Goal: Information Seeking & Learning: Check status

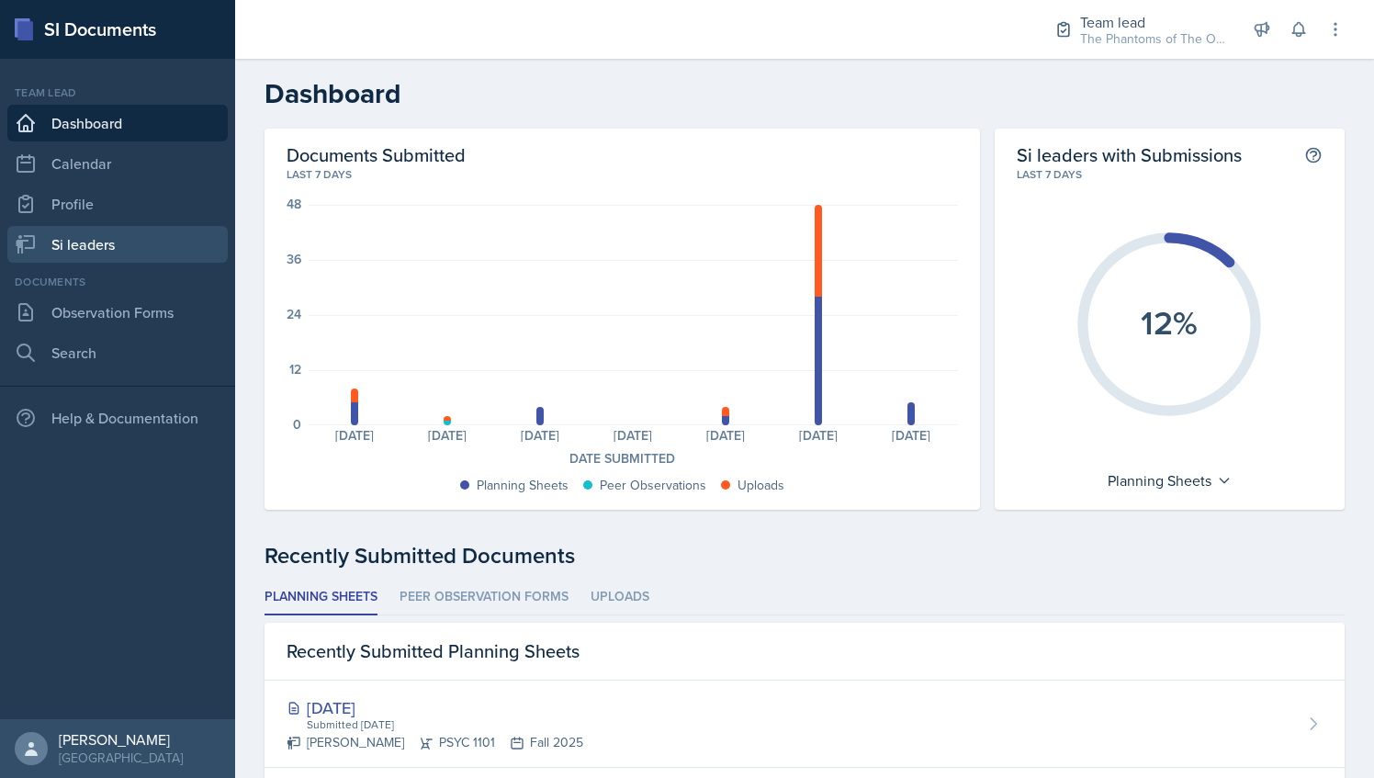
click at [141, 247] on link "Si leaders" at bounding box center [117, 244] width 220 height 37
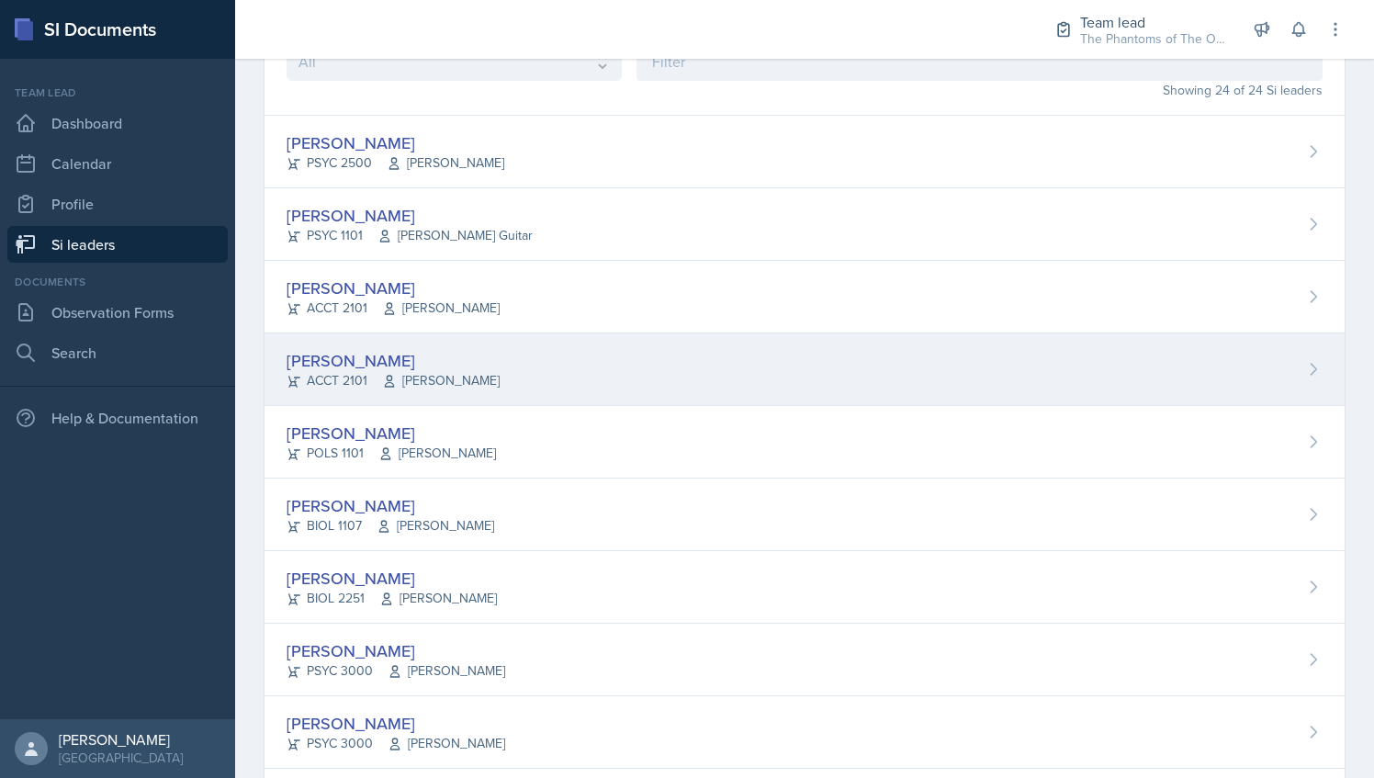
scroll to position [128, 0]
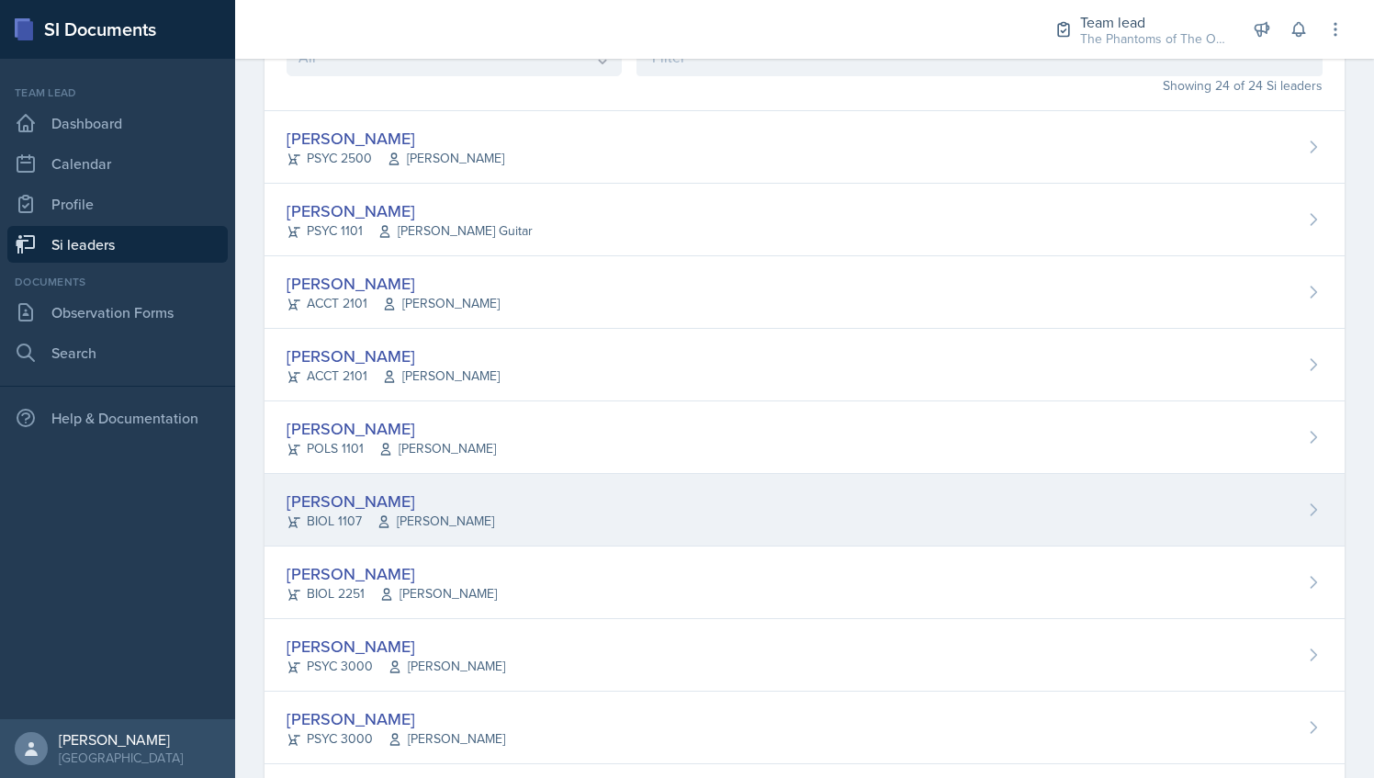
click at [459, 498] on div "[PERSON_NAME]" at bounding box center [391, 501] width 208 height 25
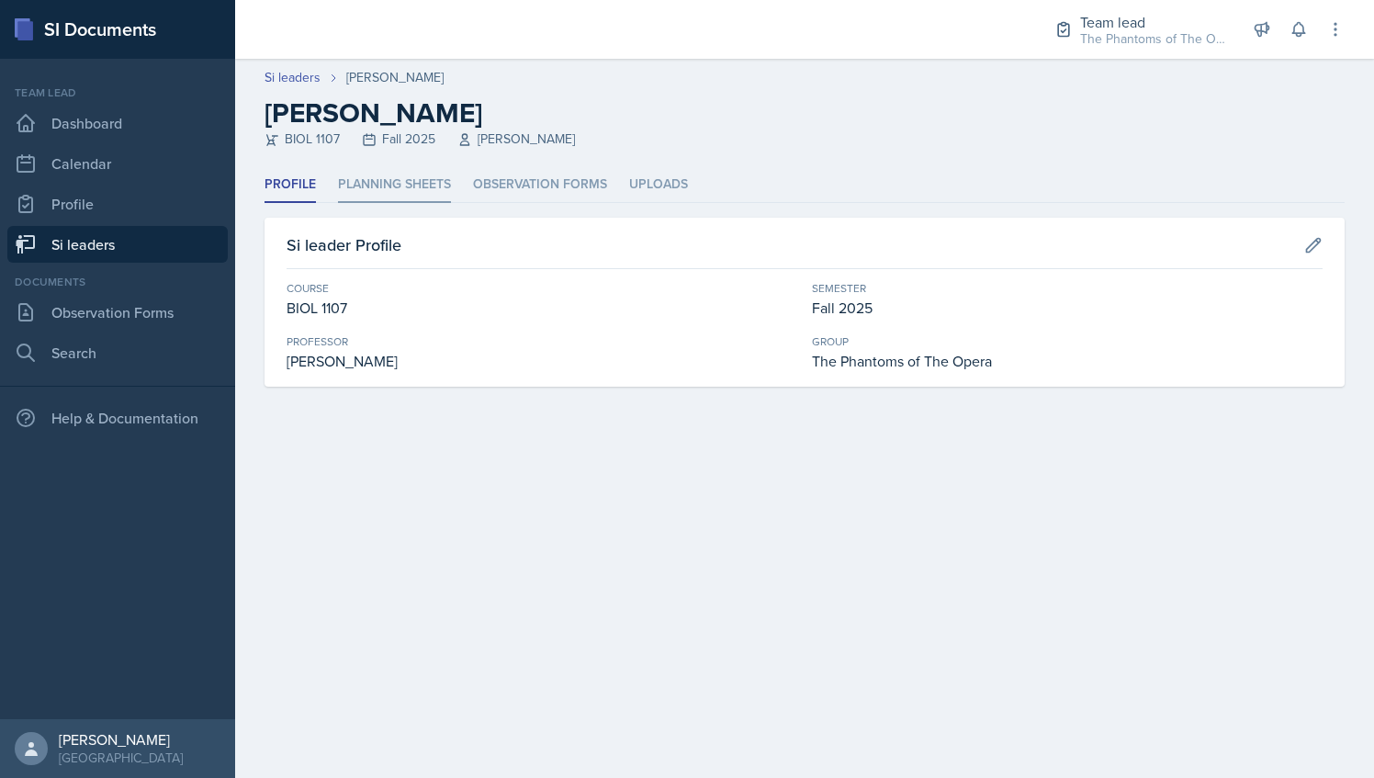
click at [400, 189] on li "Planning Sheets" at bounding box center [394, 185] width 113 height 36
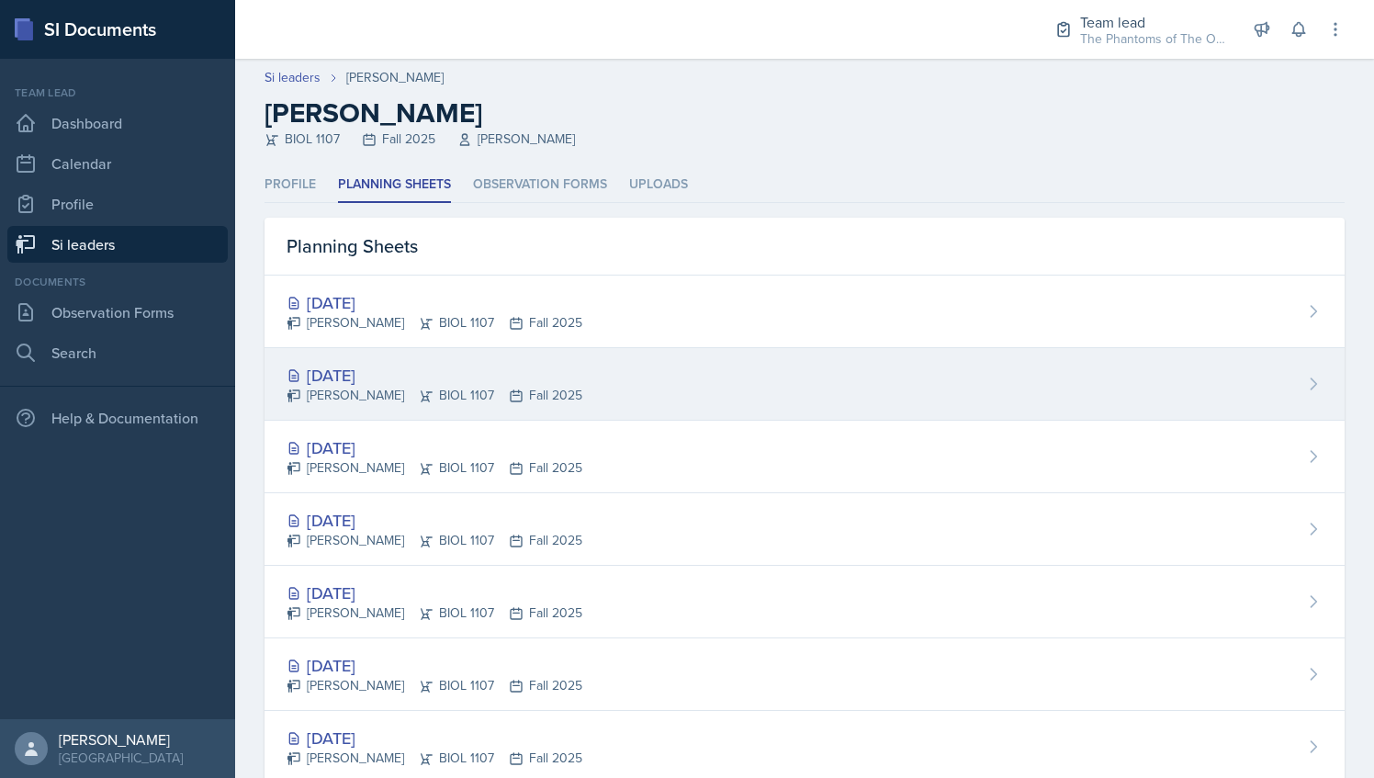
click at [514, 377] on div "[DATE]" at bounding box center [435, 375] width 296 height 25
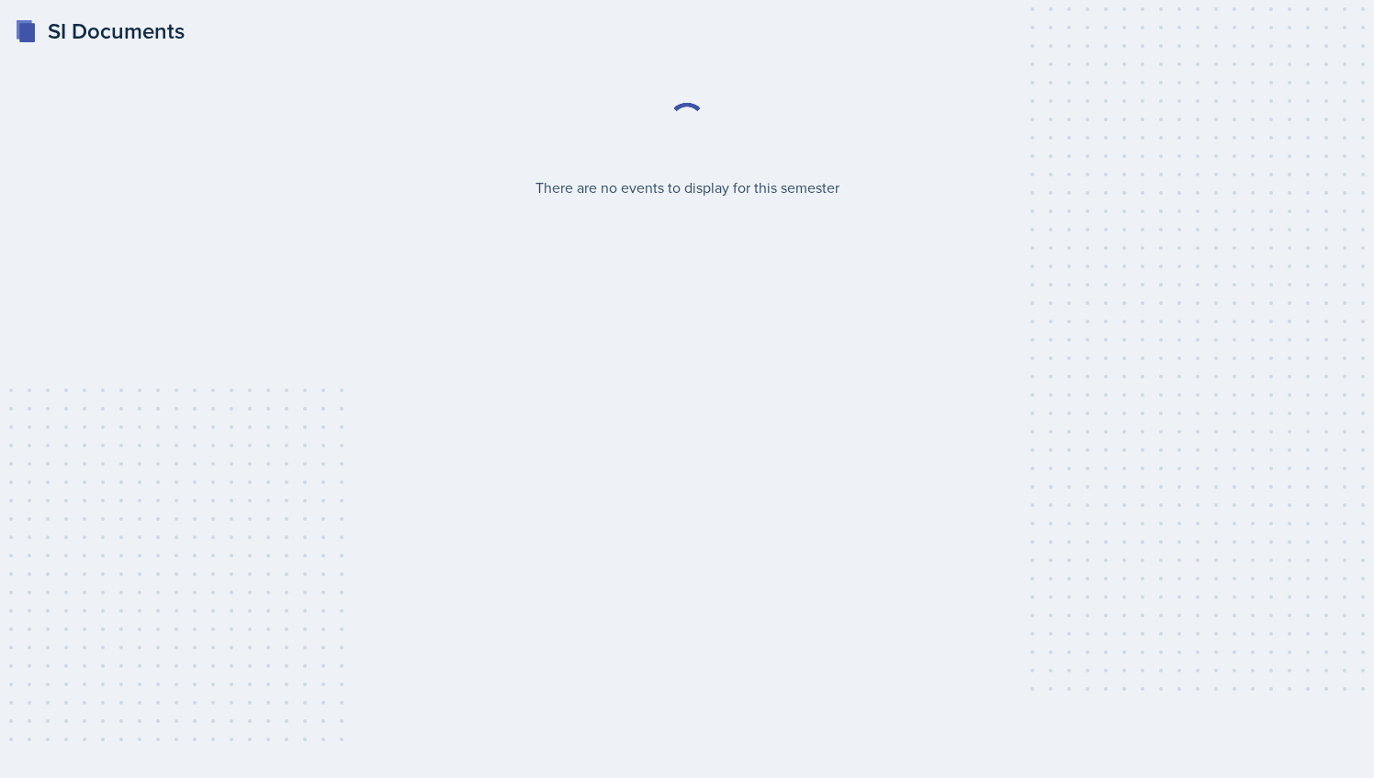
select select "2bed604d-1099-4043-b1bc-2365e8740244"
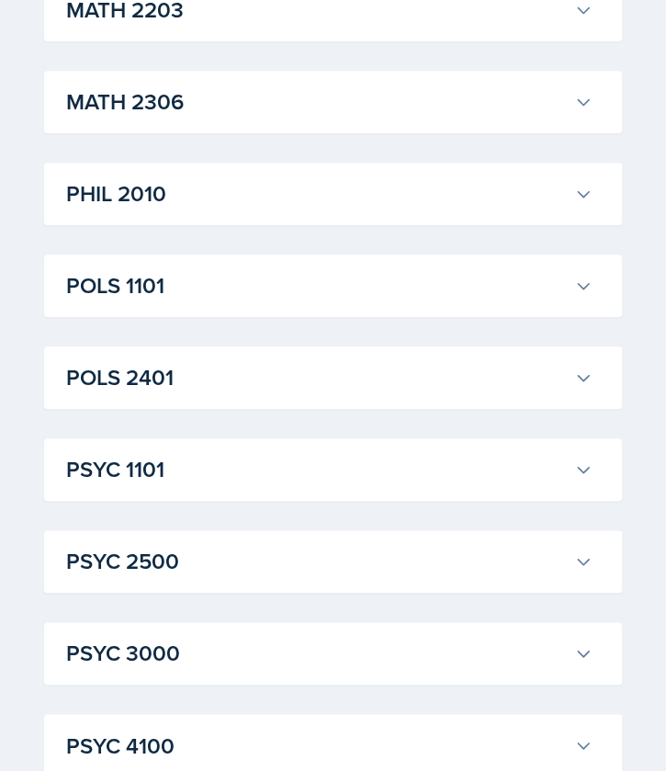
scroll to position [2351, 0]
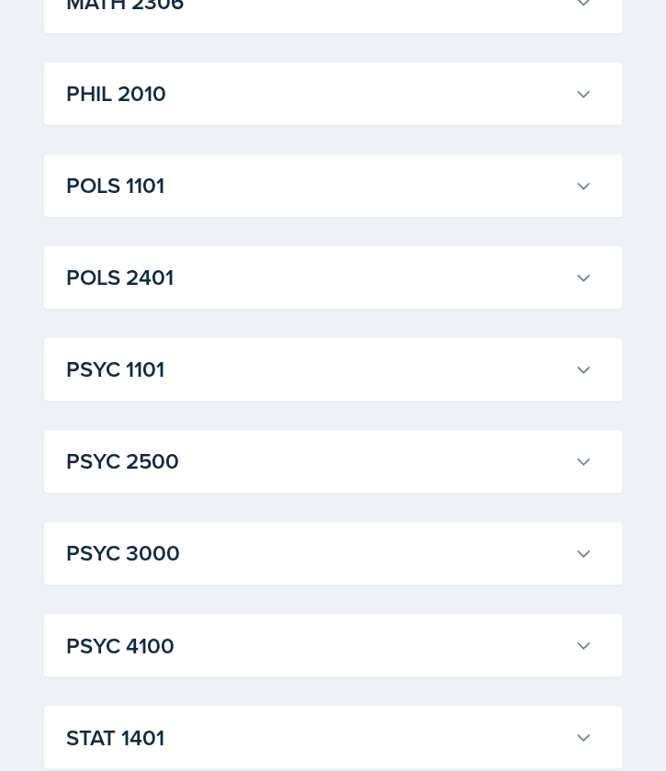
click at [283, 454] on h3 "PSYC 2500" at bounding box center [316, 461] width 501 height 33
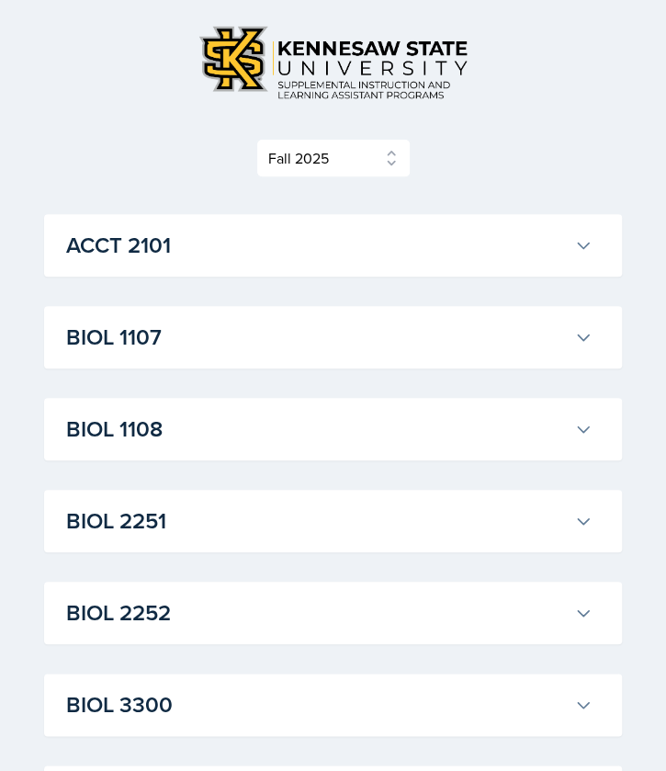
scroll to position [0, 0]
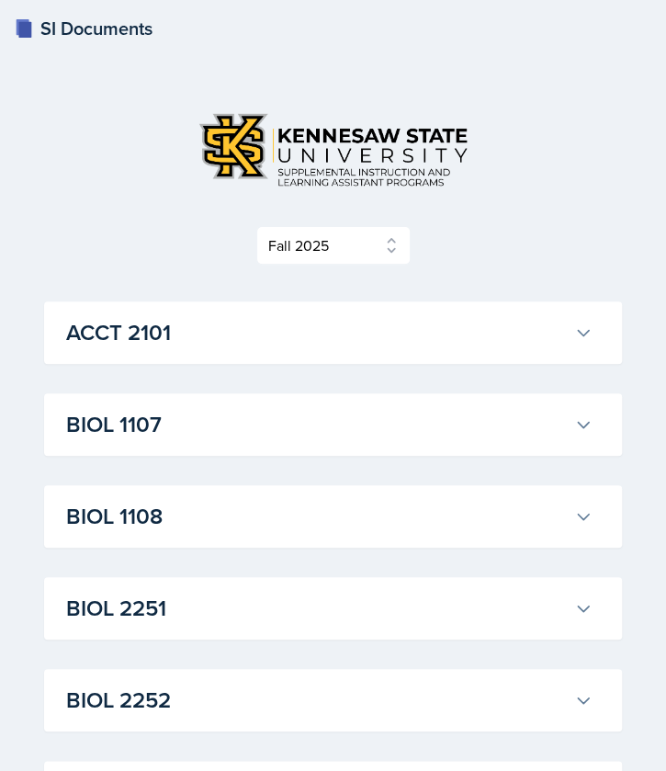
click at [307, 353] on div "ACCT 2101 [PERSON_NAME] Professor: [PERSON_NAME] Export to Google Calendar Recu…" at bounding box center [333, 332] width 578 height 62
click at [590, 327] on icon at bounding box center [583, 332] width 18 height 18
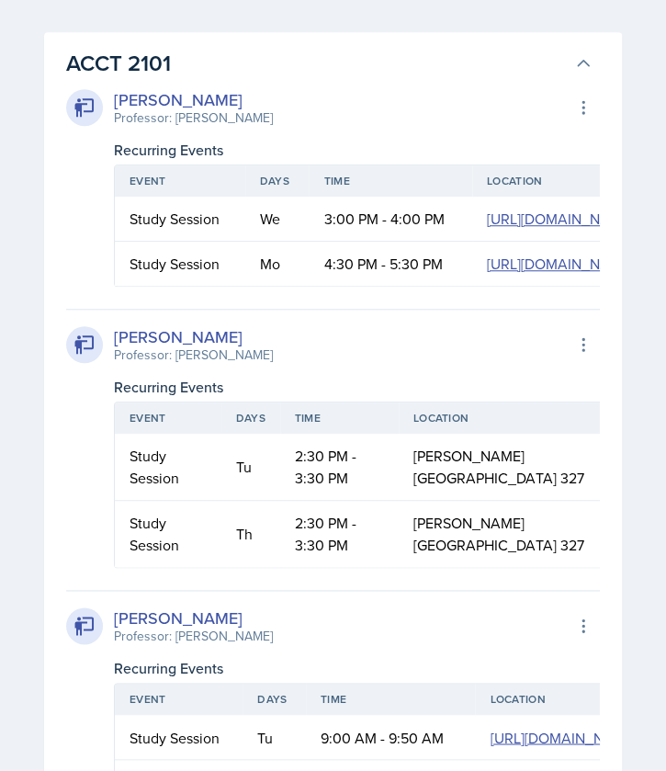
scroll to position [248, 0]
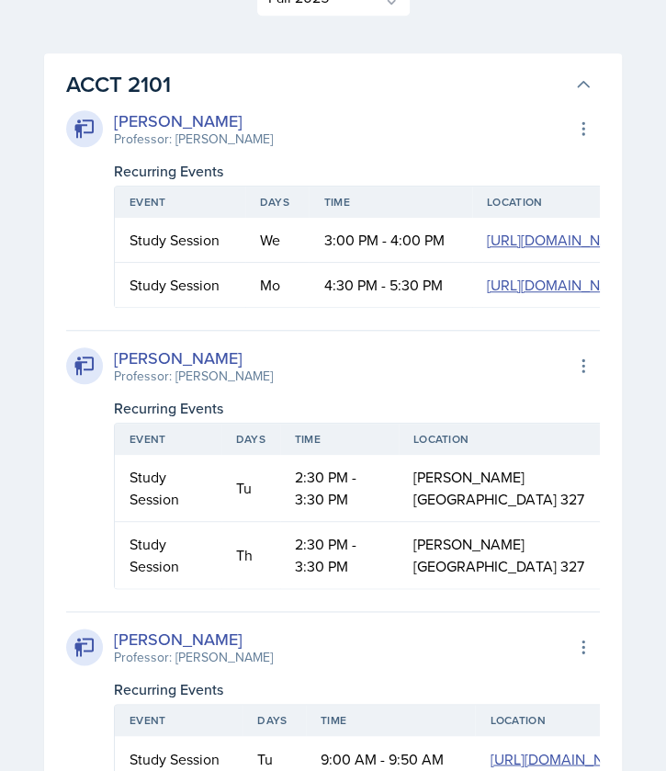
click at [561, 75] on h3 "ACCT 2101" at bounding box center [316, 84] width 501 height 33
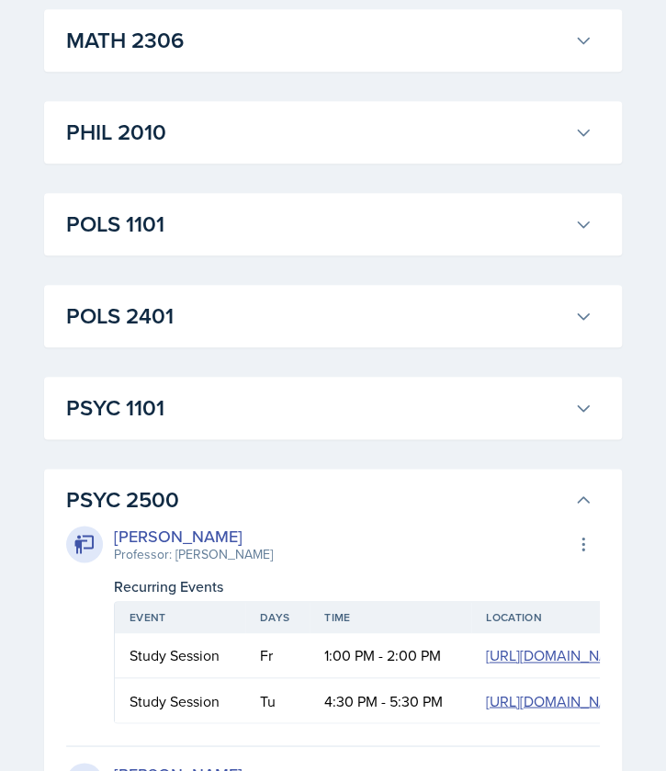
scroll to position [2314, 0]
click at [380, 510] on h3 "PSYC 2500" at bounding box center [316, 498] width 501 height 33
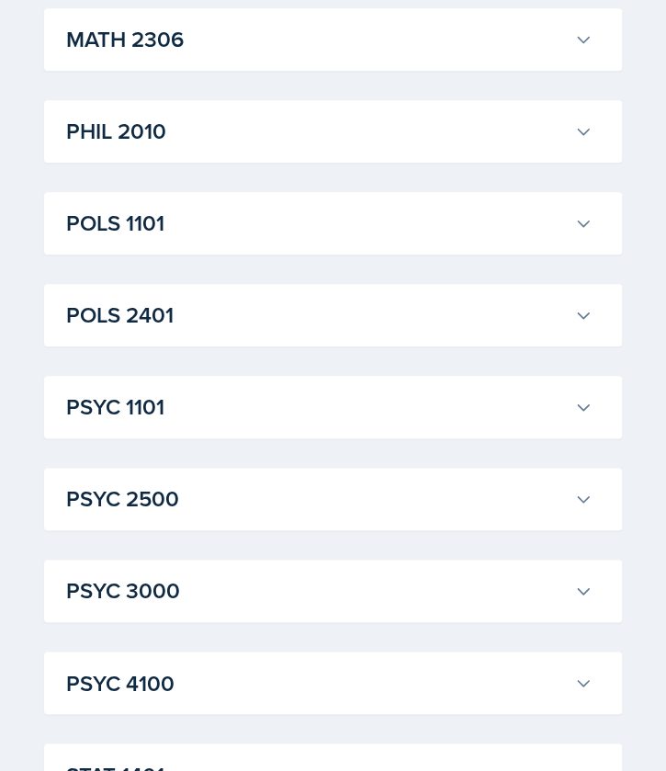
scroll to position [2464, 0]
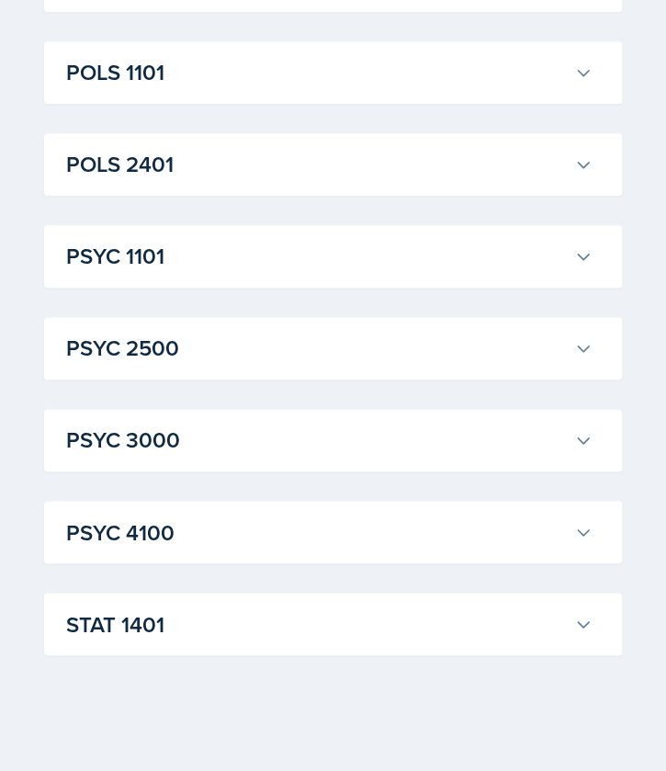
click at [323, 630] on h3 "STAT 1401" at bounding box center [316, 623] width 501 height 33
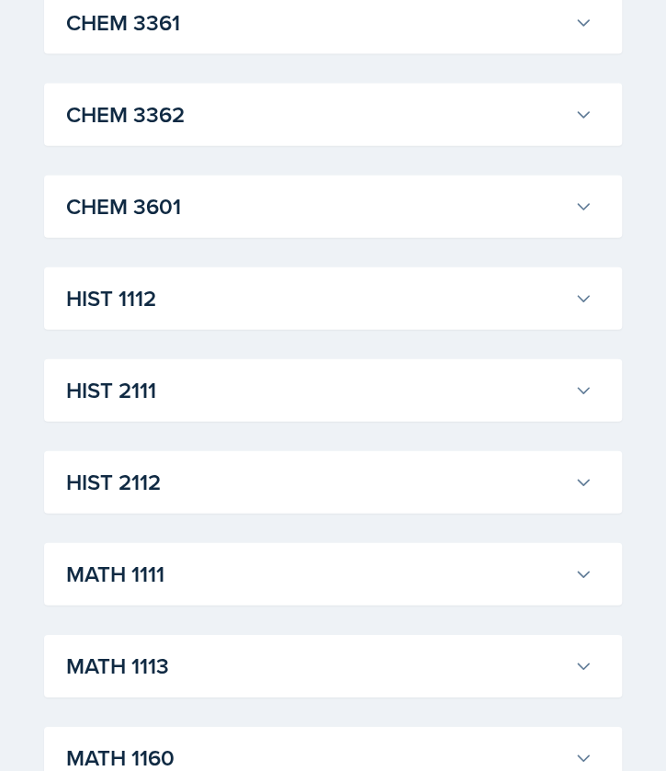
scroll to position [1347, 0]
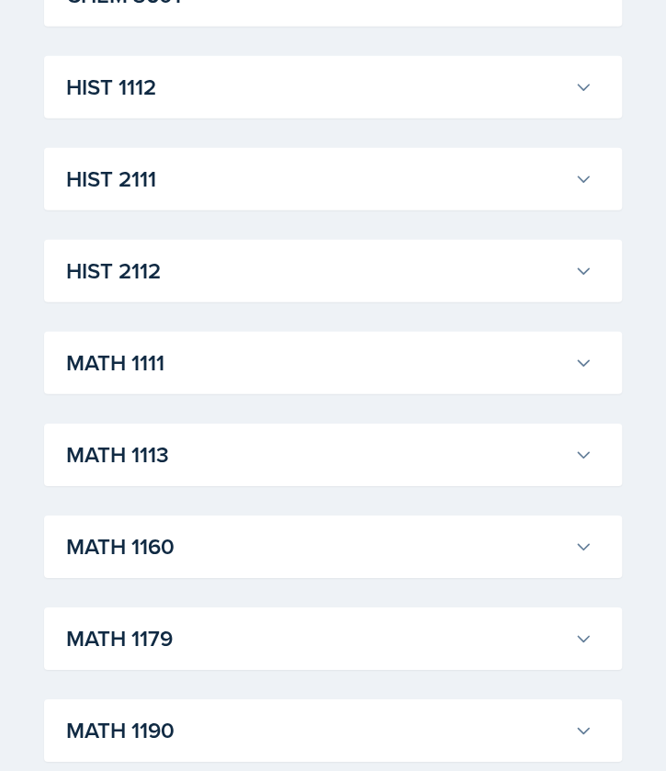
click at [325, 373] on h3 "MATH 1111" at bounding box center [316, 362] width 501 height 33
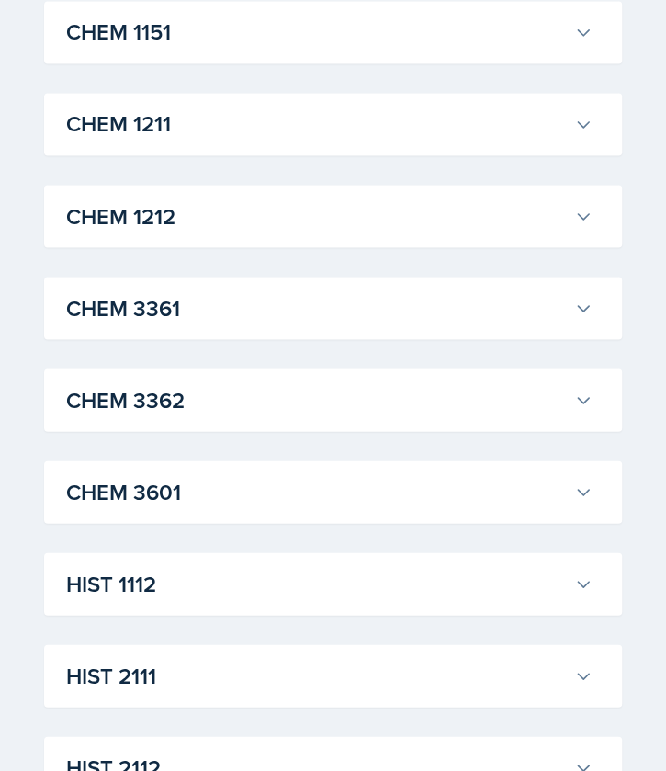
scroll to position [1228, 0]
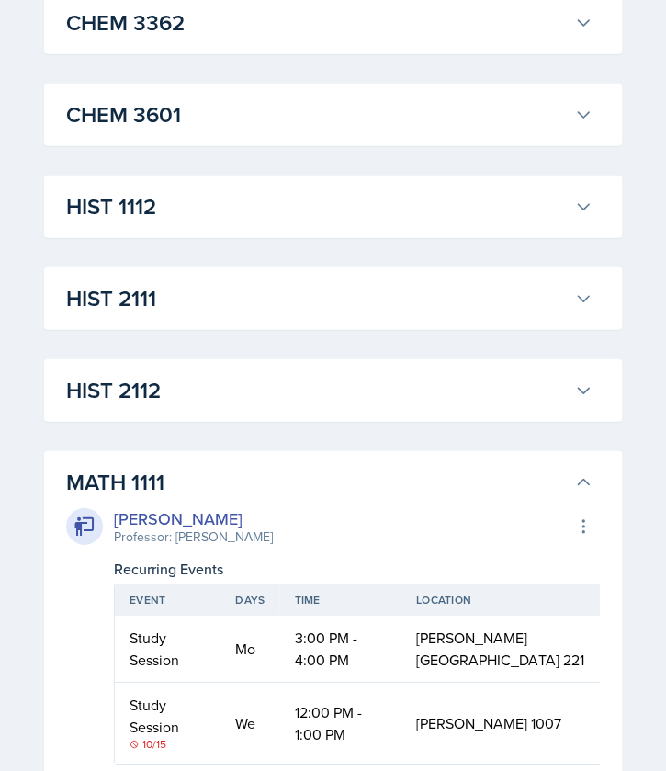
click at [313, 471] on h3 "MATH 1111" at bounding box center [316, 482] width 501 height 33
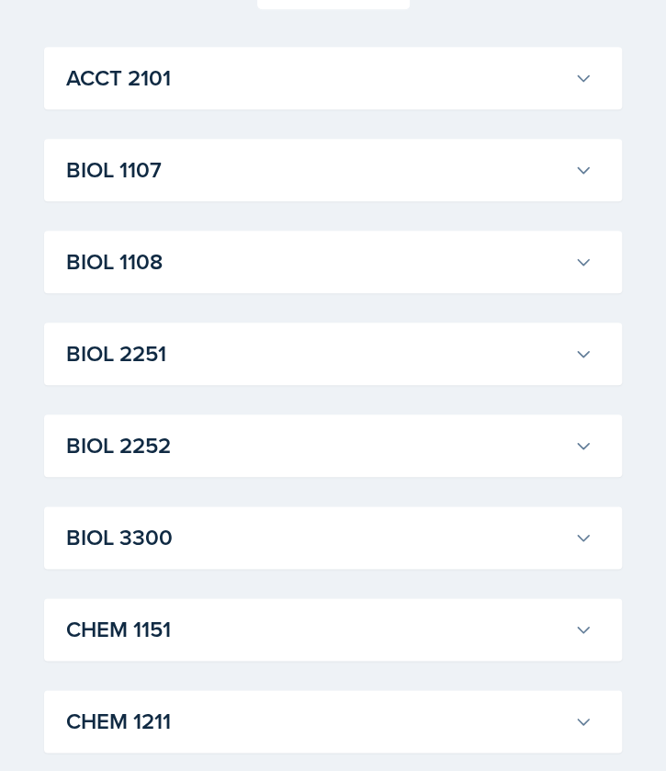
scroll to position [255, 0]
click at [265, 439] on h3 "BIOL 2252" at bounding box center [316, 444] width 501 height 33
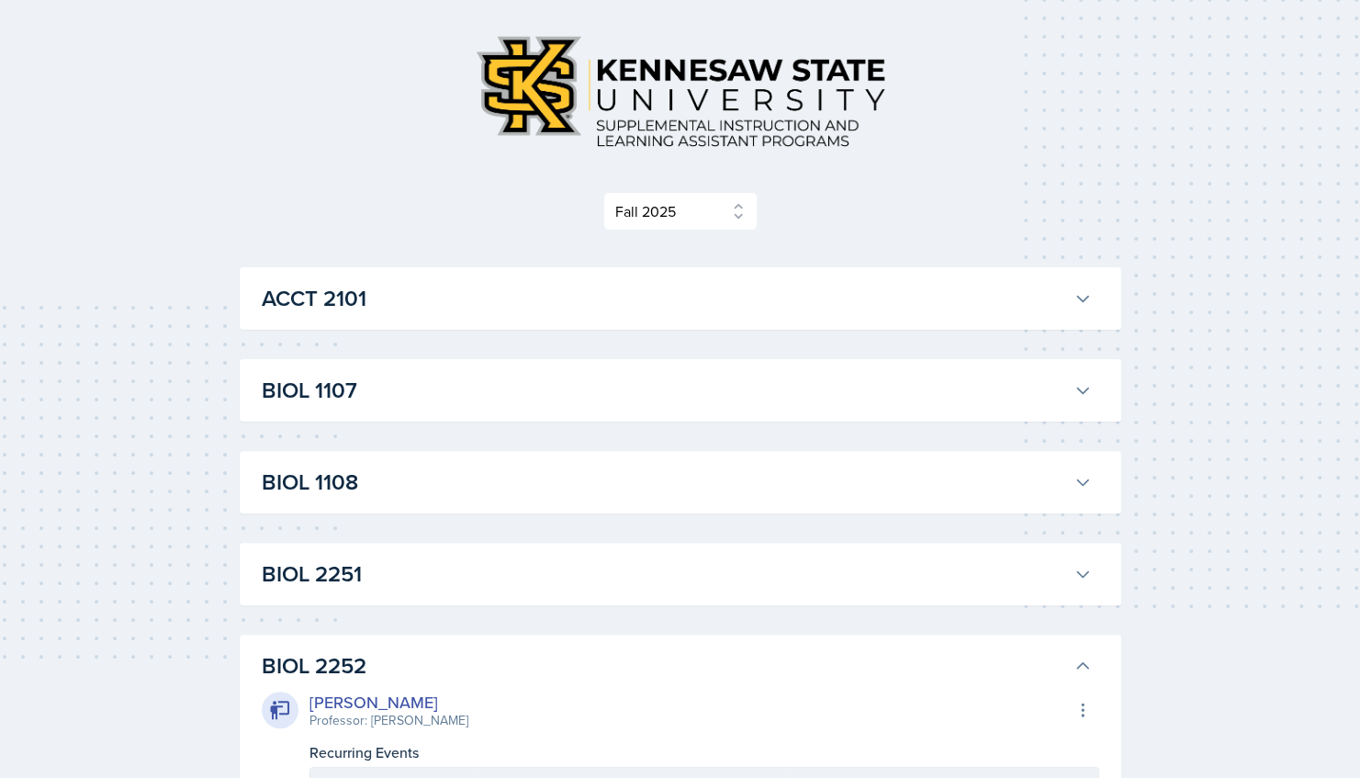
scroll to position [0, 0]
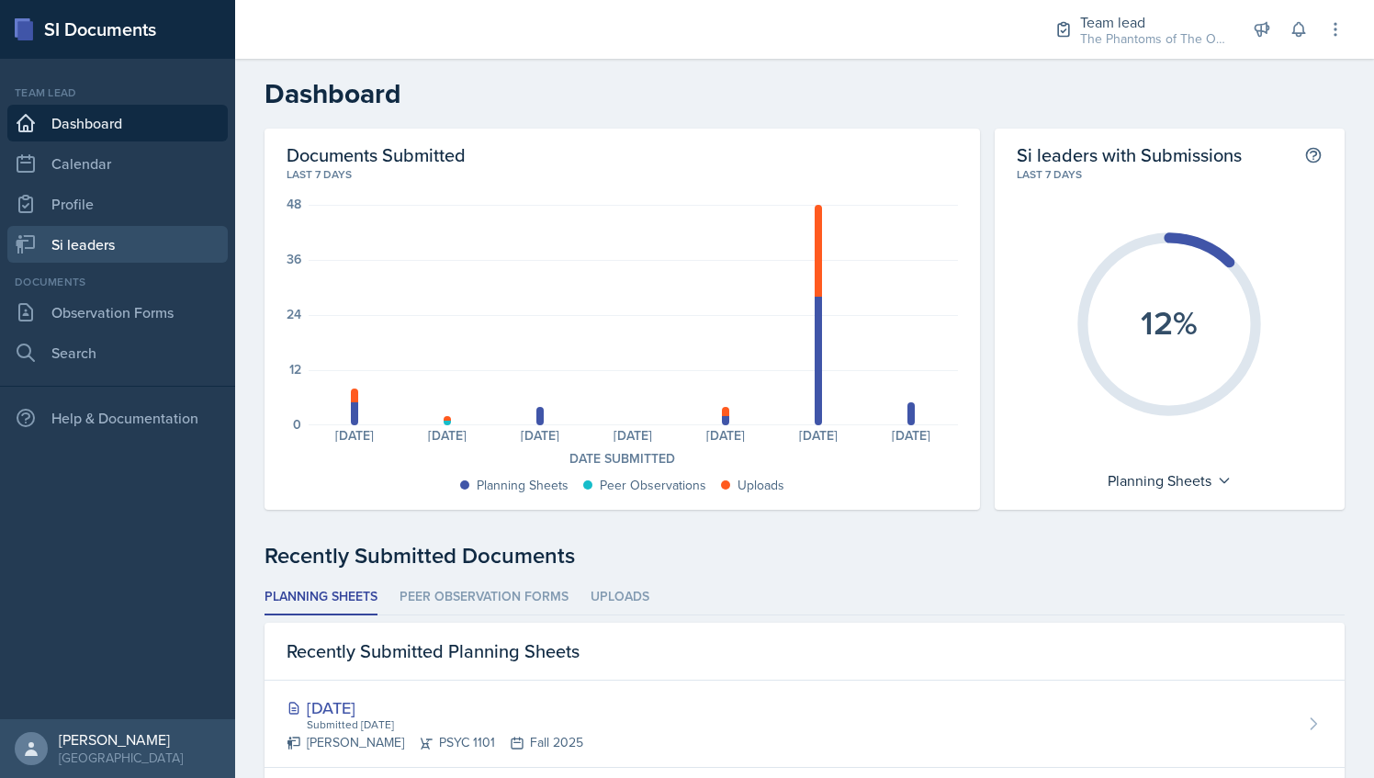
click at [140, 238] on link "Si leaders" at bounding box center [117, 244] width 220 height 37
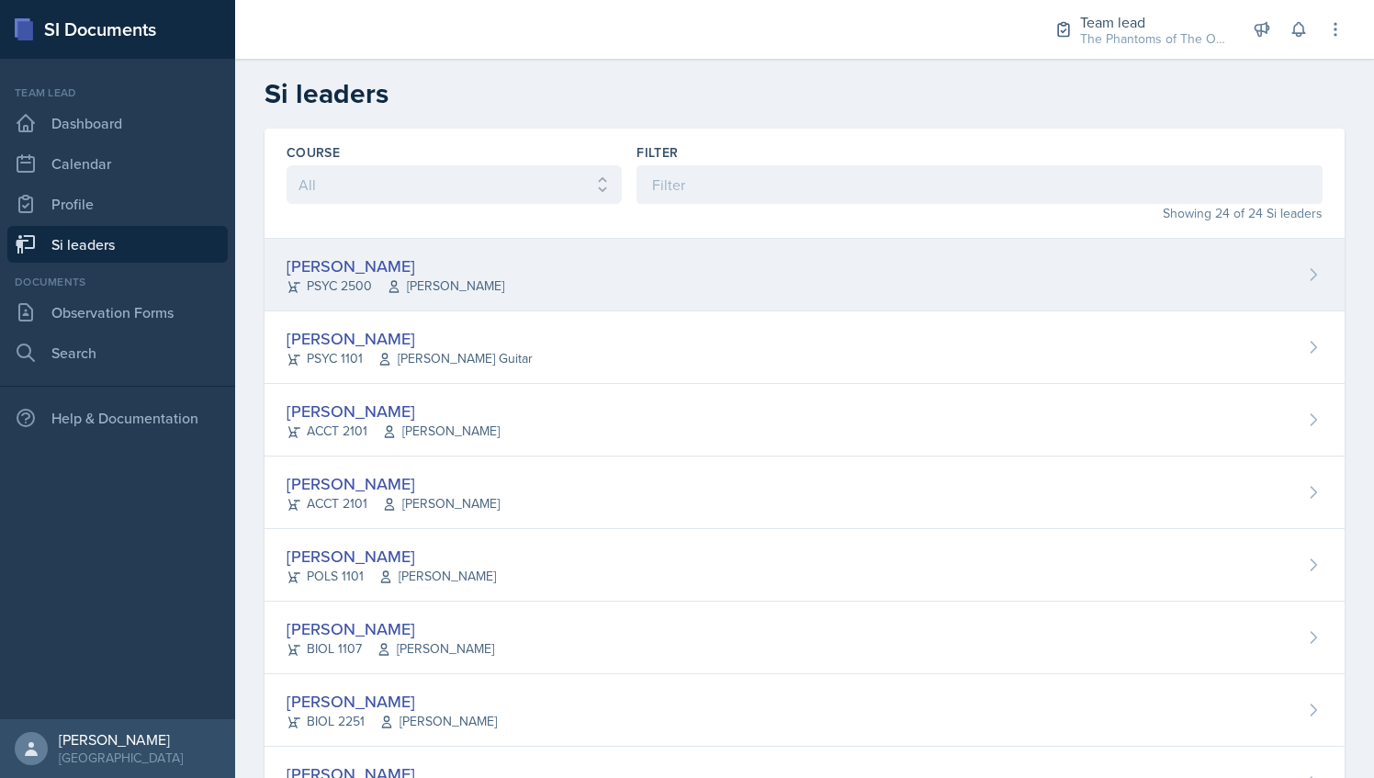
click at [460, 287] on span "Mona Swallow" at bounding box center [446, 285] width 118 height 19
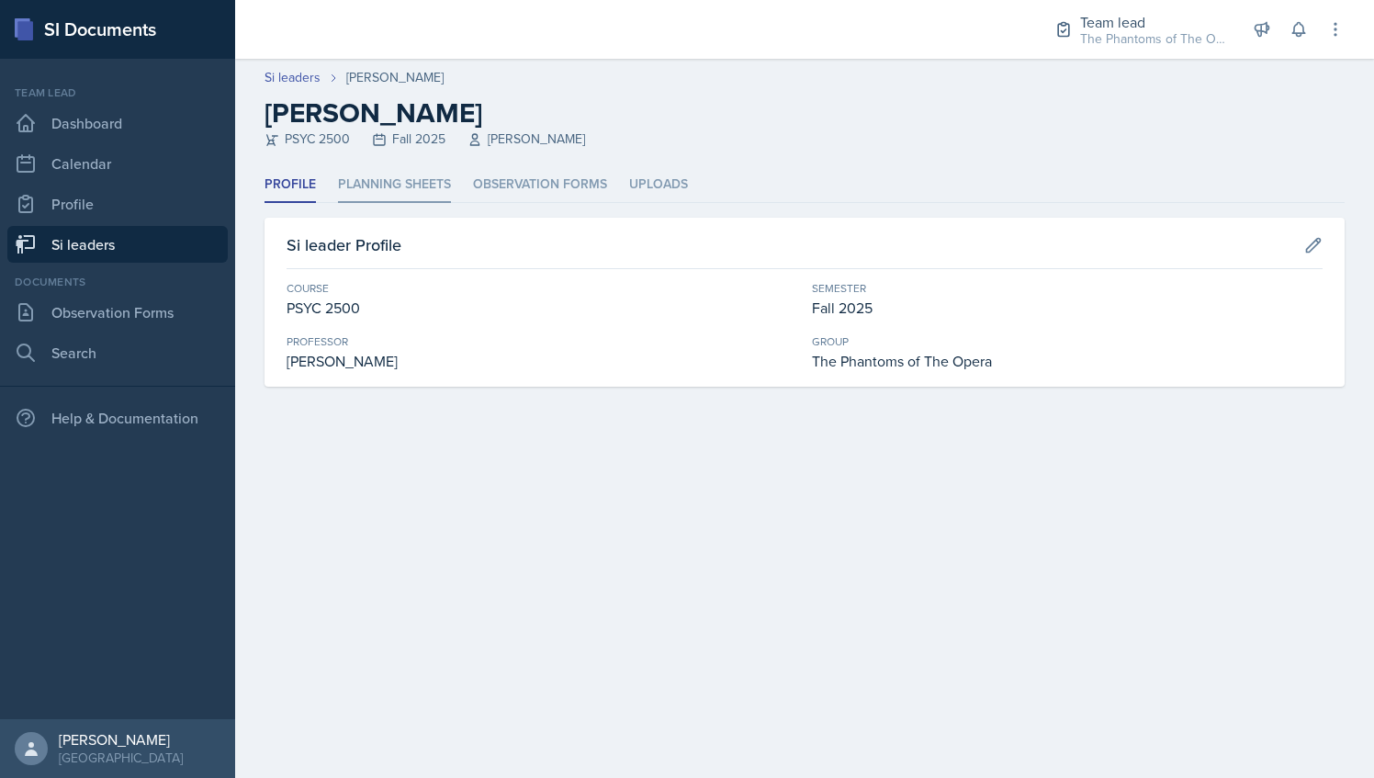
click at [382, 180] on li "Planning Sheets" at bounding box center [394, 185] width 113 height 36
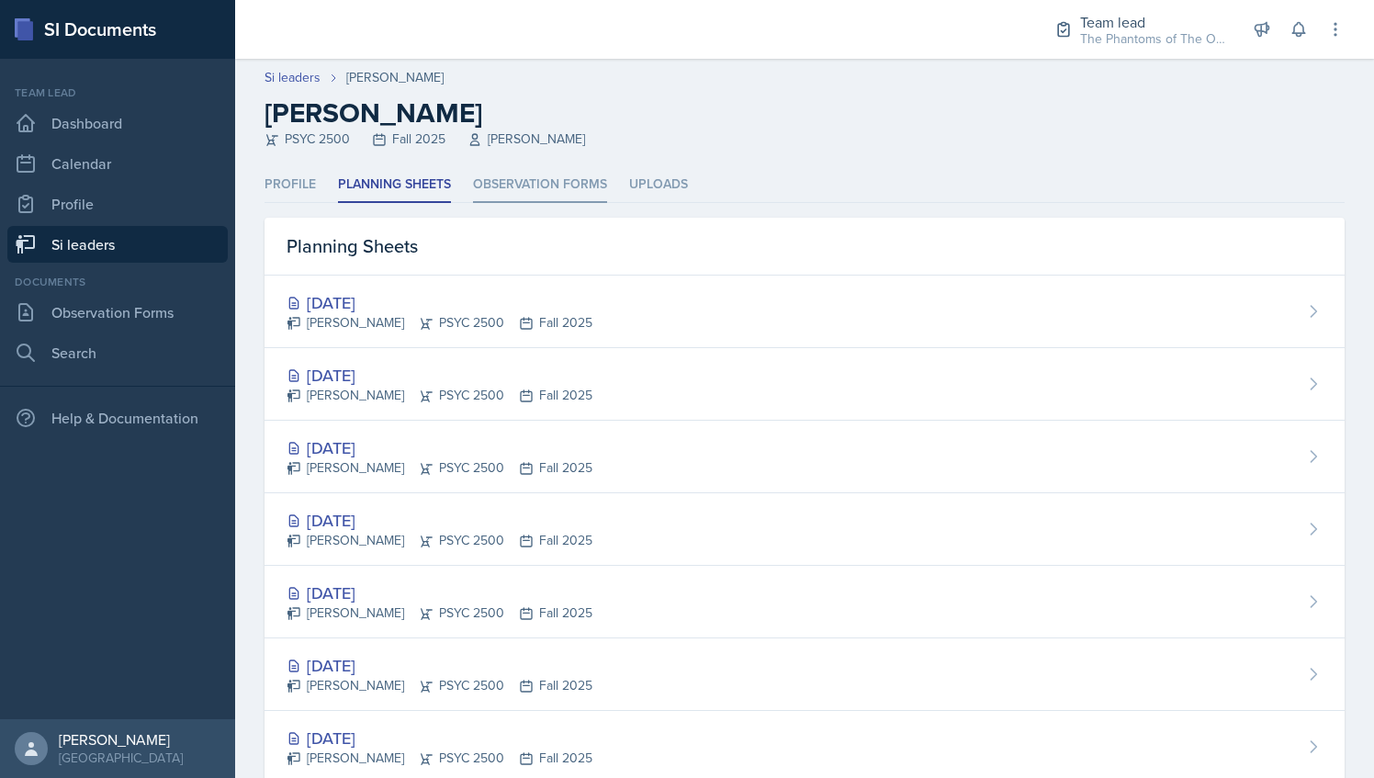
click at [478, 178] on li "Observation Forms" at bounding box center [540, 185] width 134 height 36
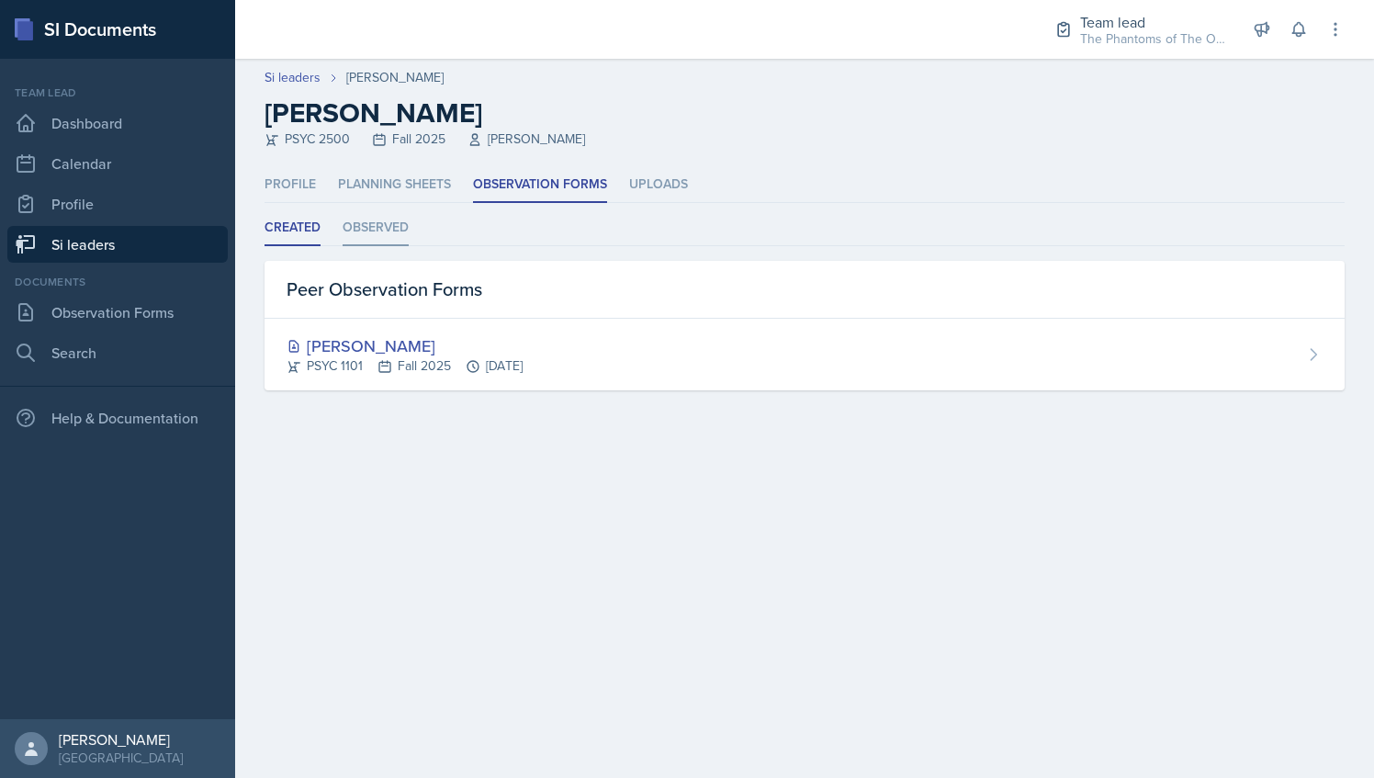
click at [348, 238] on li "Observed" at bounding box center [376, 228] width 66 height 36
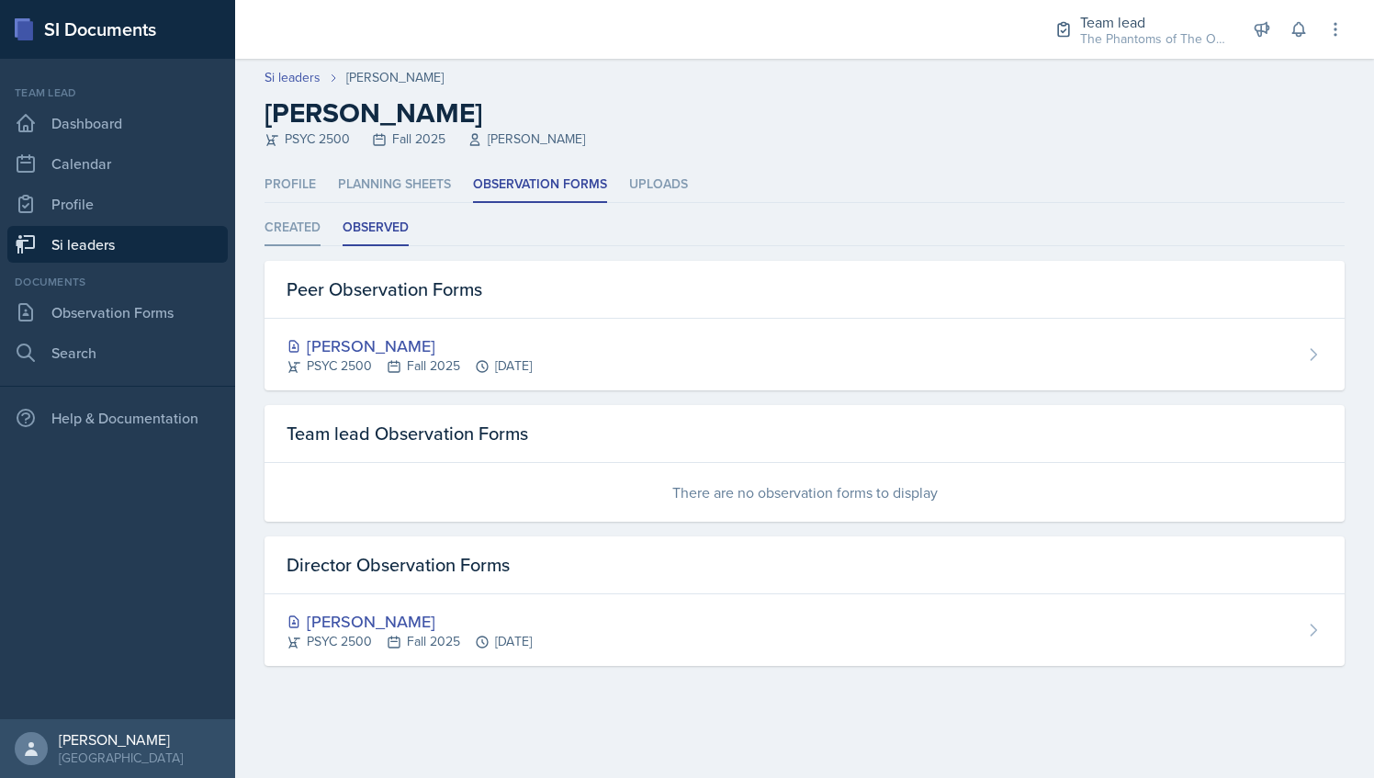
click at [291, 231] on li "Created" at bounding box center [293, 228] width 56 height 36
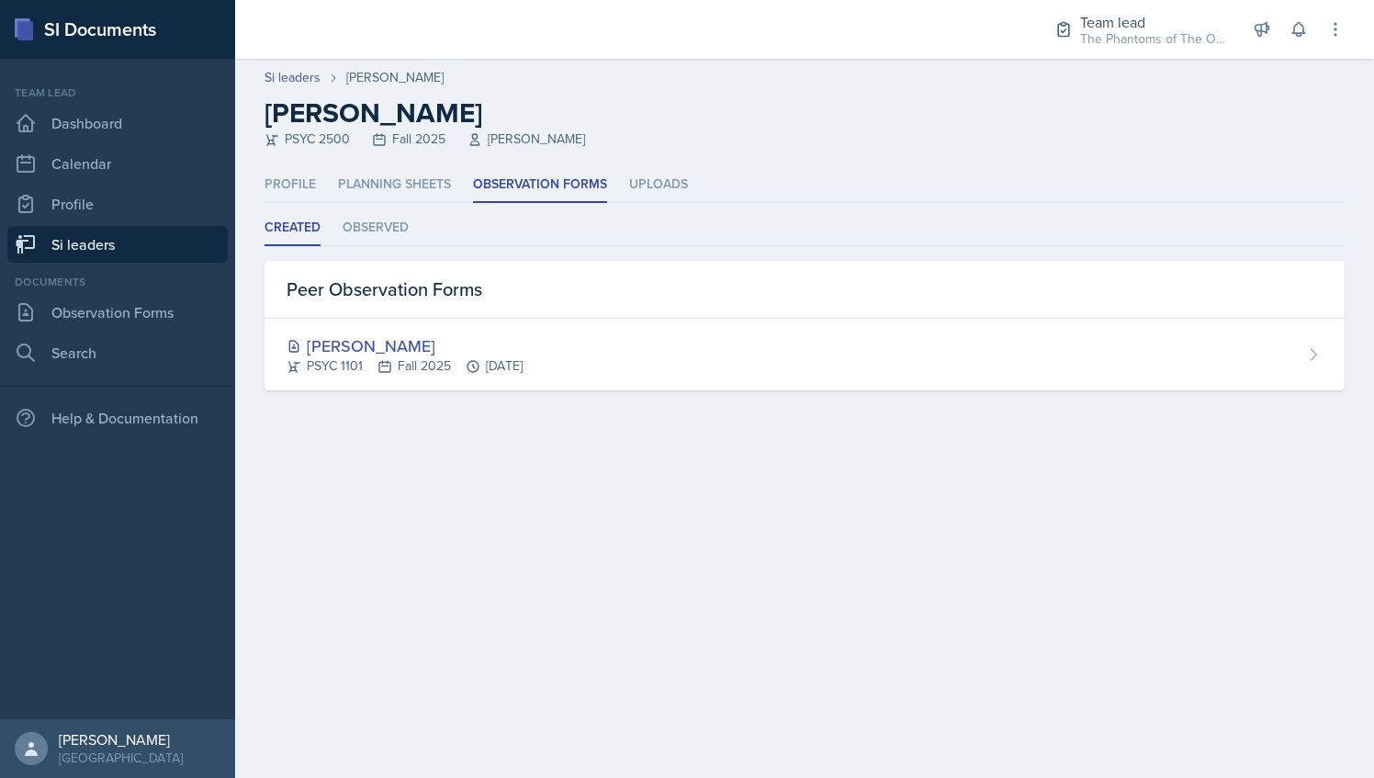
click at [167, 233] on link "Si leaders" at bounding box center [117, 244] width 220 height 37
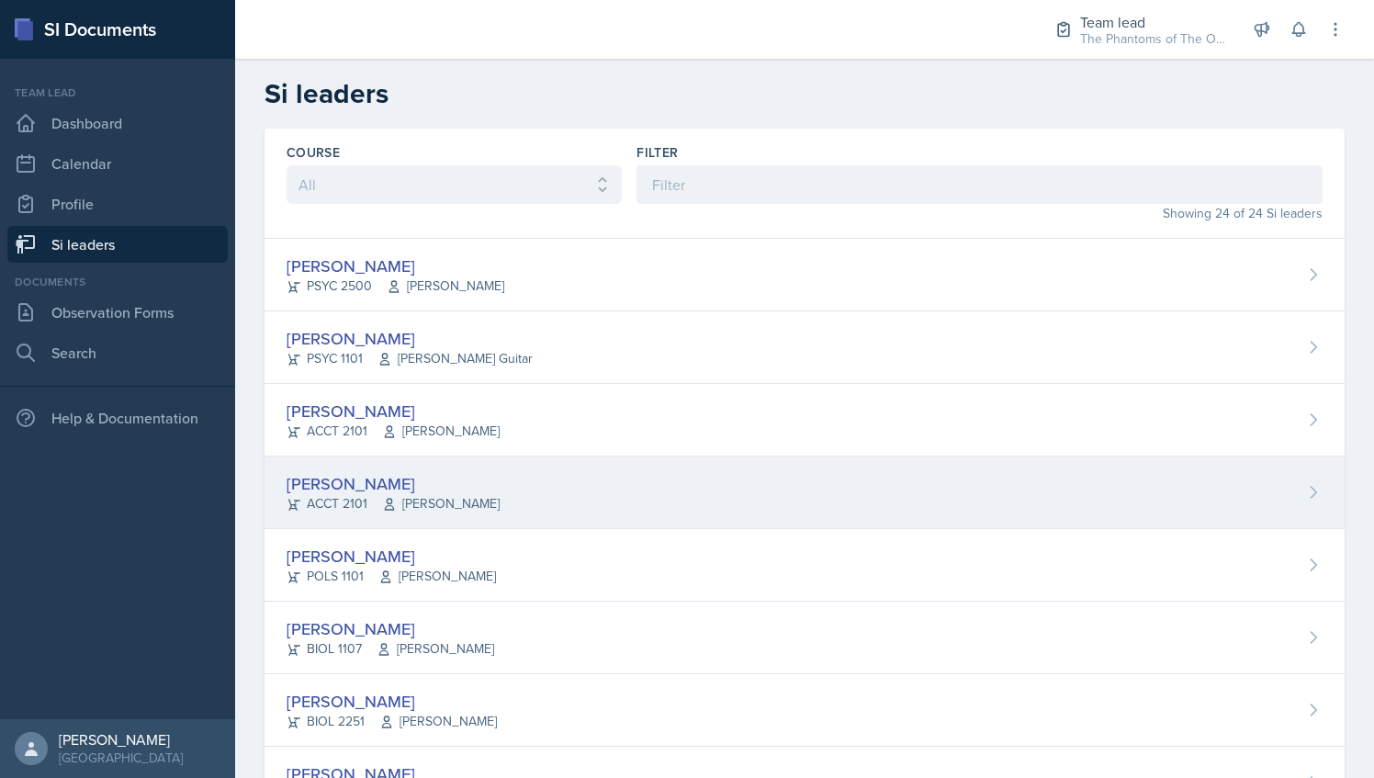
click at [427, 487] on div "[PERSON_NAME]" at bounding box center [393, 483] width 213 height 25
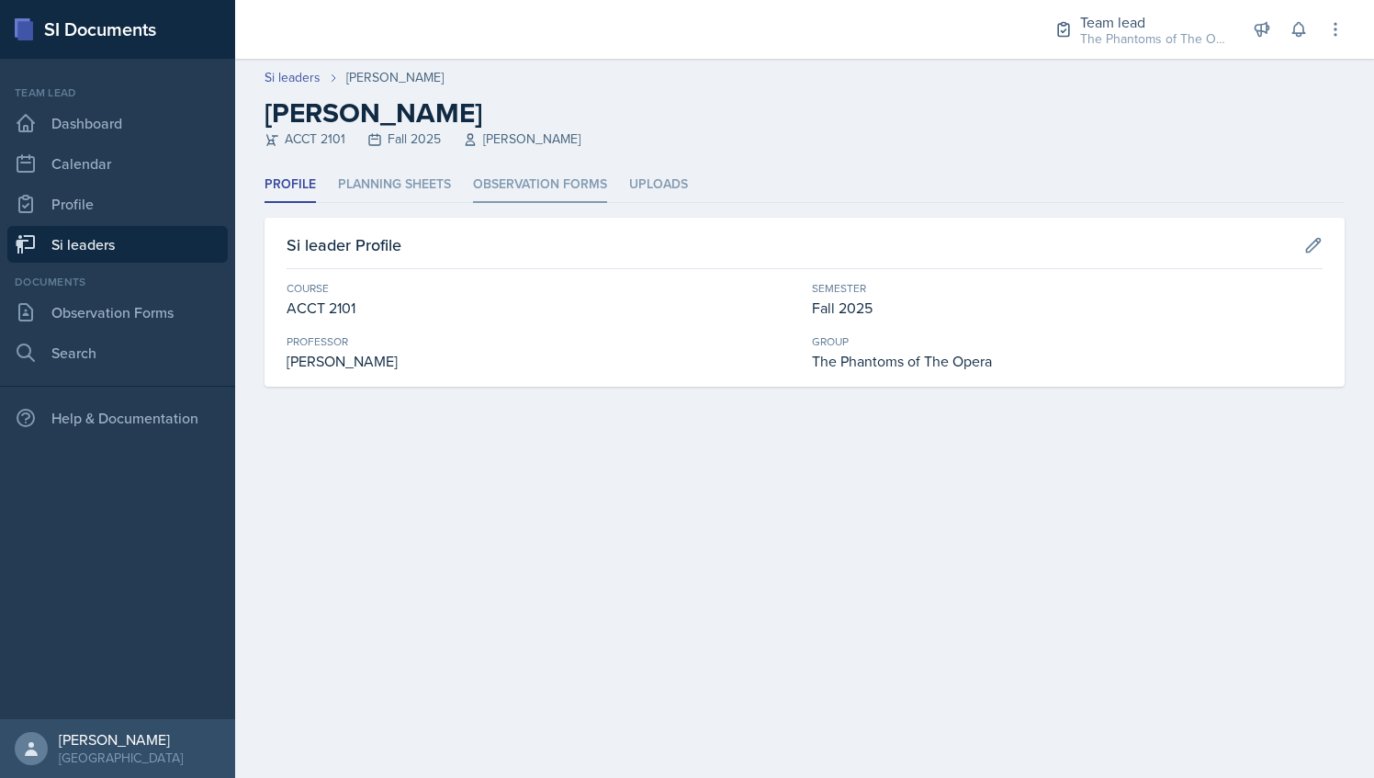
click at [498, 178] on li "Observation Forms" at bounding box center [540, 185] width 134 height 36
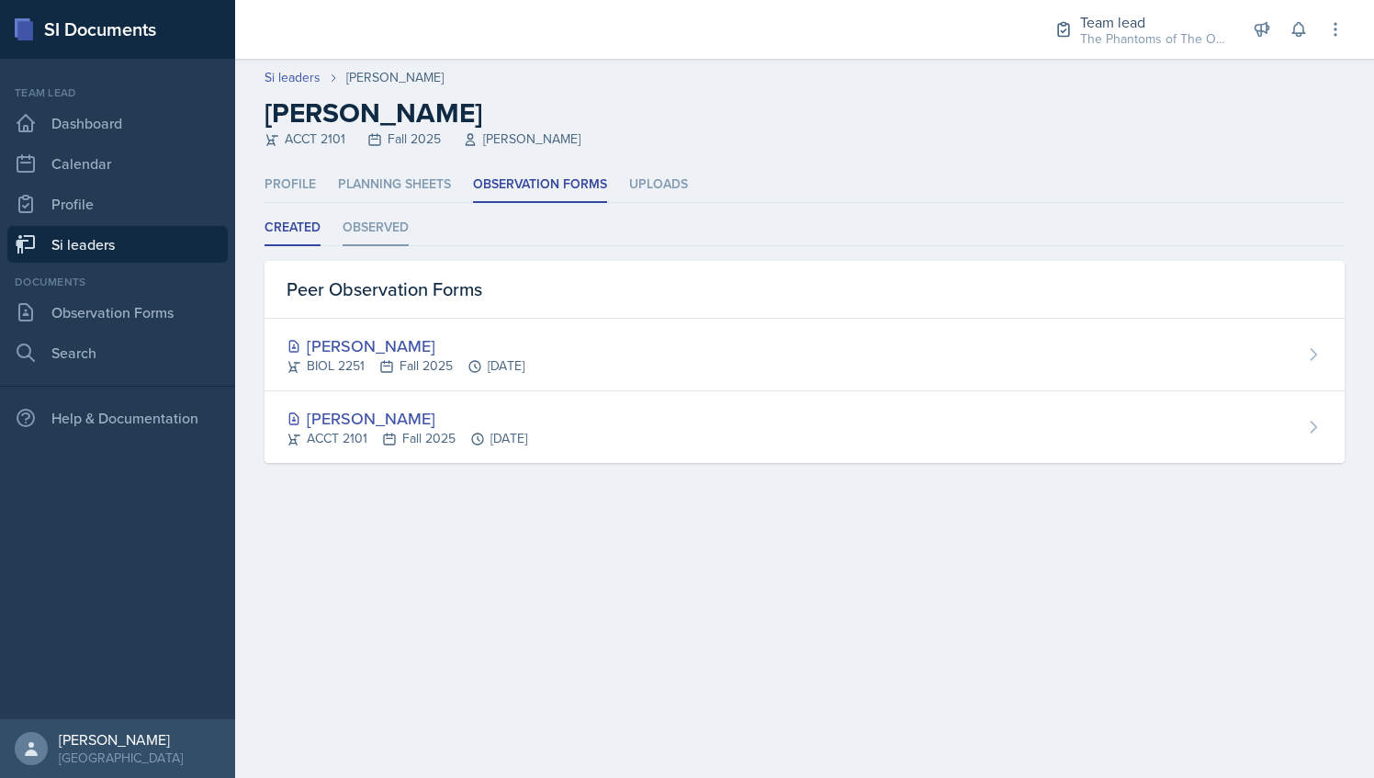
click at [375, 236] on li "Observed" at bounding box center [376, 228] width 66 height 36
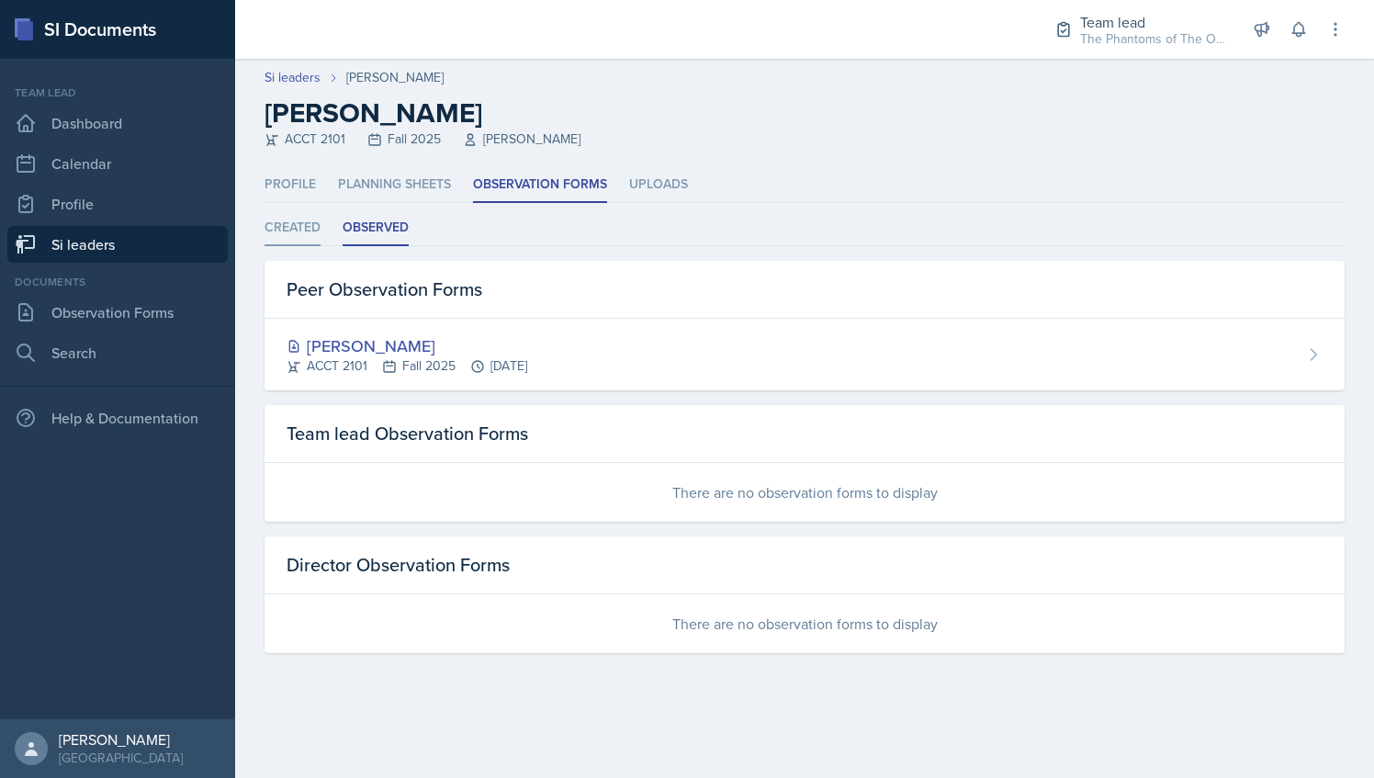
click at [280, 232] on li "Created" at bounding box center [293, 228] width 56 height 36
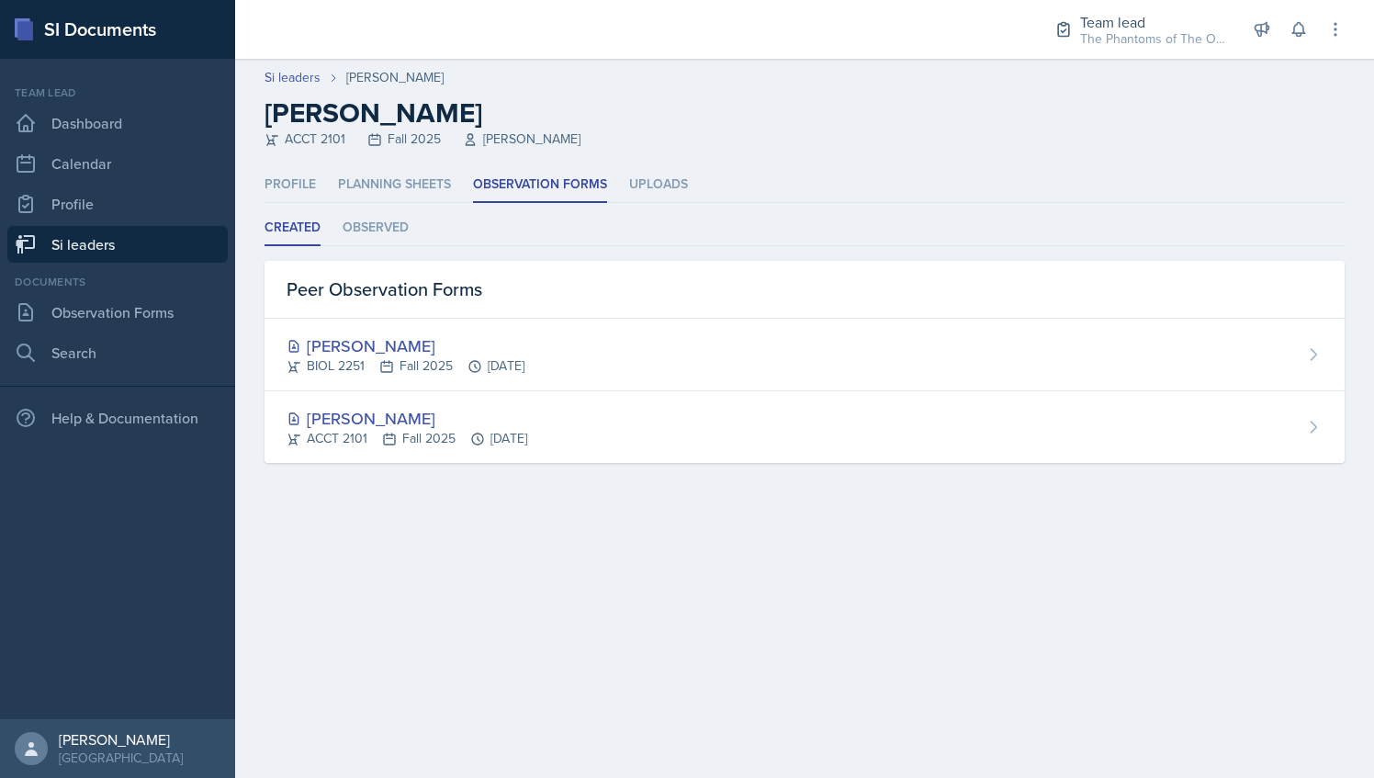
click at [150, 241] on link "Si leaders" at bounding box center [117, 244] width 220 height 37
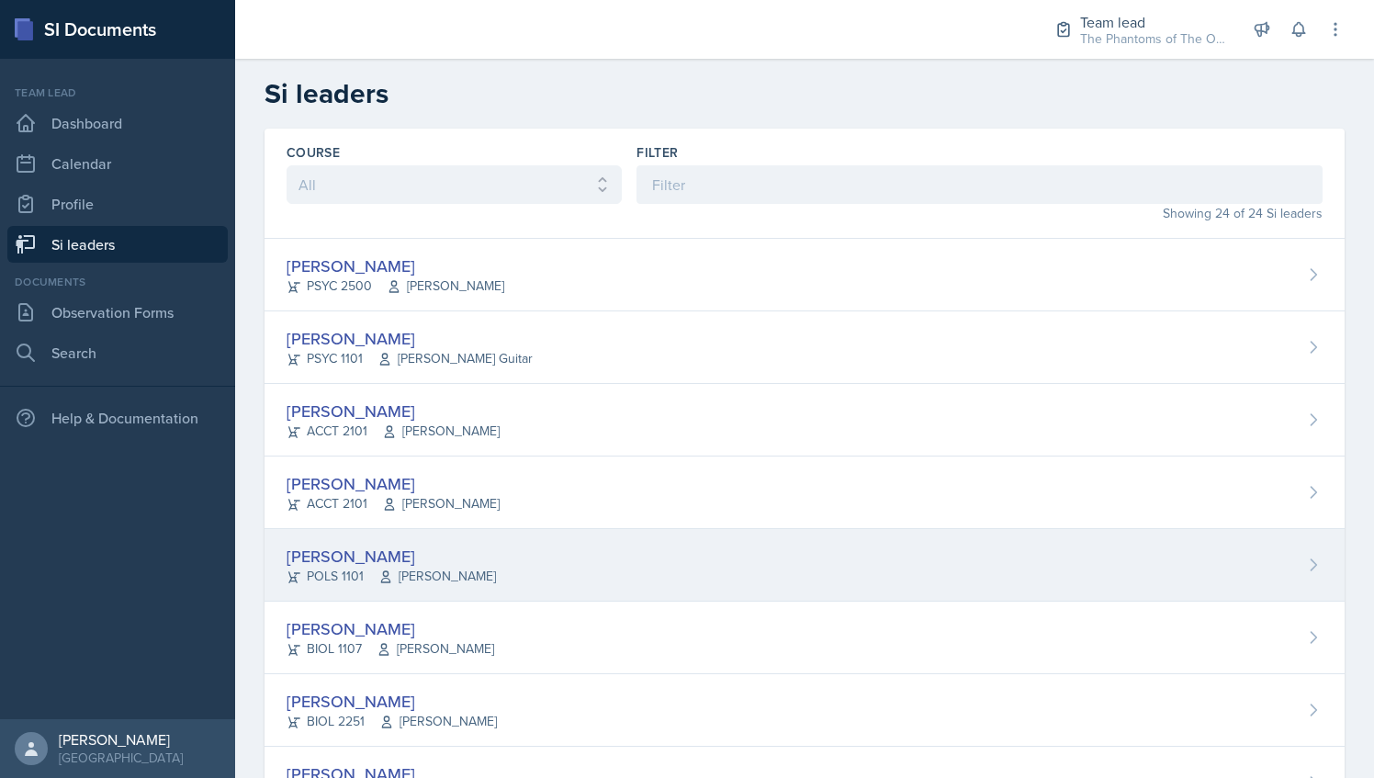
click at [494, 552] on div "Zion-Raphael Clark POLS 1101 Jennifer Cantor" at bounding box center [805, 565] width 1080 height 73
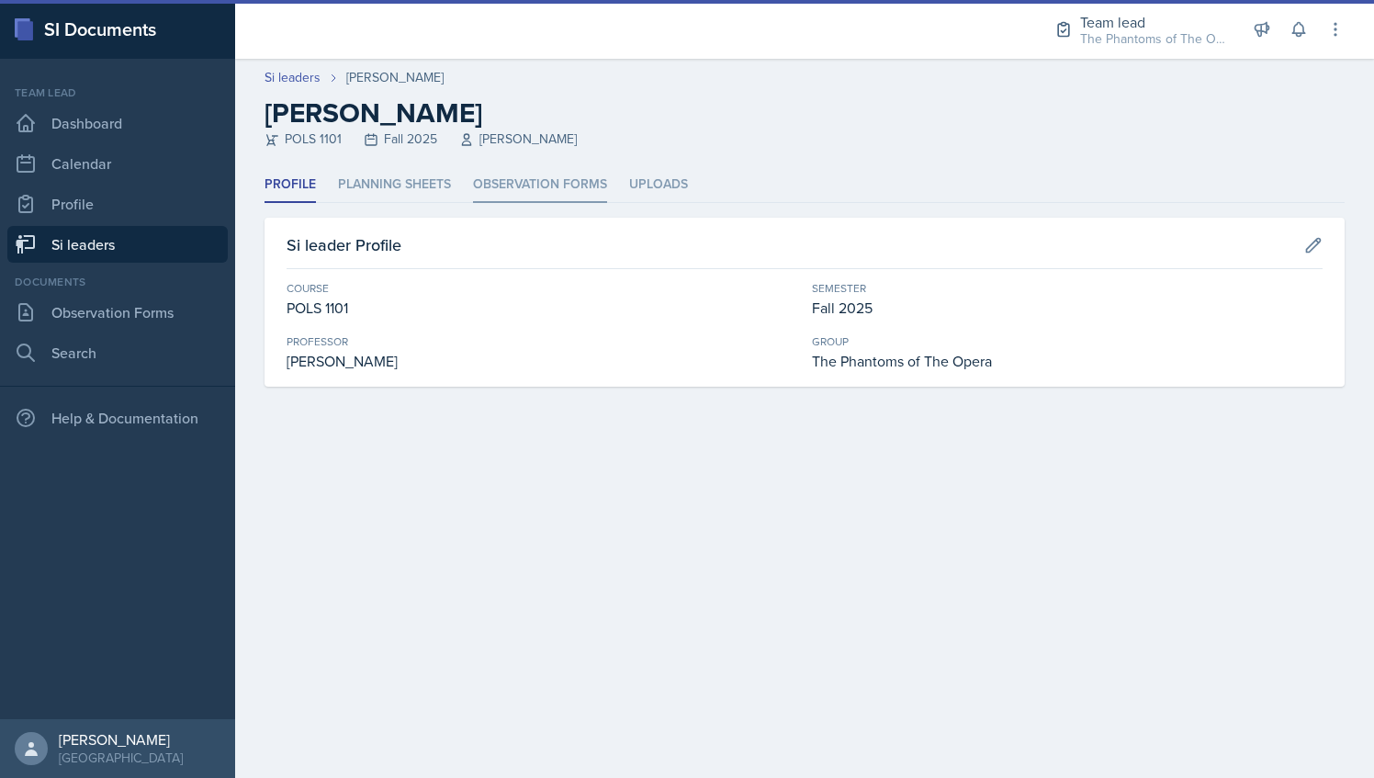
click at [507, 178] on li "Observation Forms" at bounding box center [540, 185] width 134 height 36
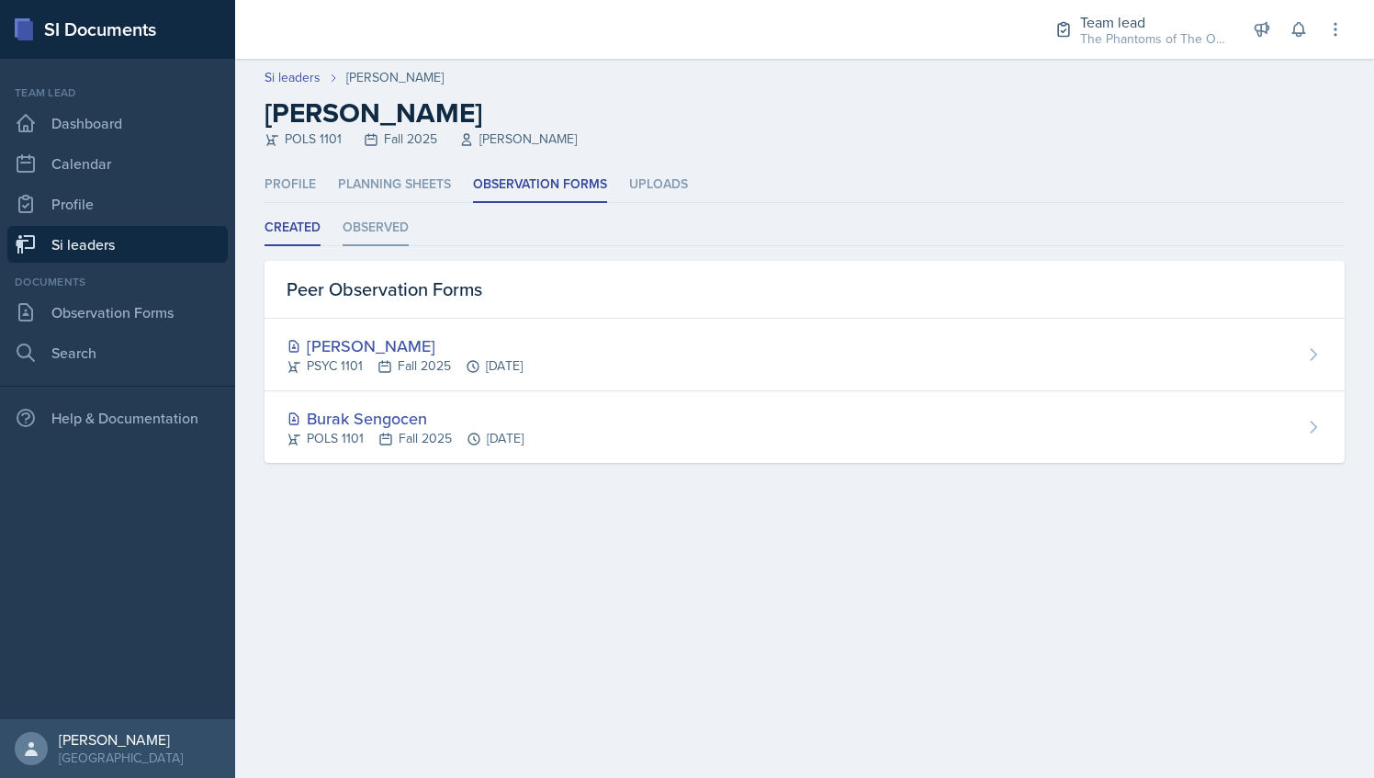
click at [397, 229] on li "Observed" at bounding box center [376, 228] width 66 height 36
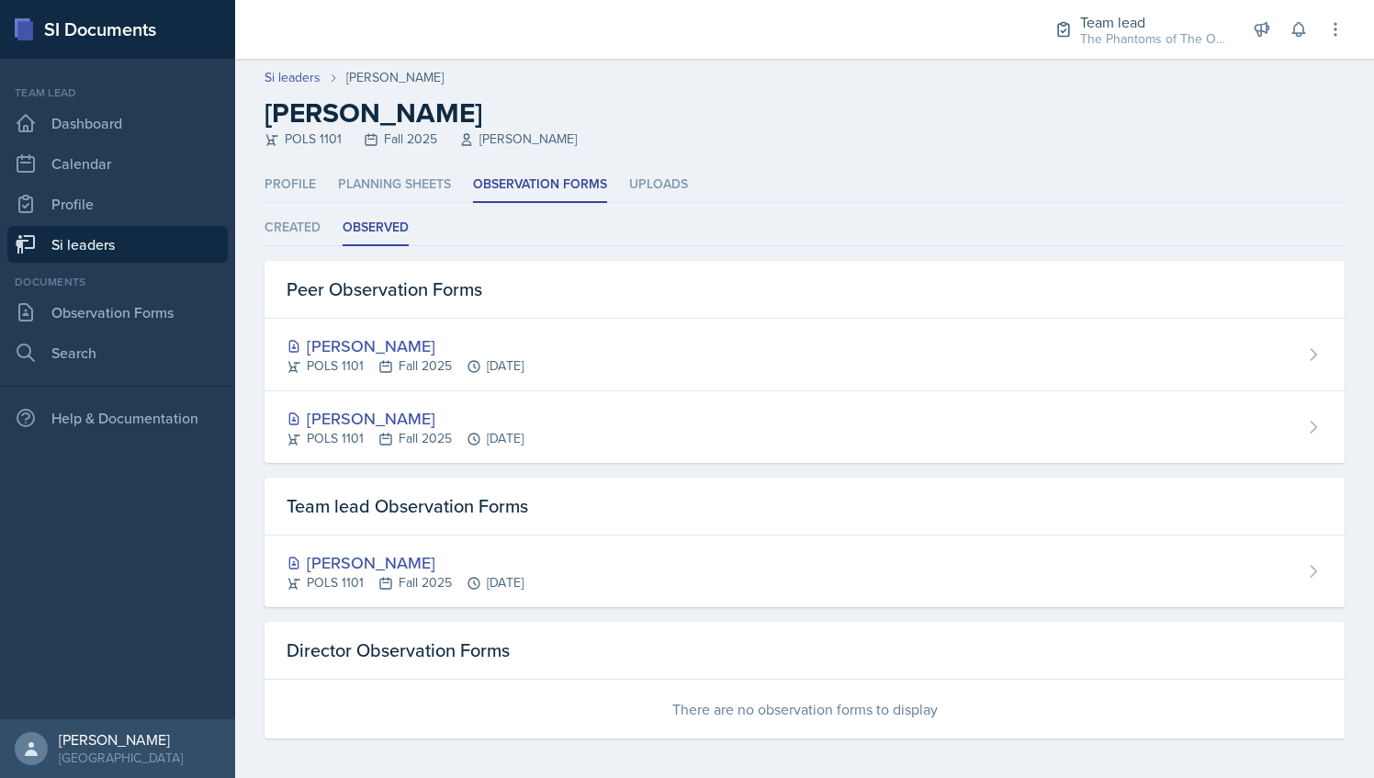
click at [138, 253] on link "Si leaders" at bounding box center [117, 244] width 220 height 37
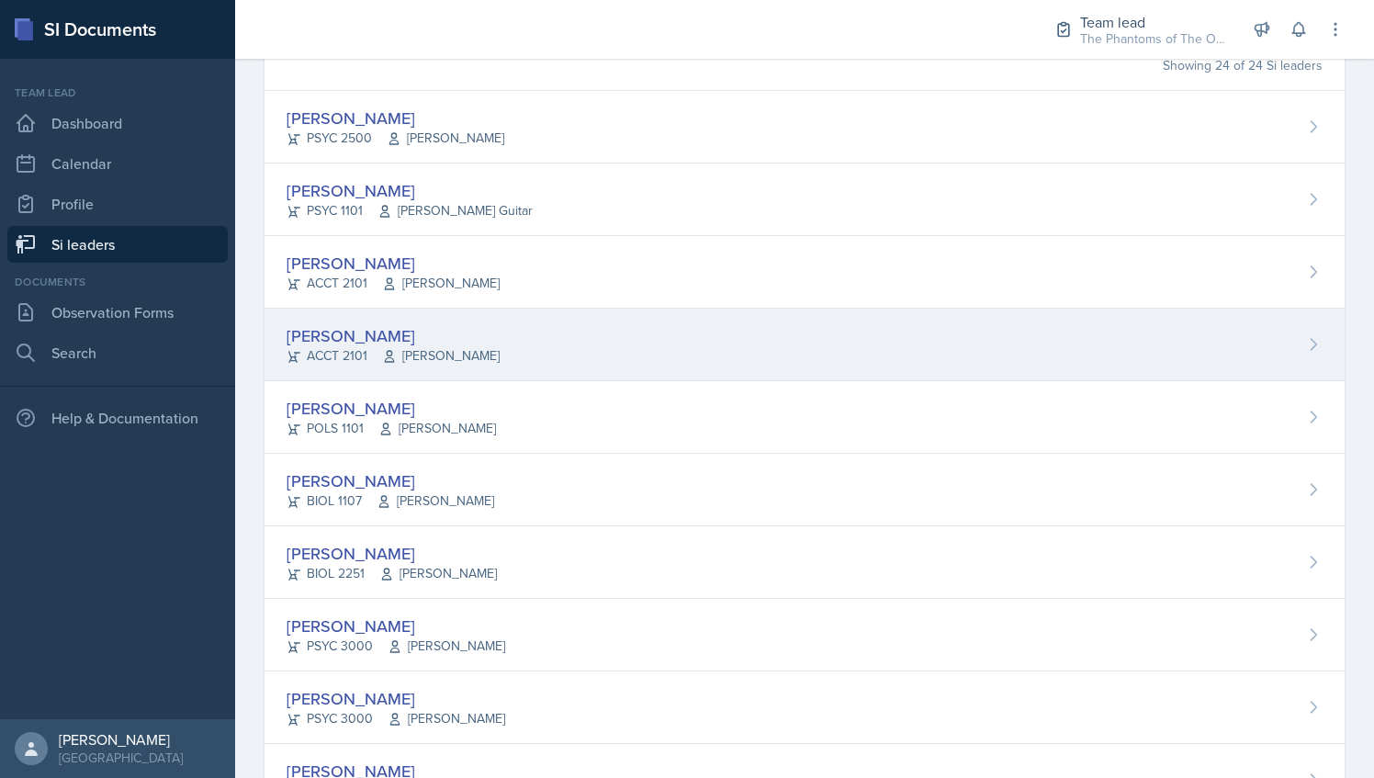
scroll to position [155, 0]
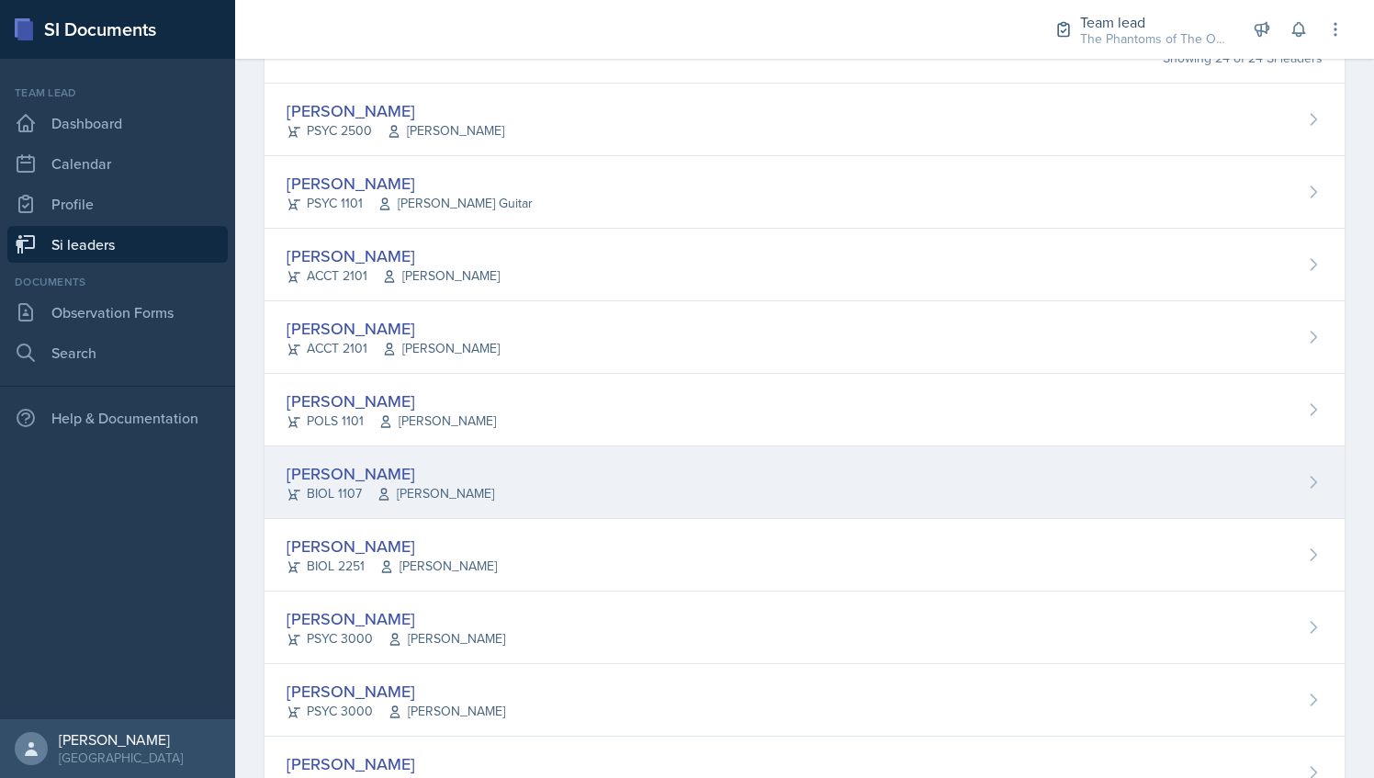
click at [452, 491] on span "Joy Brookshire" at bounding box center [436, 493] width 118 height 19
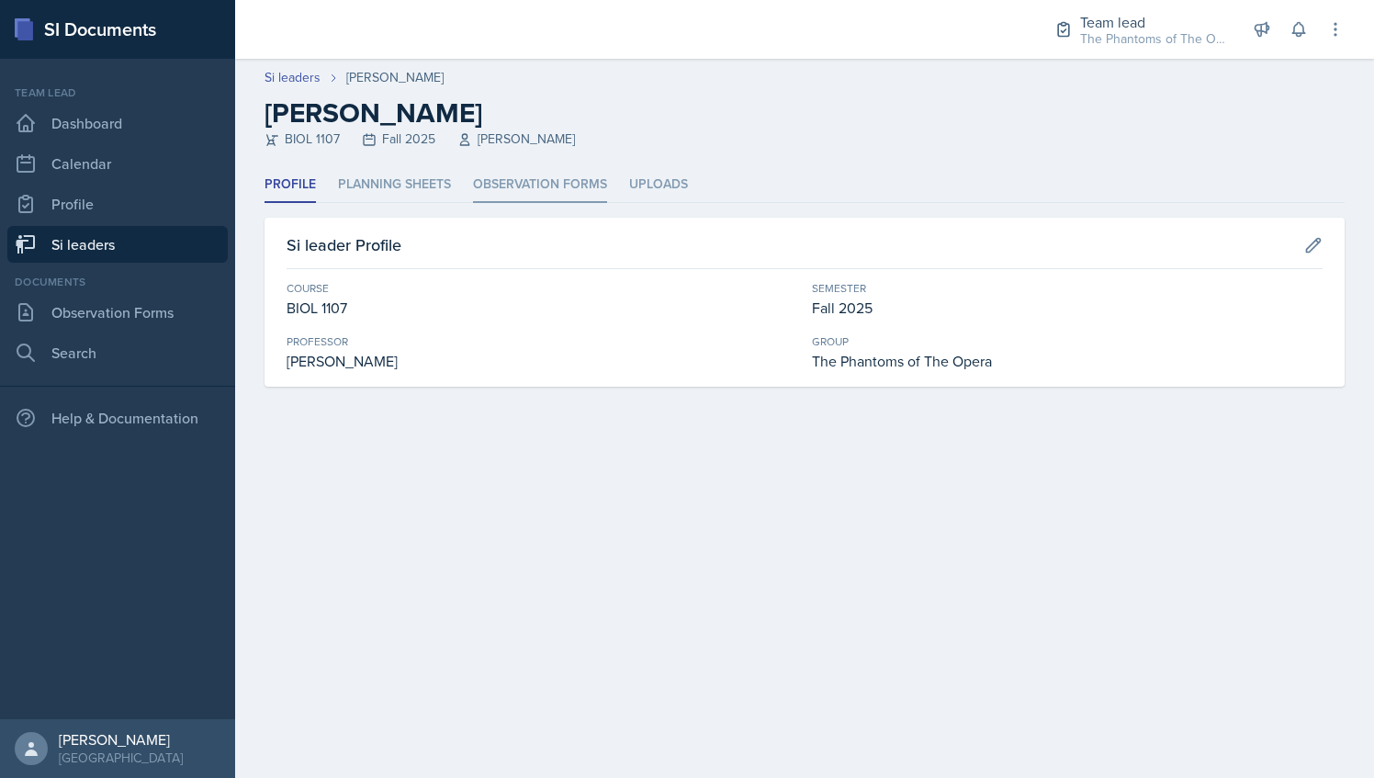
click at [507, 189] on li "Observation Forms" at bounding box center [540, 185] width 134 height 36
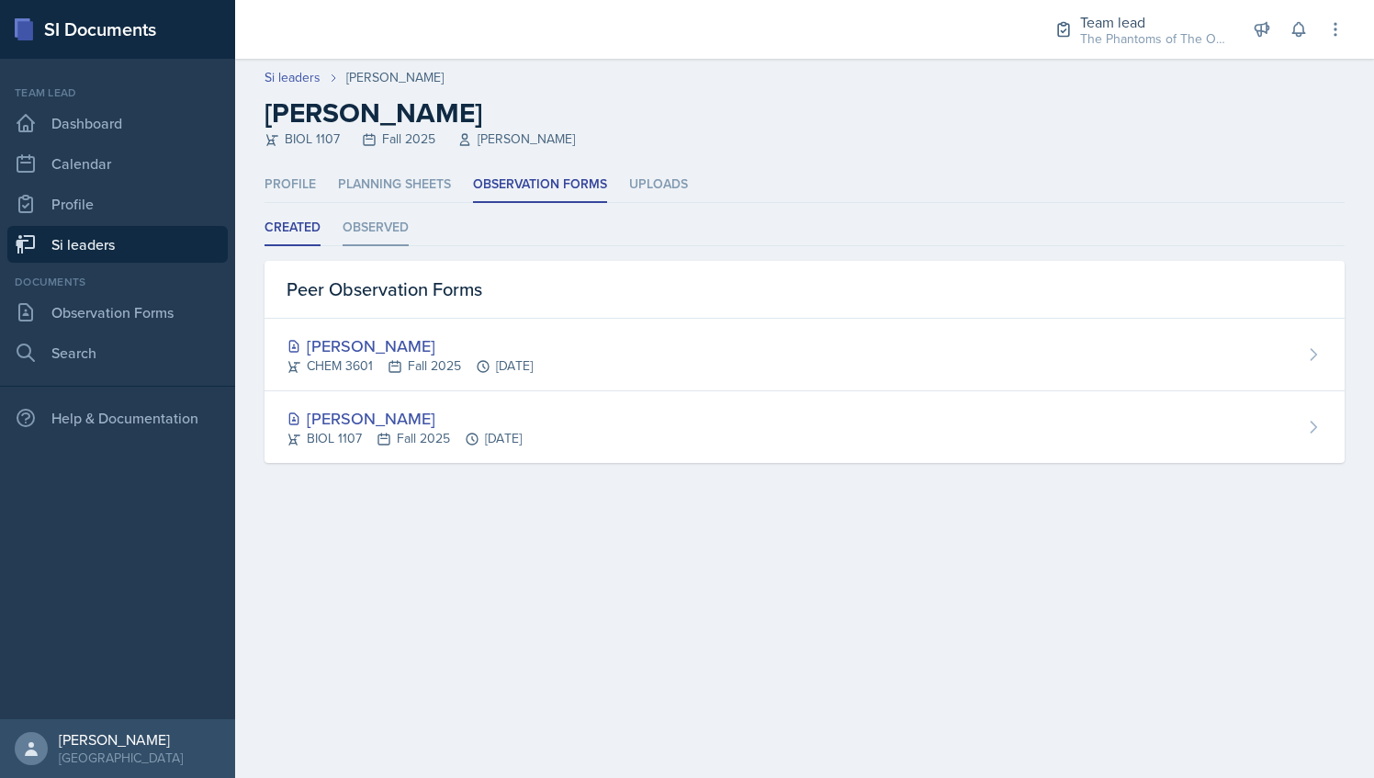
click at [377, 220] on li "Observed" at bounding box center [376, 228] width 66 height 36
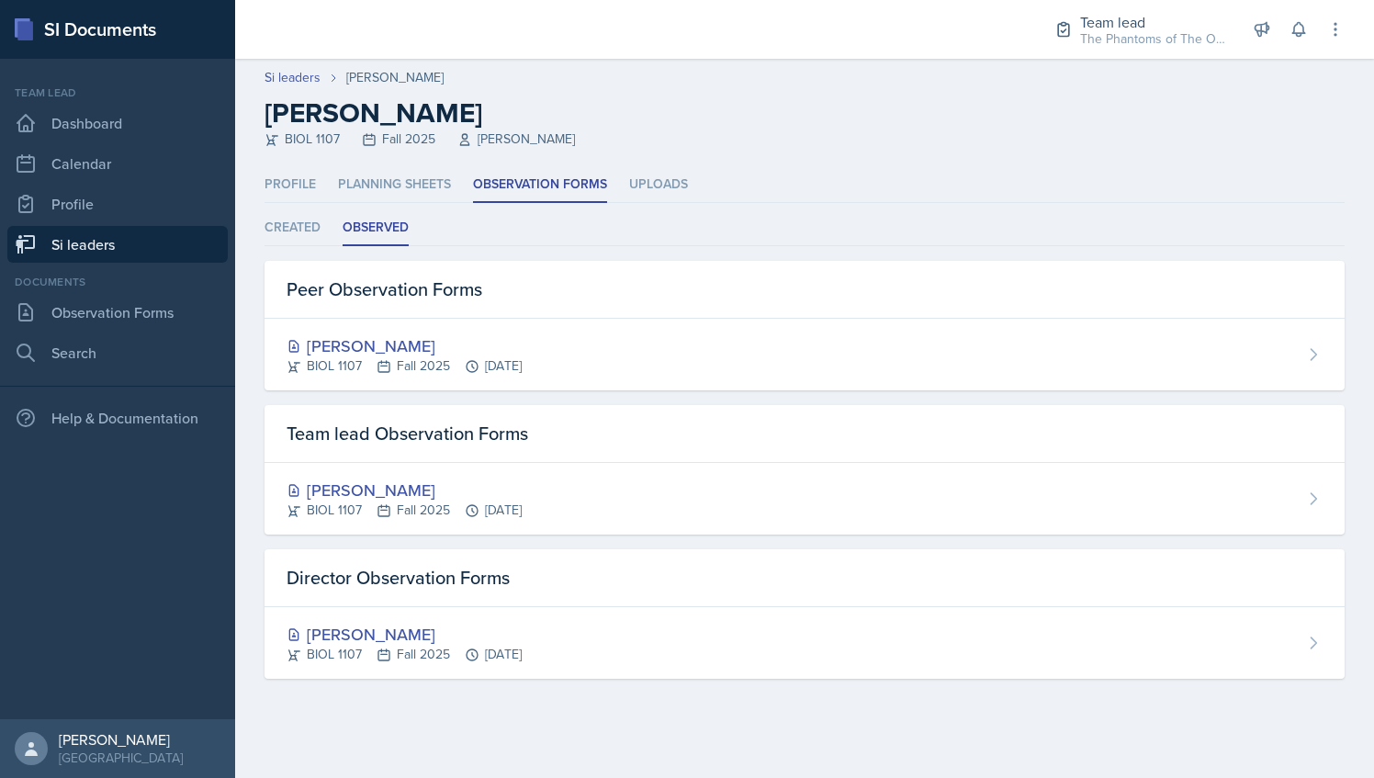
click at [129, 232] on link "Si leaders" at bounding box center [117, 244] width 220 height 37
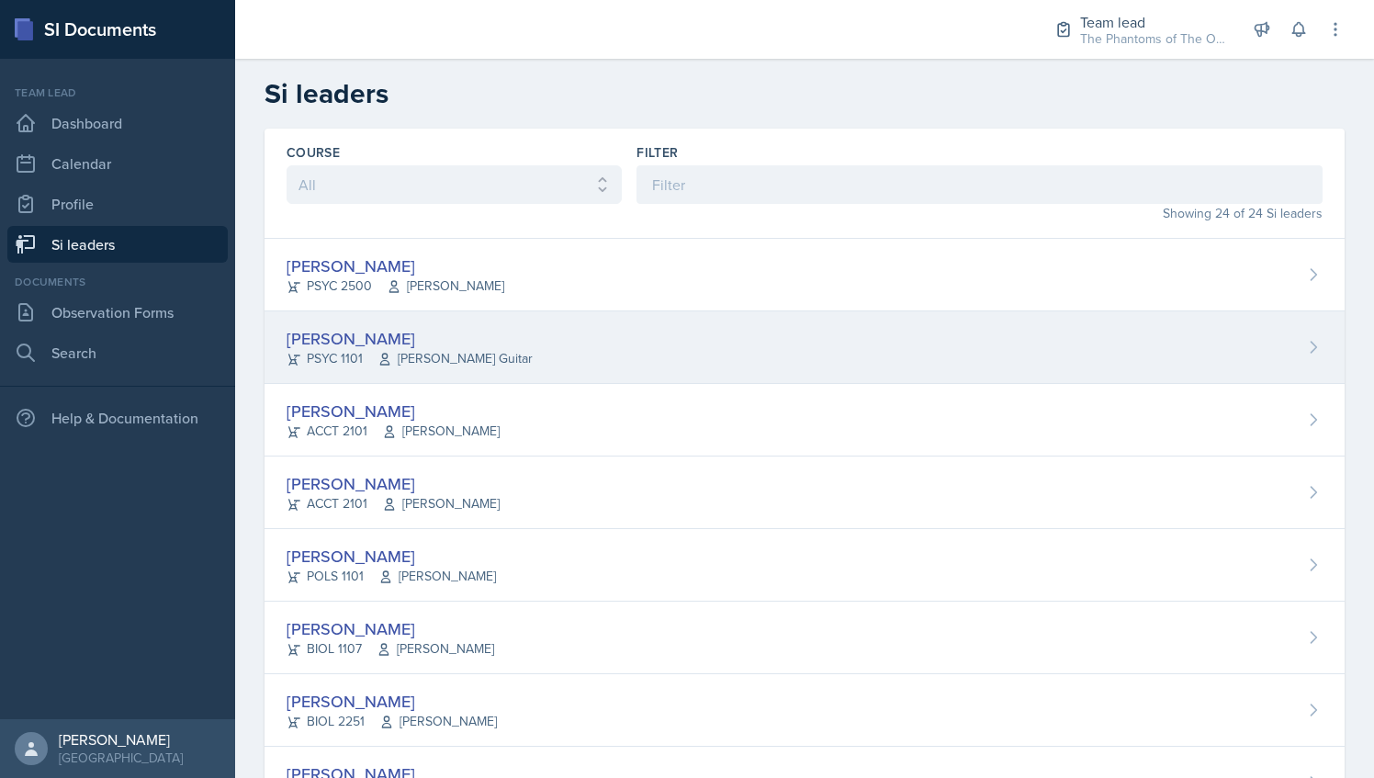
scroll to position [123, 0]
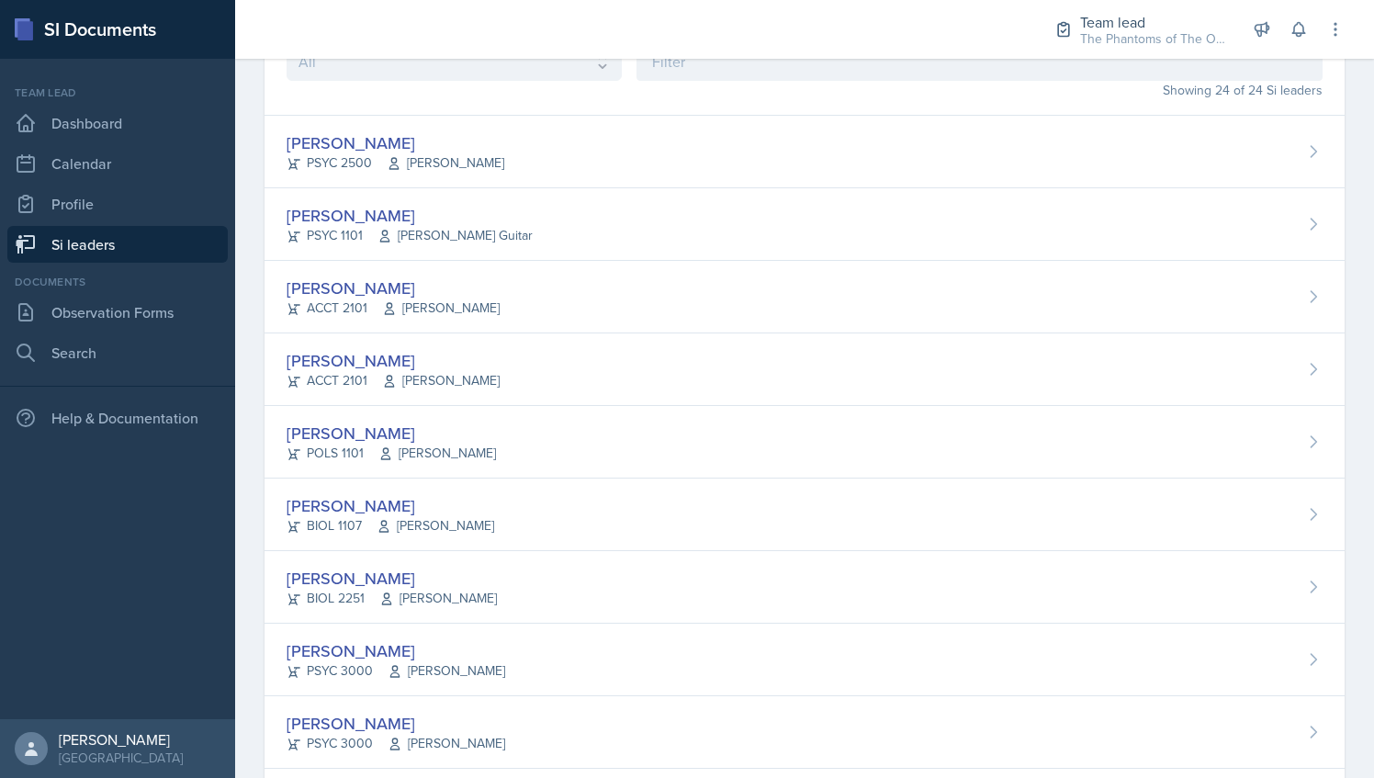
drag, startPoint x: 572, startPoint y: 605, endPoint x: 491, endPoint y: 577, distance: 85.7
click at [491, 577] on div "[PERSON_NAME]" at bounding box center [392, 578] width 210 height 25
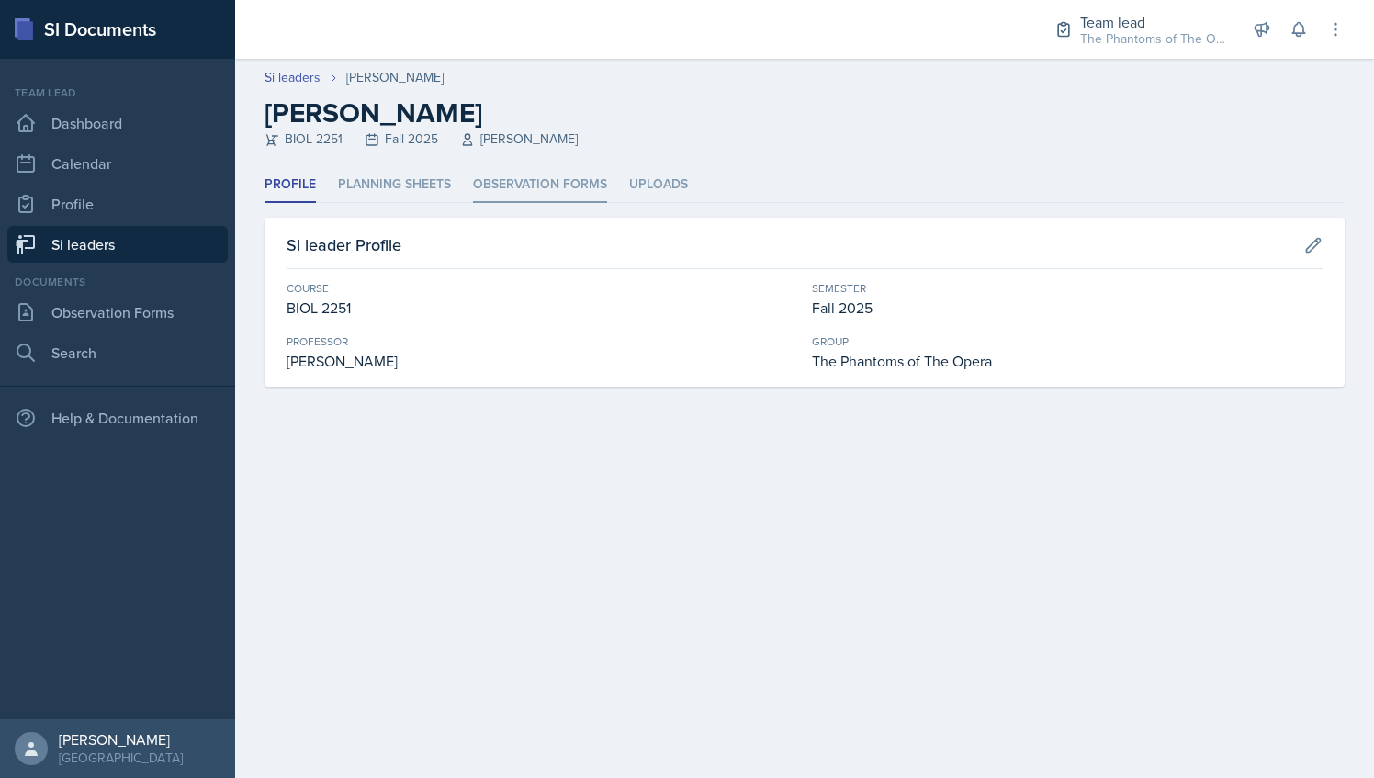
click at [505, 173] on li "Observation Forms" at bounding box center [540, 185] width 134 height 36
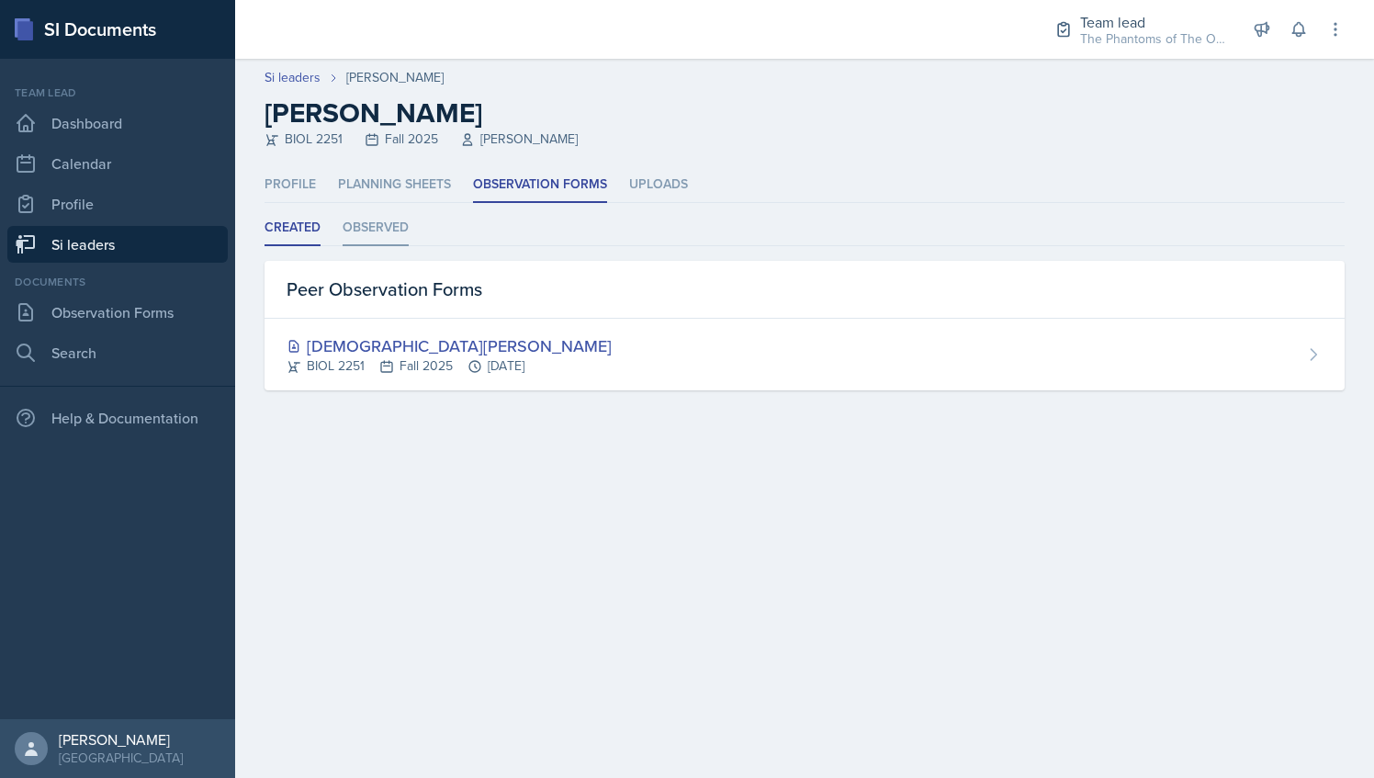
click at [381, 219] on li "Observed" at bounding box center [376, 228] width 66 height 36
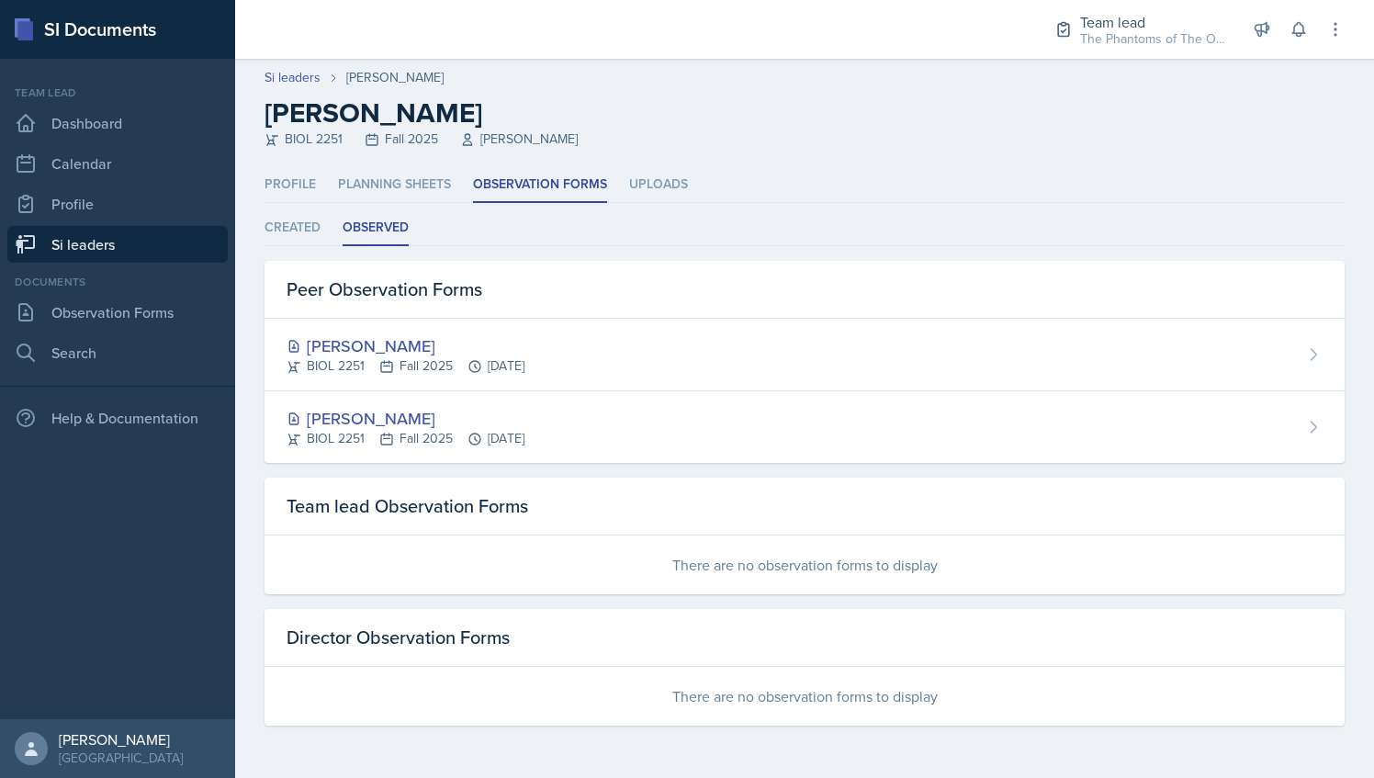
click at [151, 244] on link "Si leaders" at bounding box center [117, 244] width 220 height 37
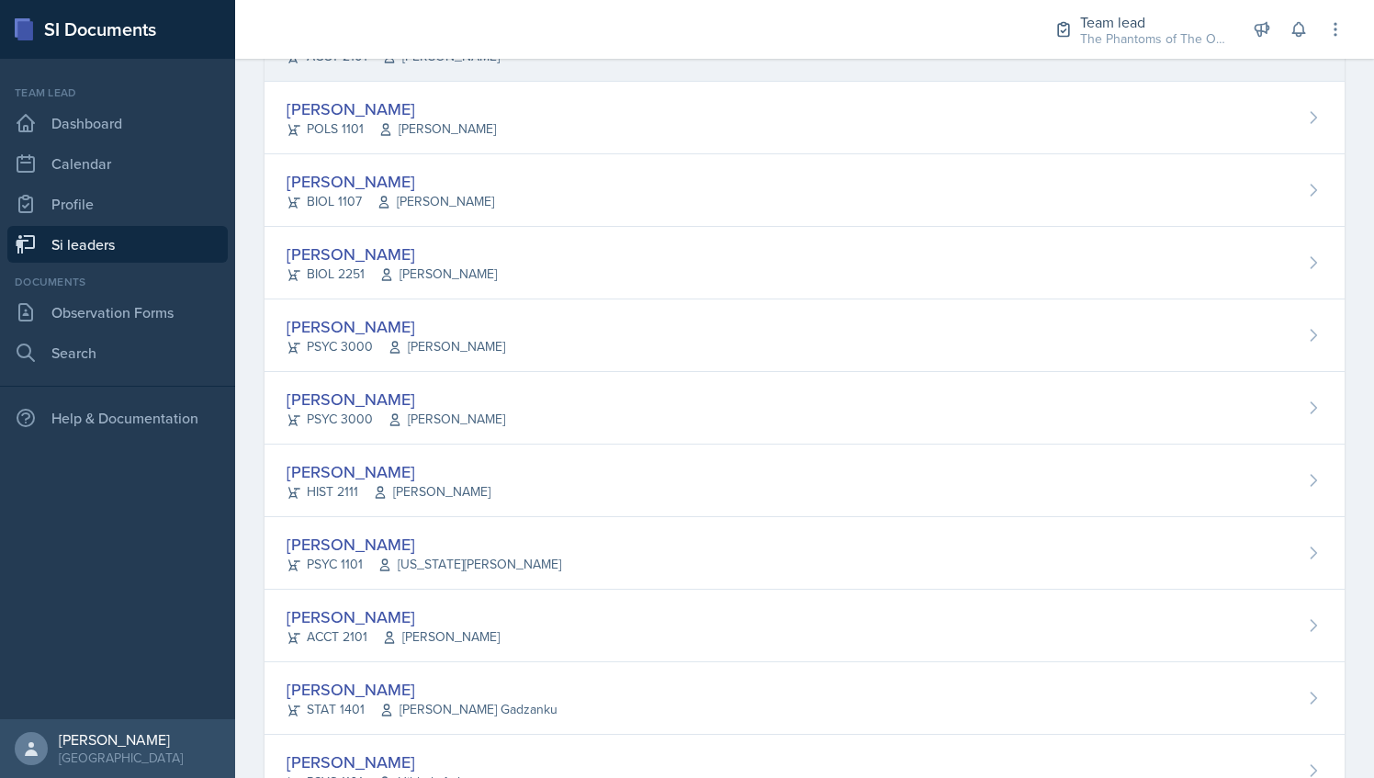
scroll to position [448, 0]
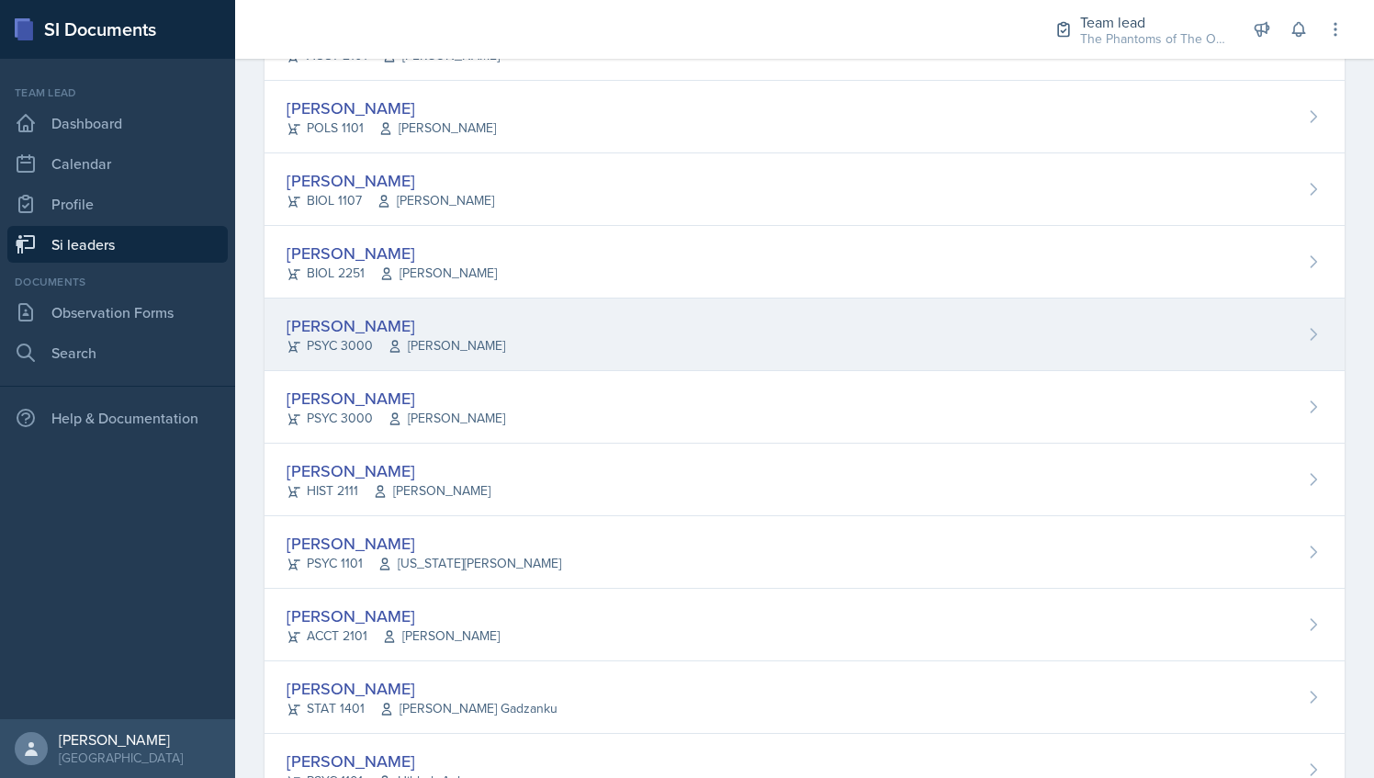
click at [494, 335] on div "Maci DeMott PSYC 3000 Dianhan Zheng" at bounding box center [805, 335] width 1080 height 73
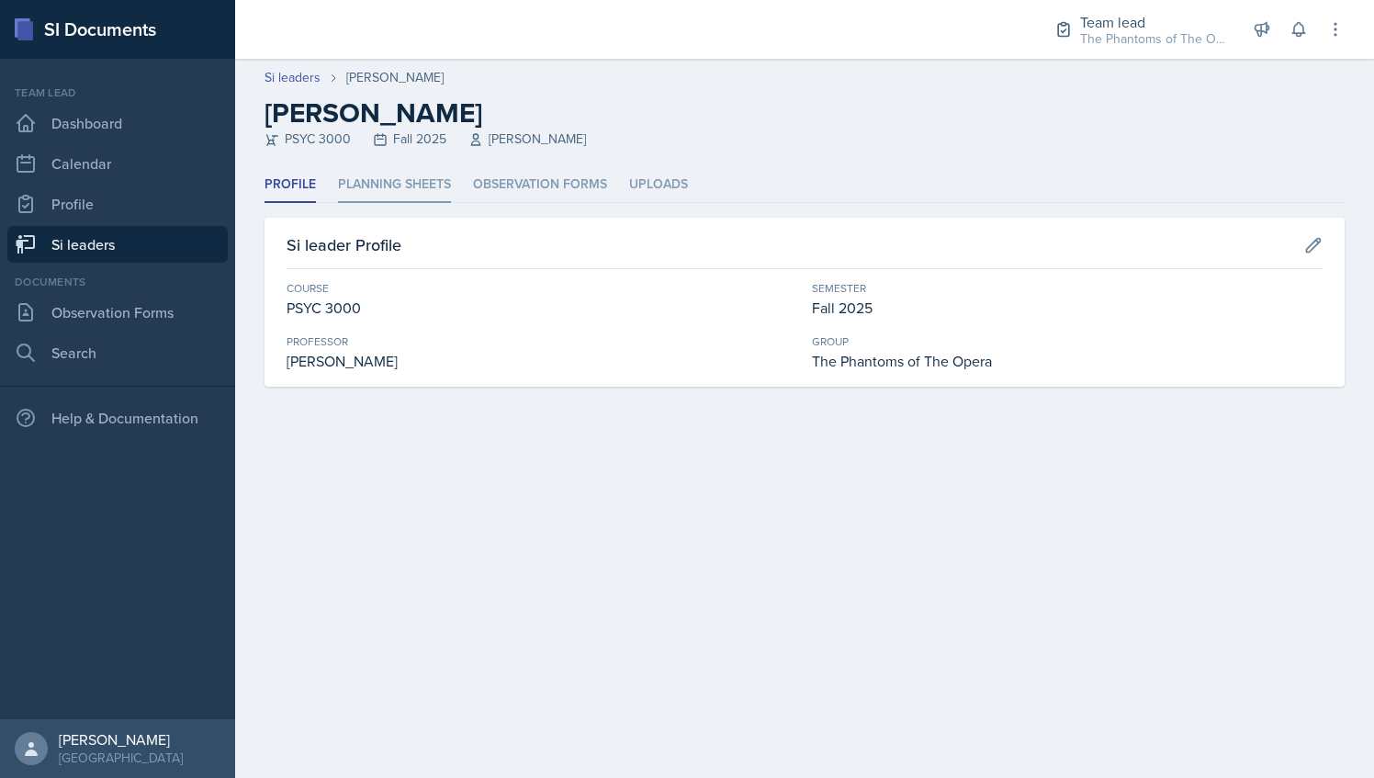
click at [419, 177] on li "Planning Sheets" at bounding box center [394, 185] width 113 height 36
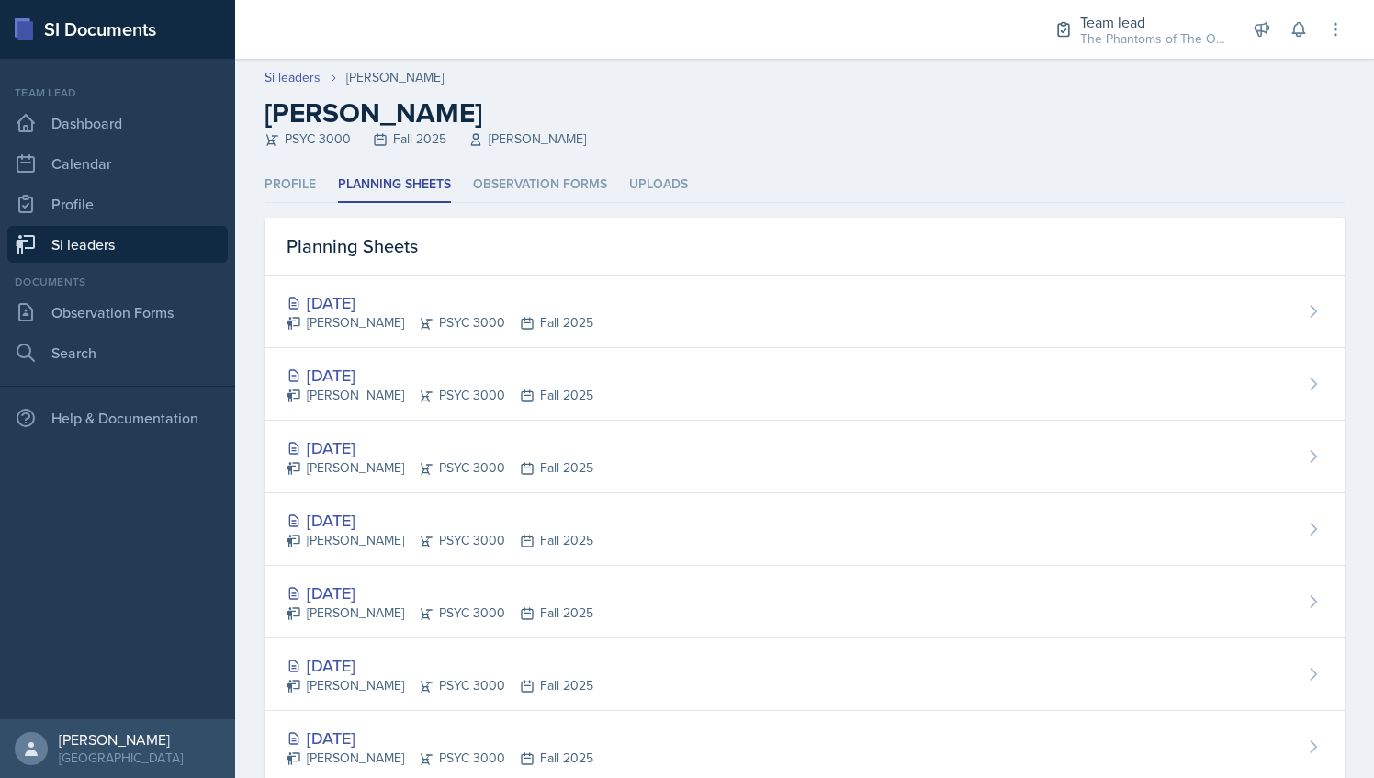
click at [500, 186] on li "Observation Forms" at bounding box center [540, 185] width 134 height 36
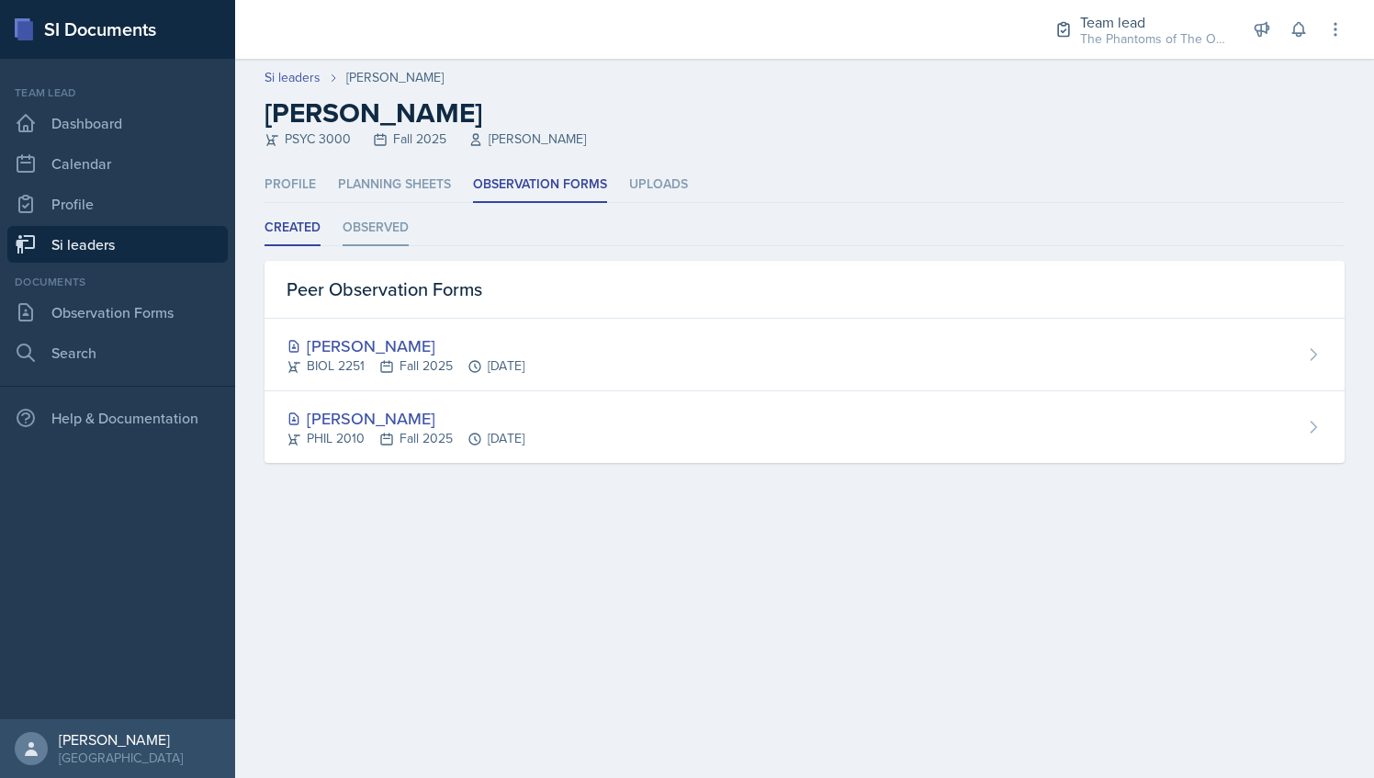
click at [377, 212] on li "Observed" at bounding box center [376, 228] width 66 height 36
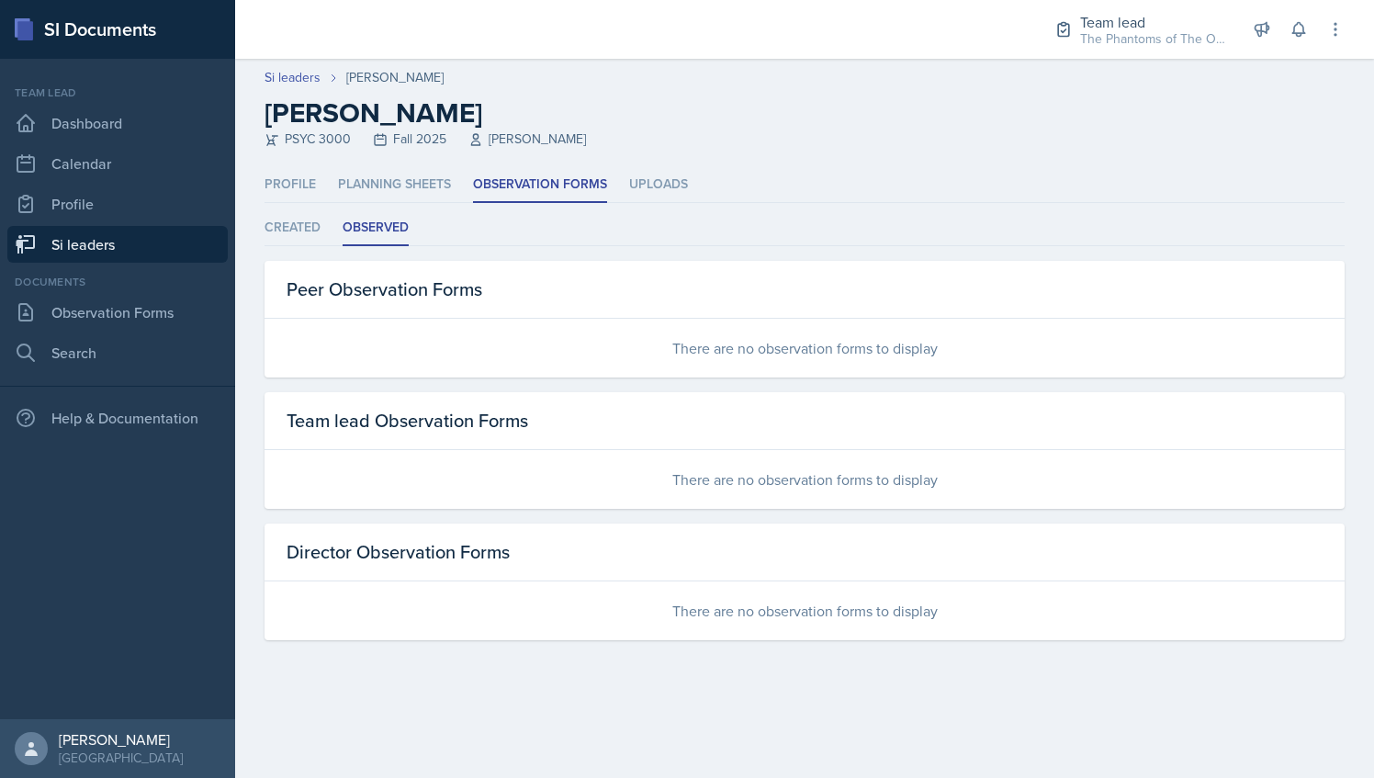
click at [137, 237] on link "Si leaders" at bounding box center [117, 244] width 220 height 37
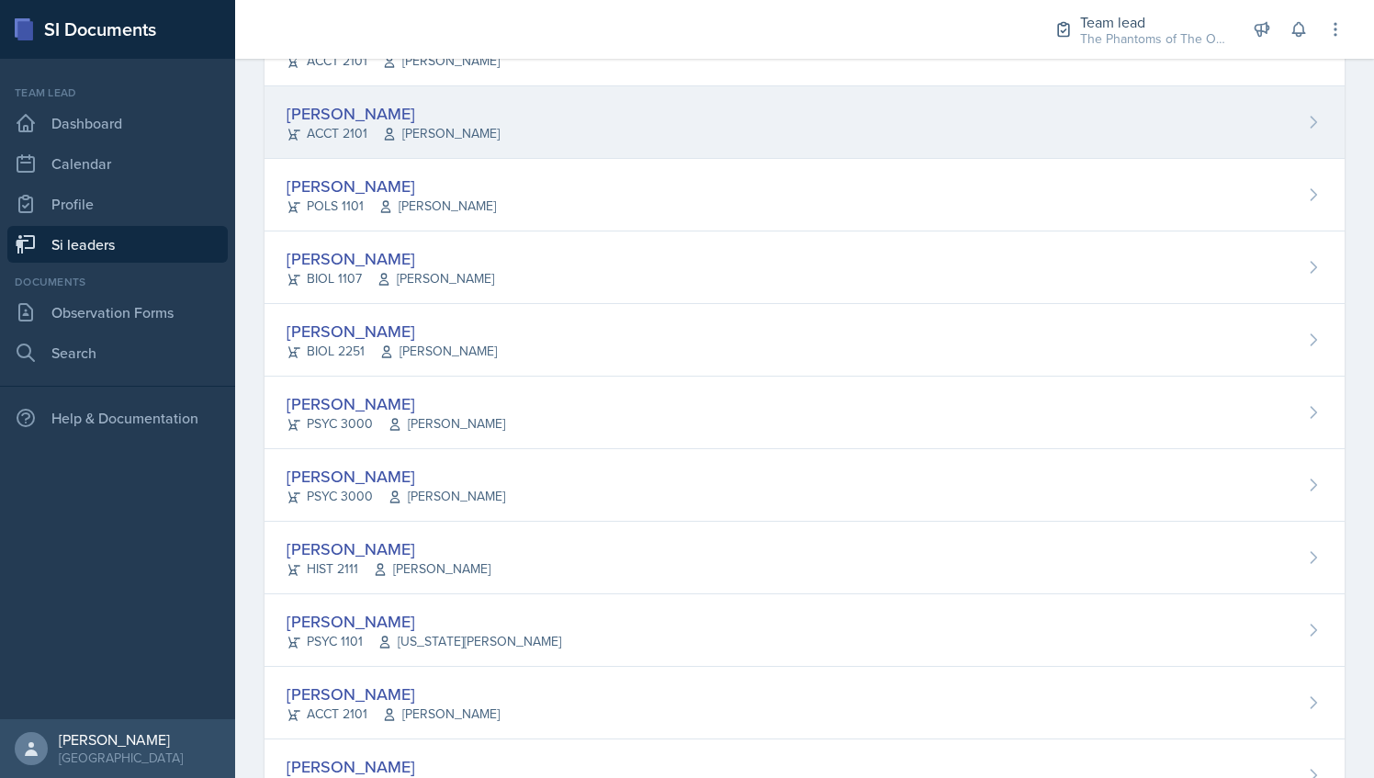
scroll to position [396, 0]
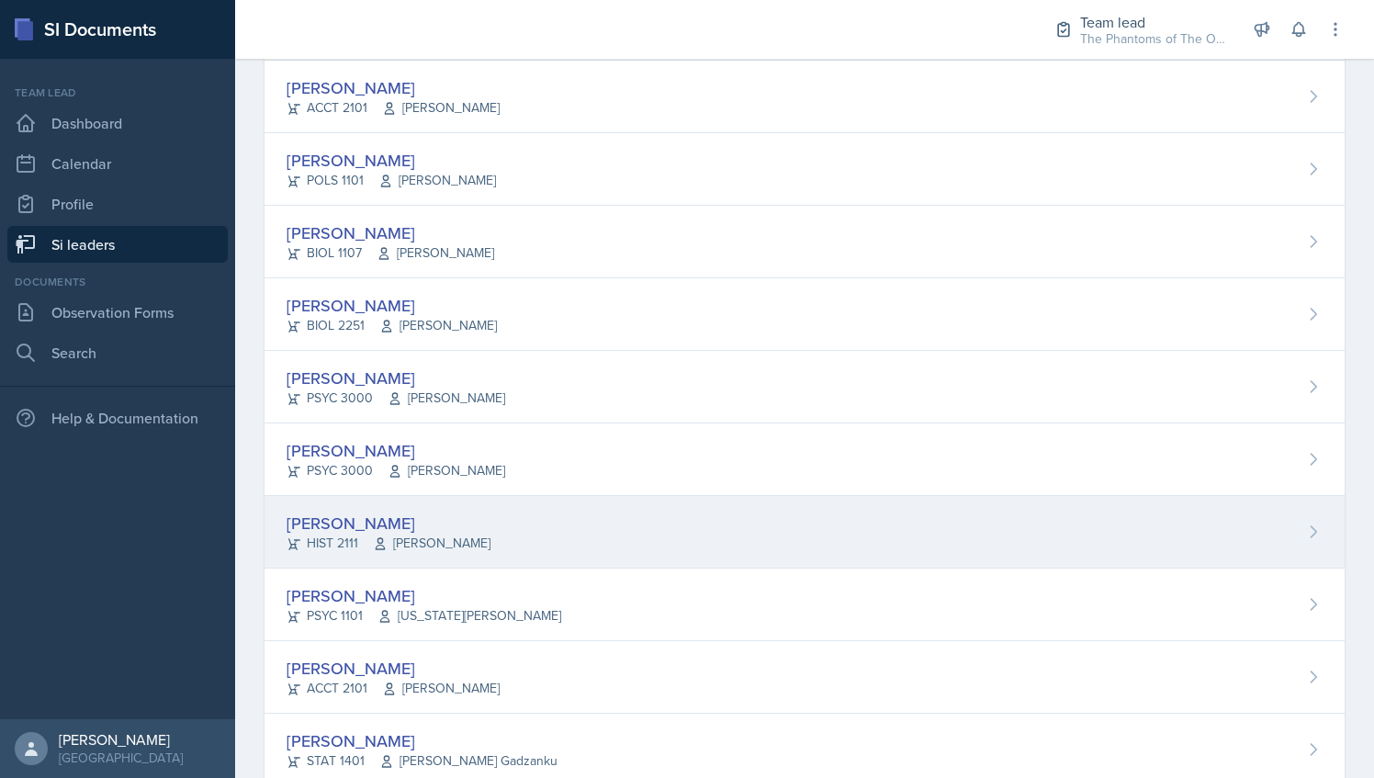
click at [487, 514] on div "Amelia Dodson HIST 2111 John Laaman" at bounding box center [805, 532] width 1080 height 73
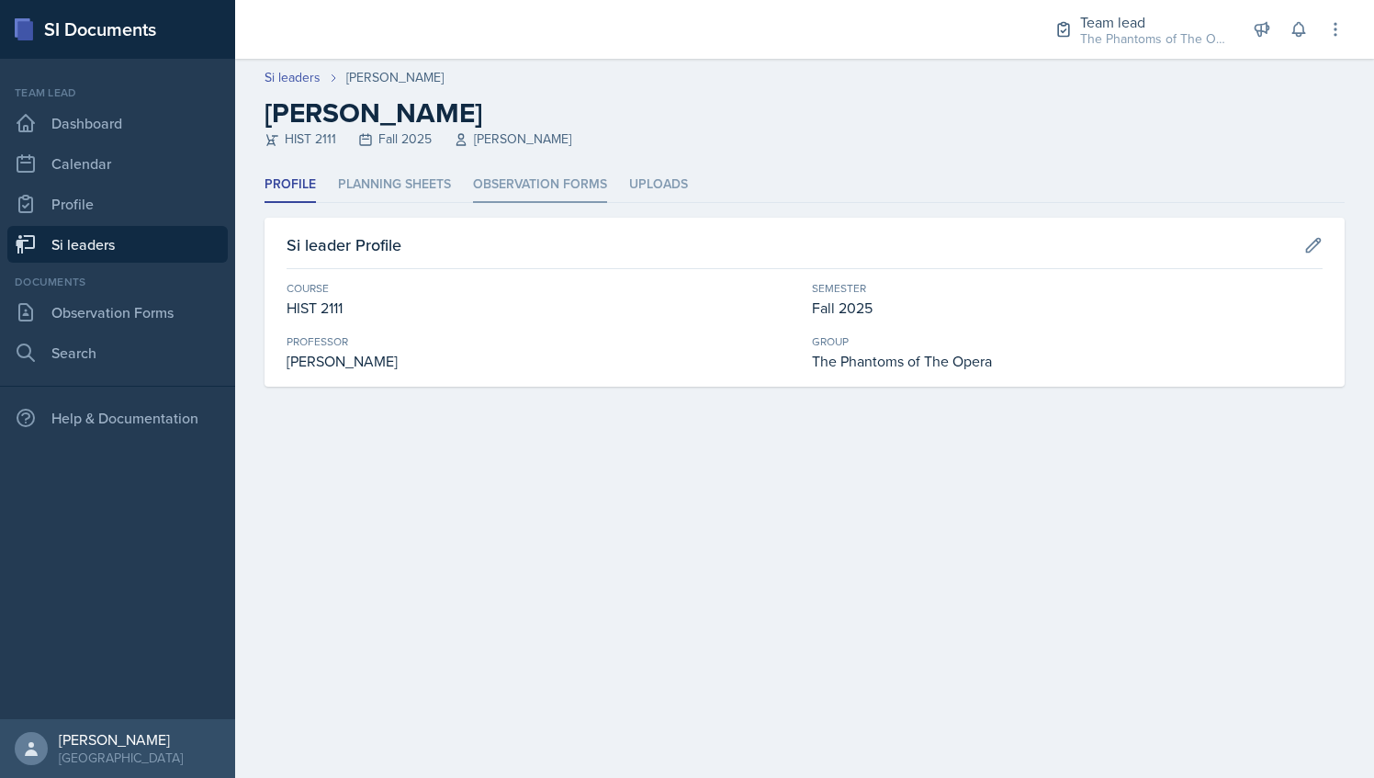
click at [549, 184] on li "Observation Forms" at bounding box center [540, 185] width 134 height 36
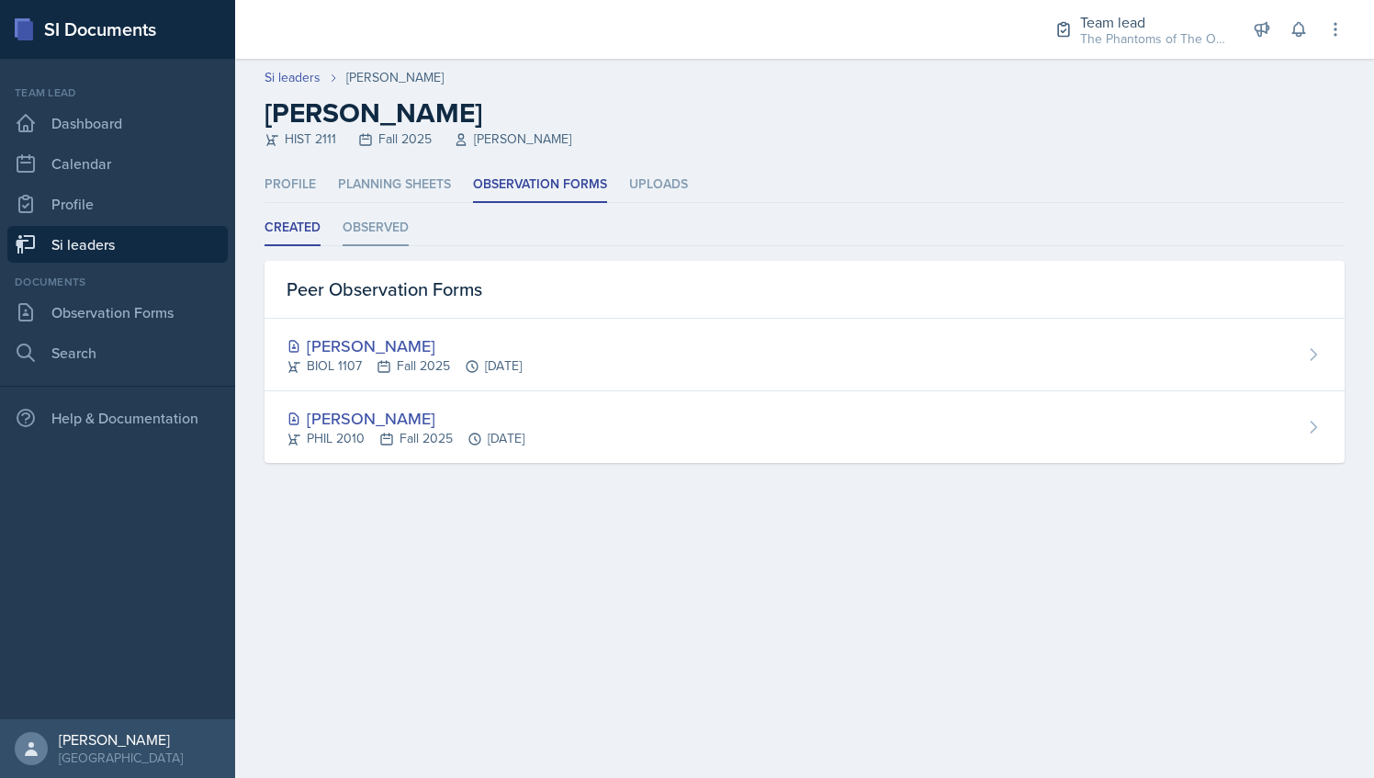
click at [400, 219] on li "Observed" at bounding box center [376, 228] width 66 height 36
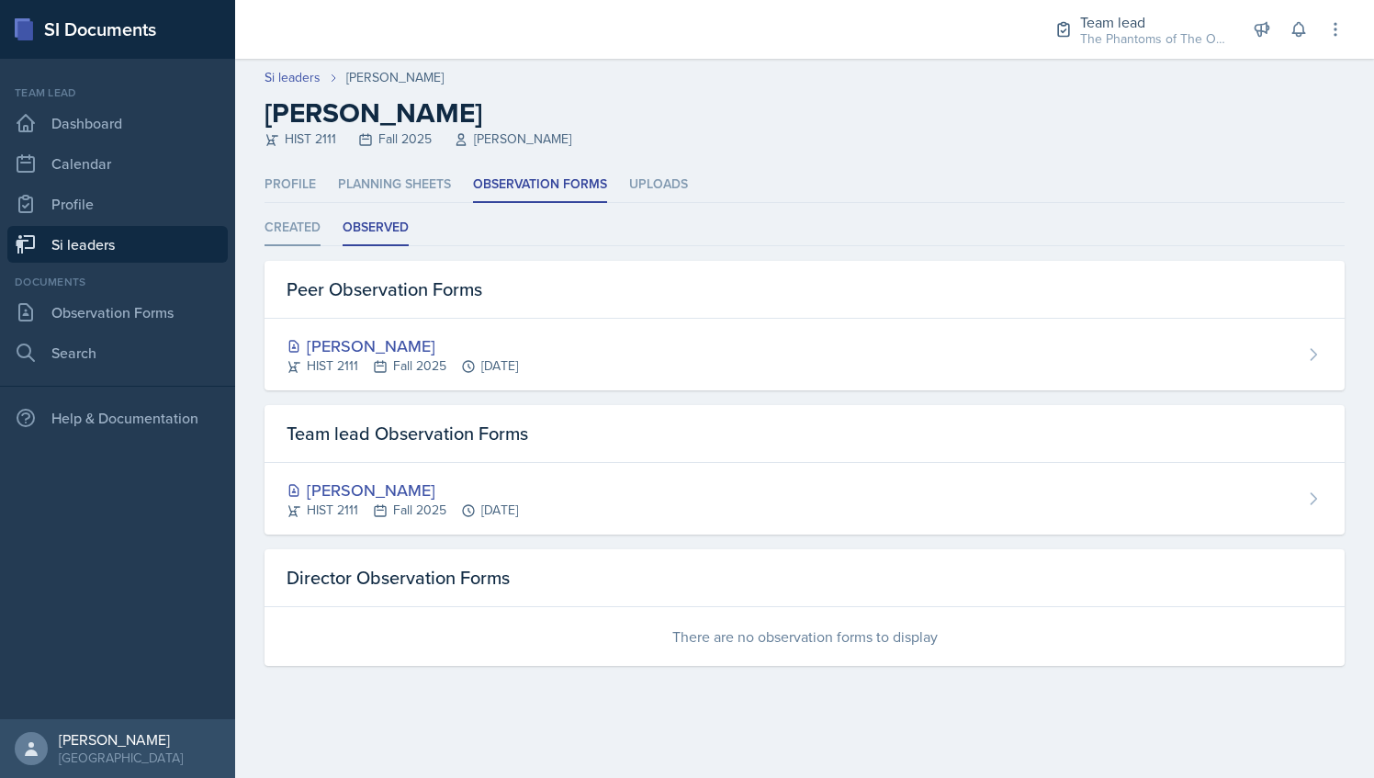
click at [286, 226] on li "Created" at bounding box center [293, 228] width 56 height 36
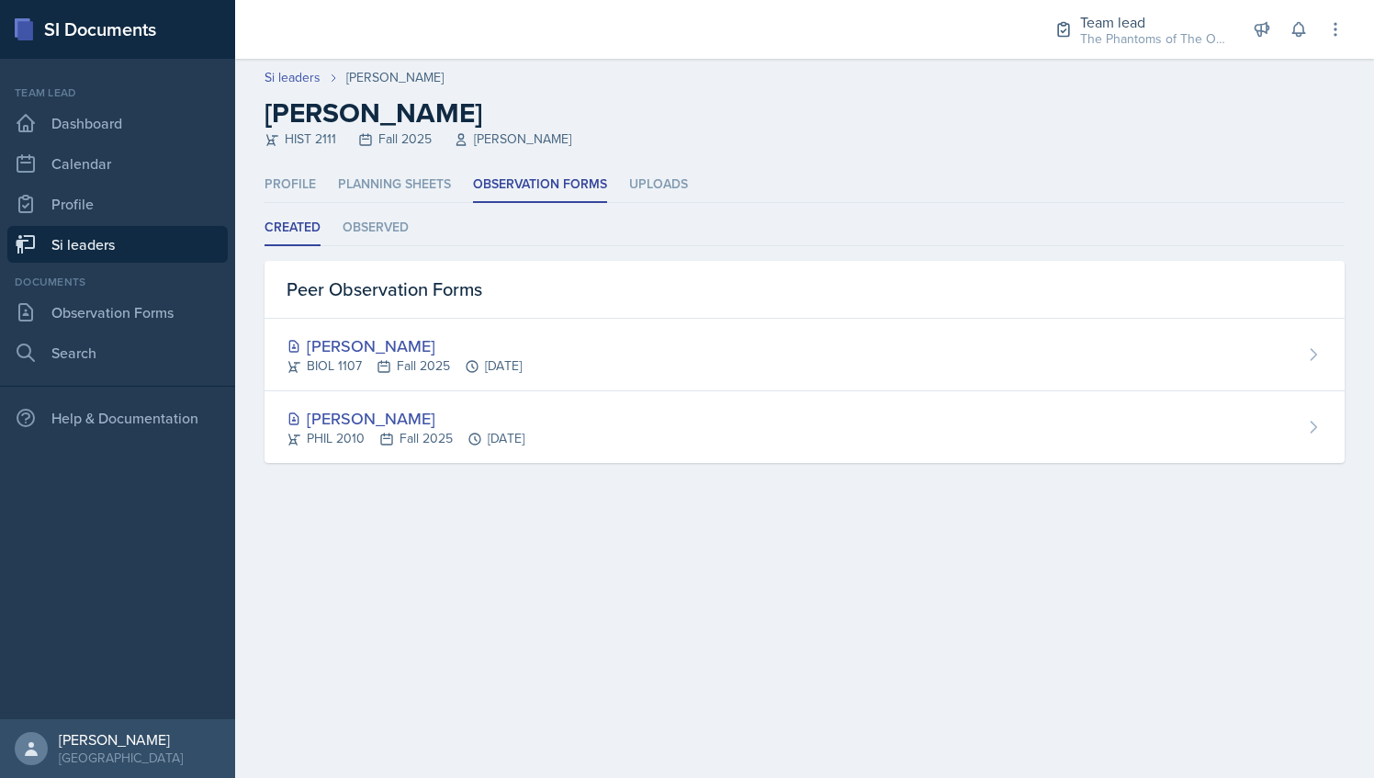
click at [163, 269] on nav "Team lead Dashboard Calendar Profile Si leaders Documents Observation Forms Sea…" at bounding box center [117, 389] width 235 height 660
click at [171, 259] on link "Si leaders" at bounding box center [117, 244] width 220 height 37
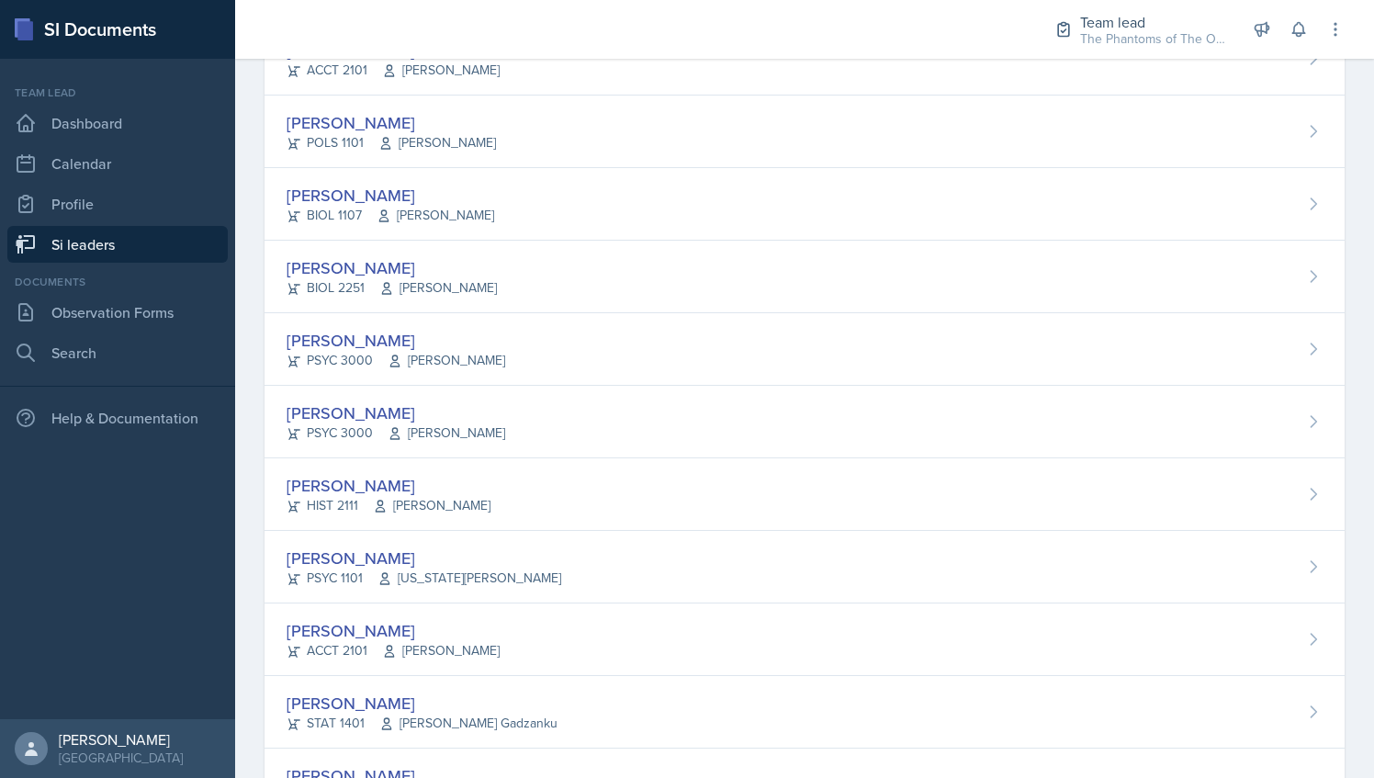
scroll to position [434, 0]
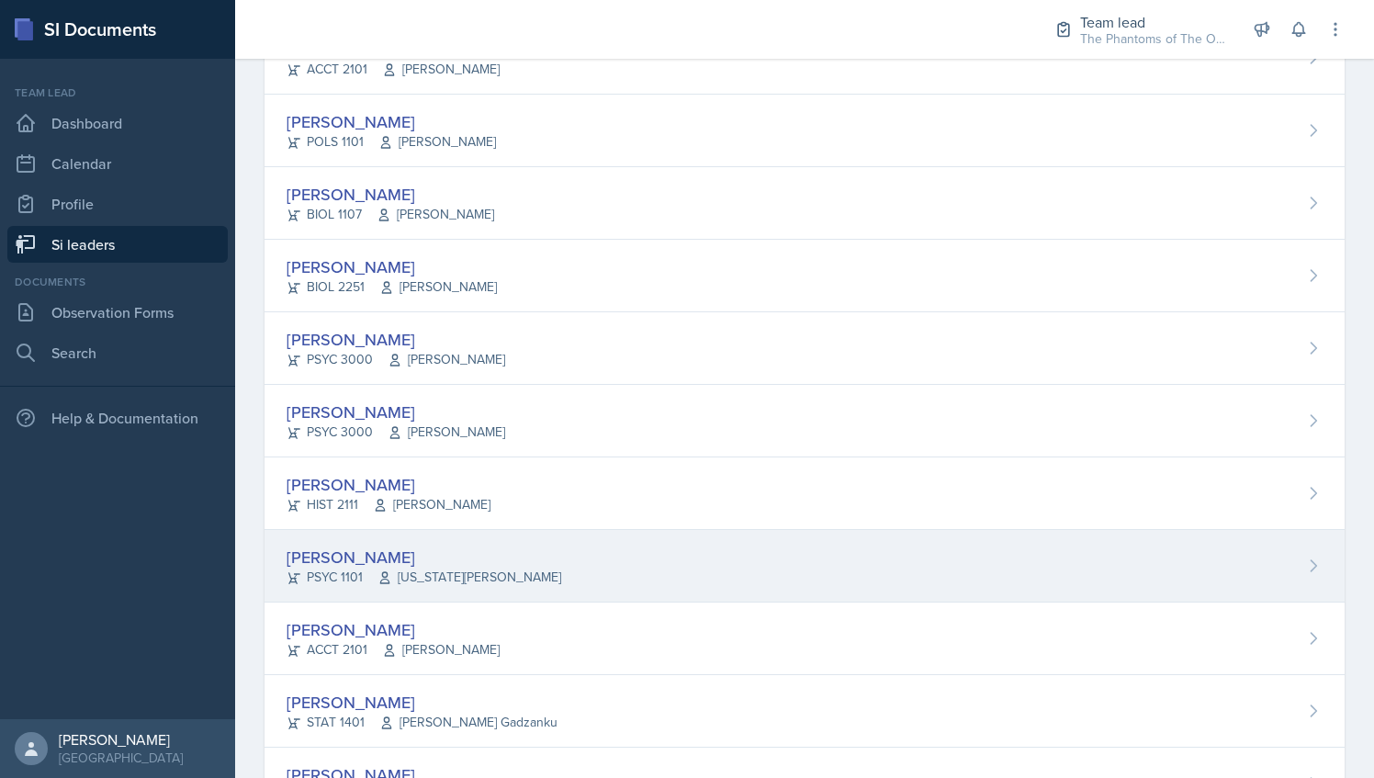
click at [557, 559] on div "Athena Dudek PSYC 1101 Virginia Wood" at bounding box center [805, 566] width 1080 height 73
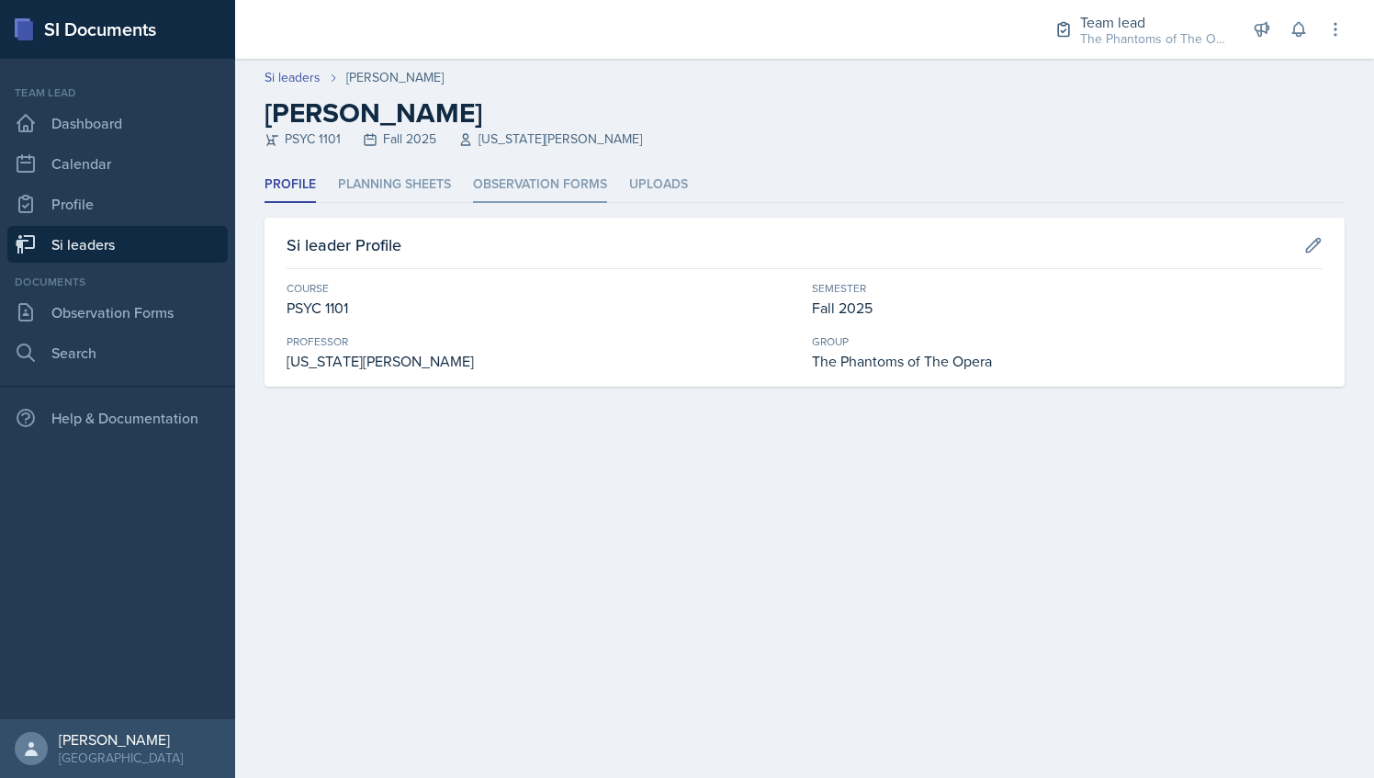
click at [535, 182] on li "Observation Forms" at bounding box center [540, 185] width 134 height 36
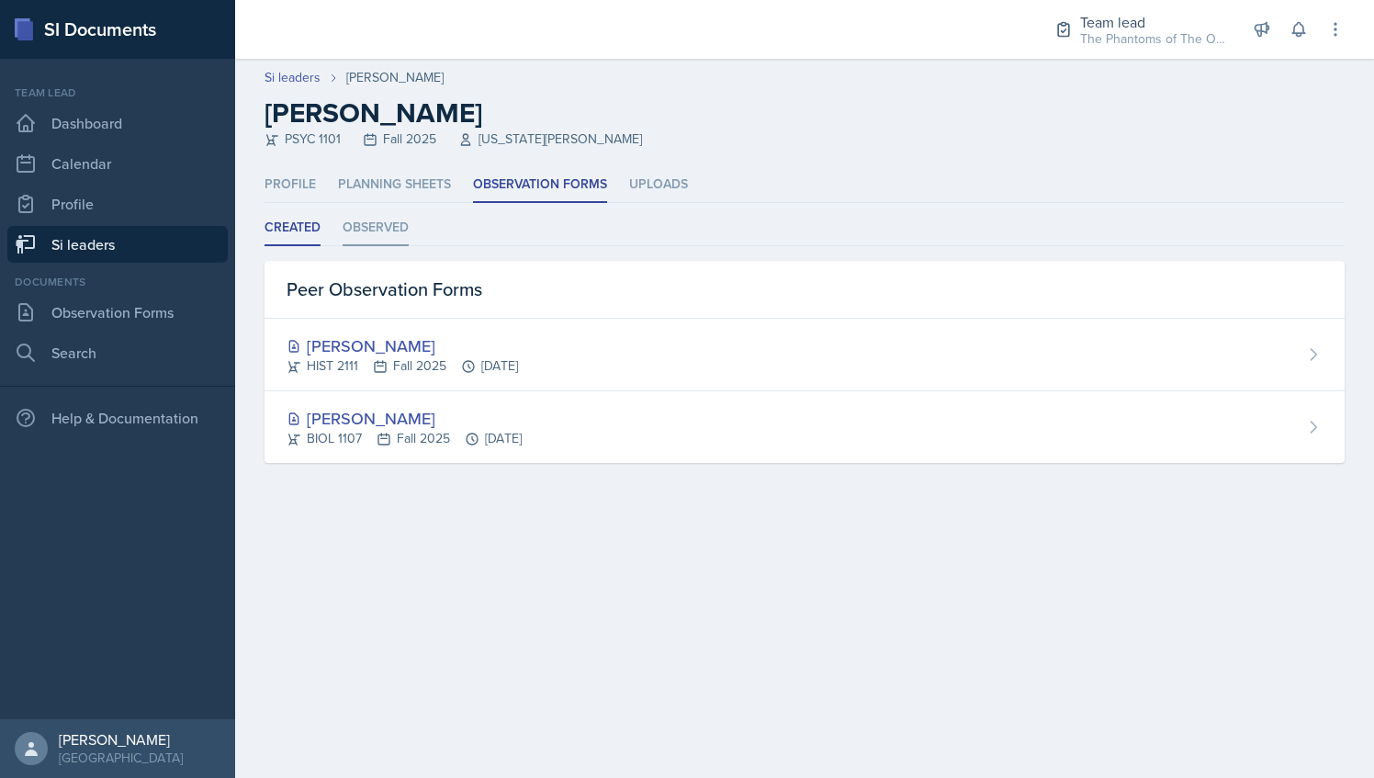
click at [395, 219] on li "Observed" at bounding box center [376, 228] width 66 height 36
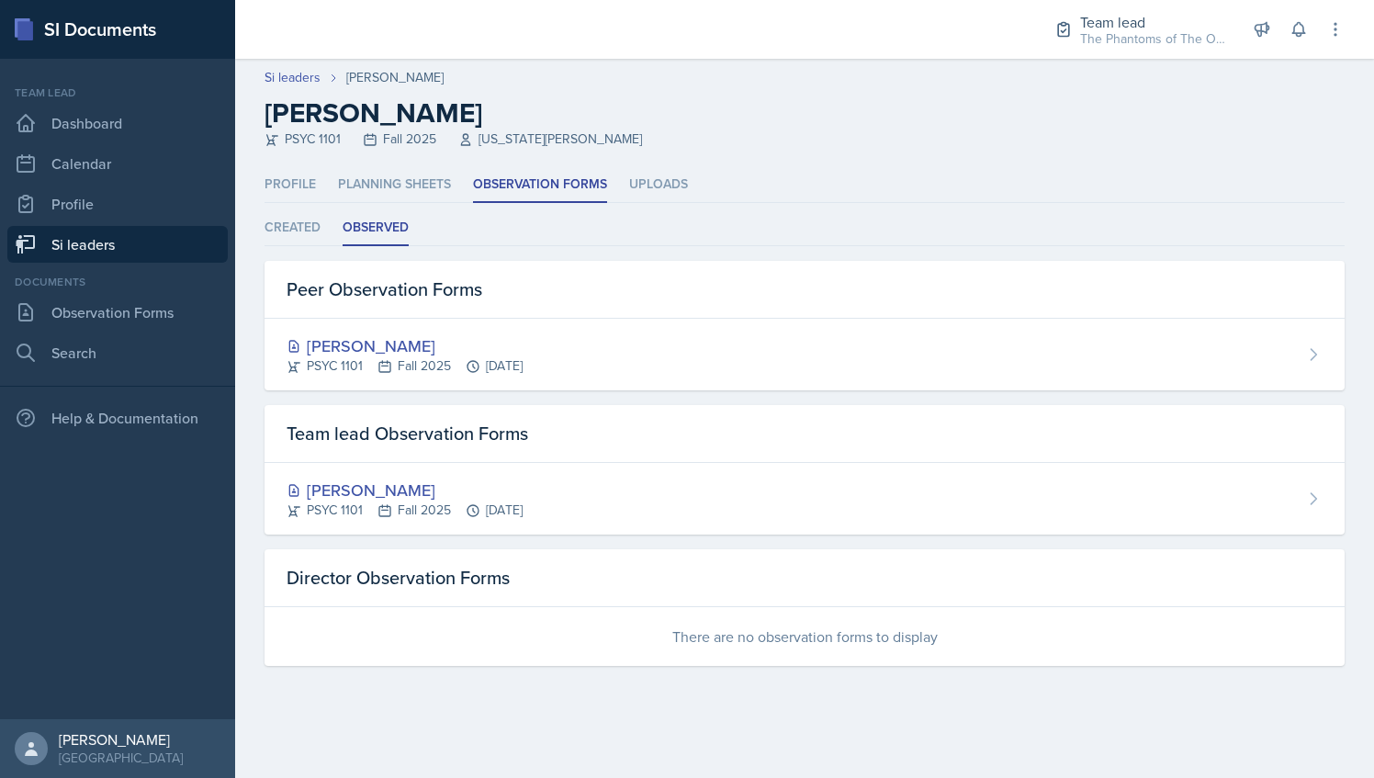
click at [310, 208] on div "Profile Planning Sheets Observation Forms Uploads Profile Planning Sheets Obser…" at bounding box center [805, 416] width 1080 height 499
click at [311, 222] on li "Created" at bounding box center [293, 228] width 56 height 36
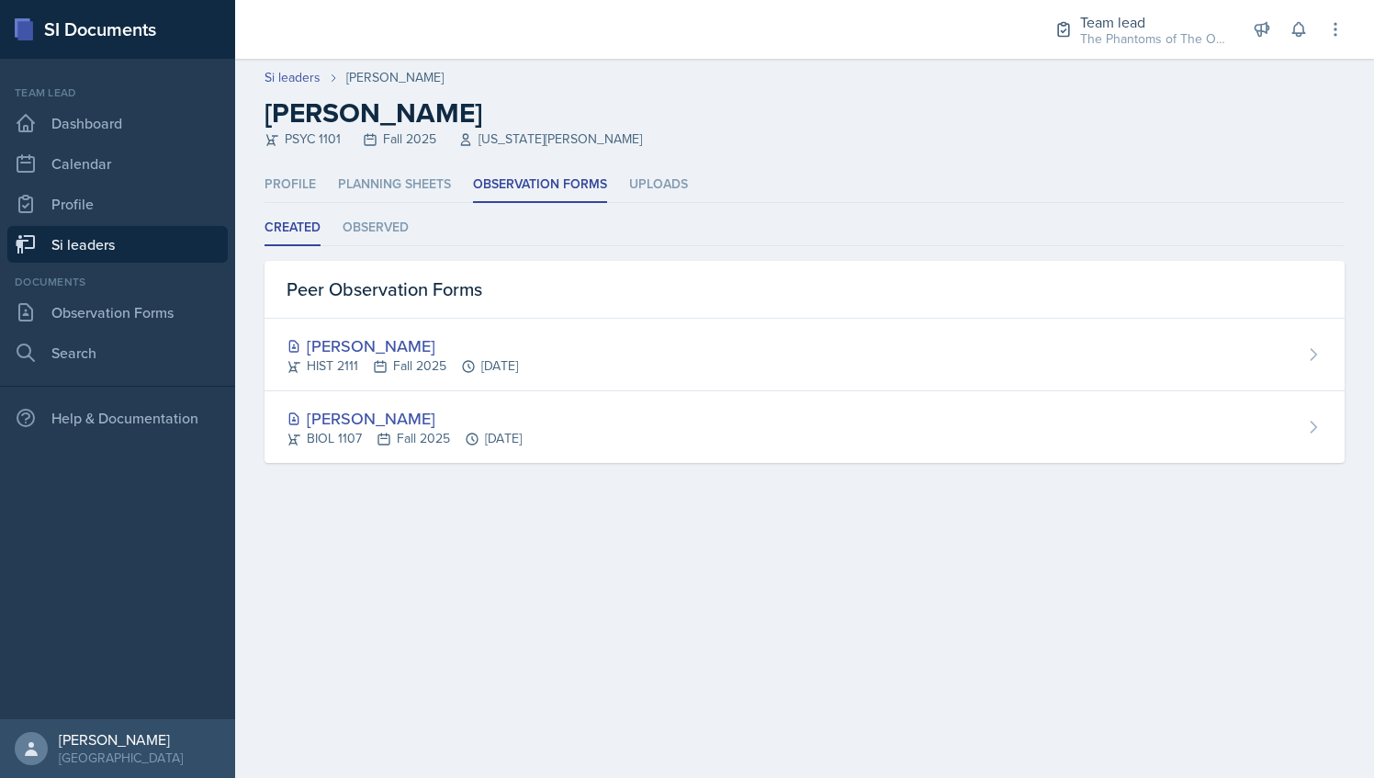
click at [147, 247] on link "Si leaders" at bounding box center [117, 244] width 220 height 37
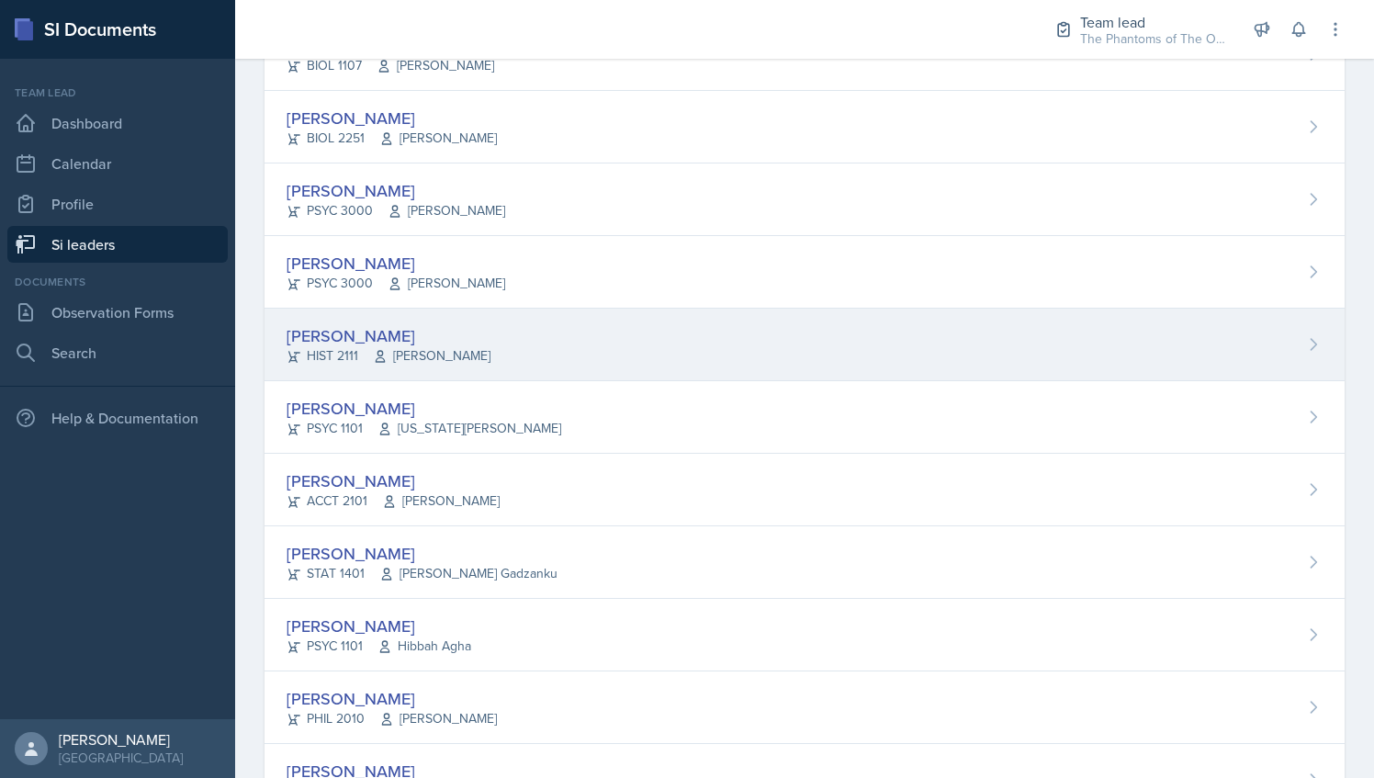
scroll to position [594, 0]
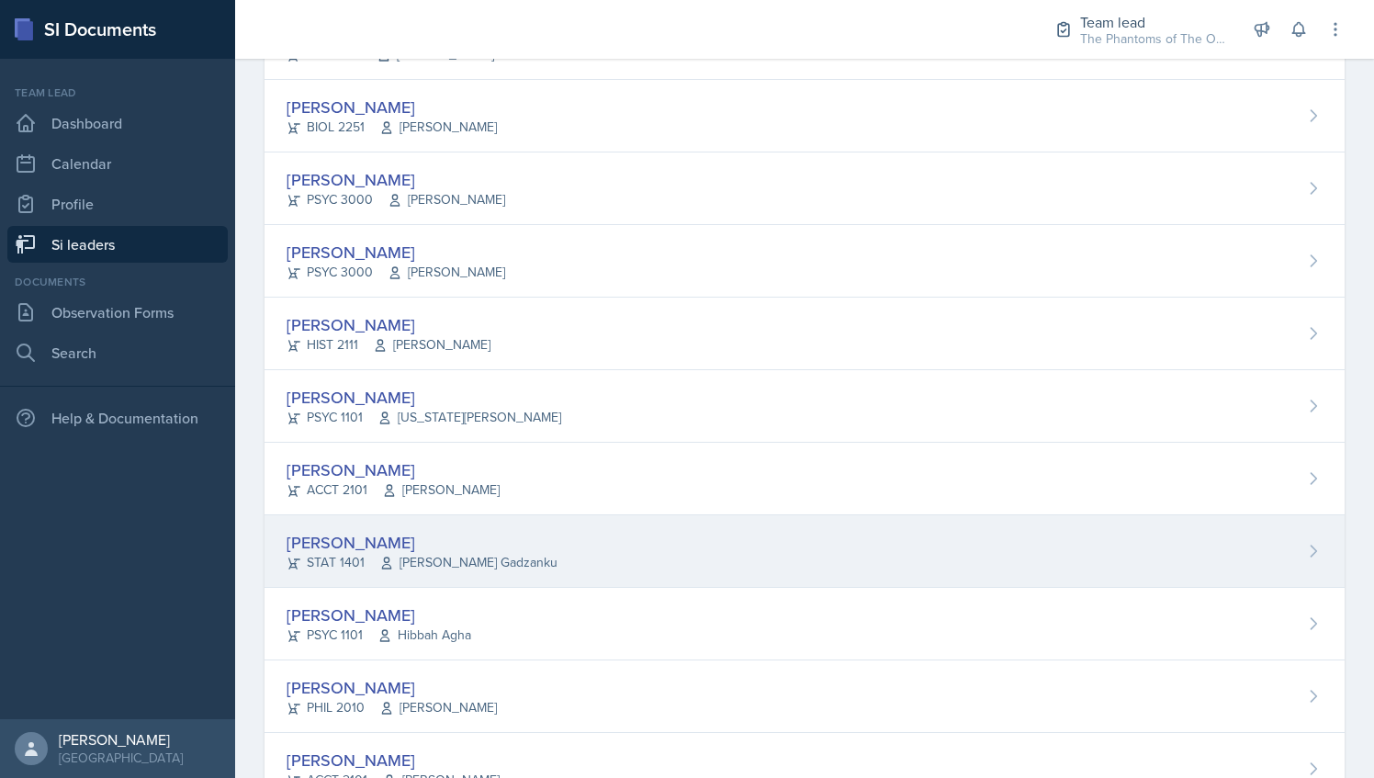
click at [601, 555] on div "Nyome Fox STAT 1401 Livingstone Gadzanku" at bounding box center [805, 551] width 1080 height 73
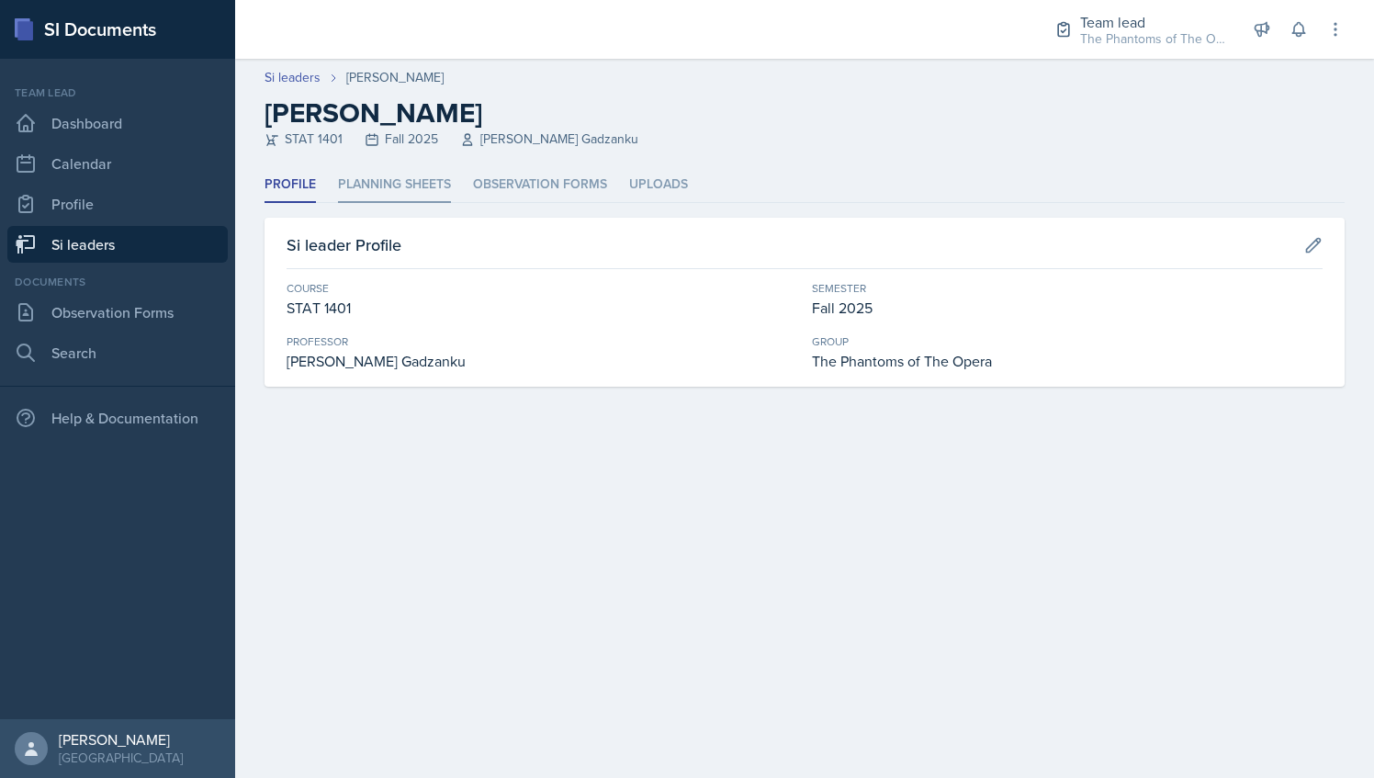
click at [391, 171] on li "Planning Sheets" at bounding box center [394, 185] width 113 height 36
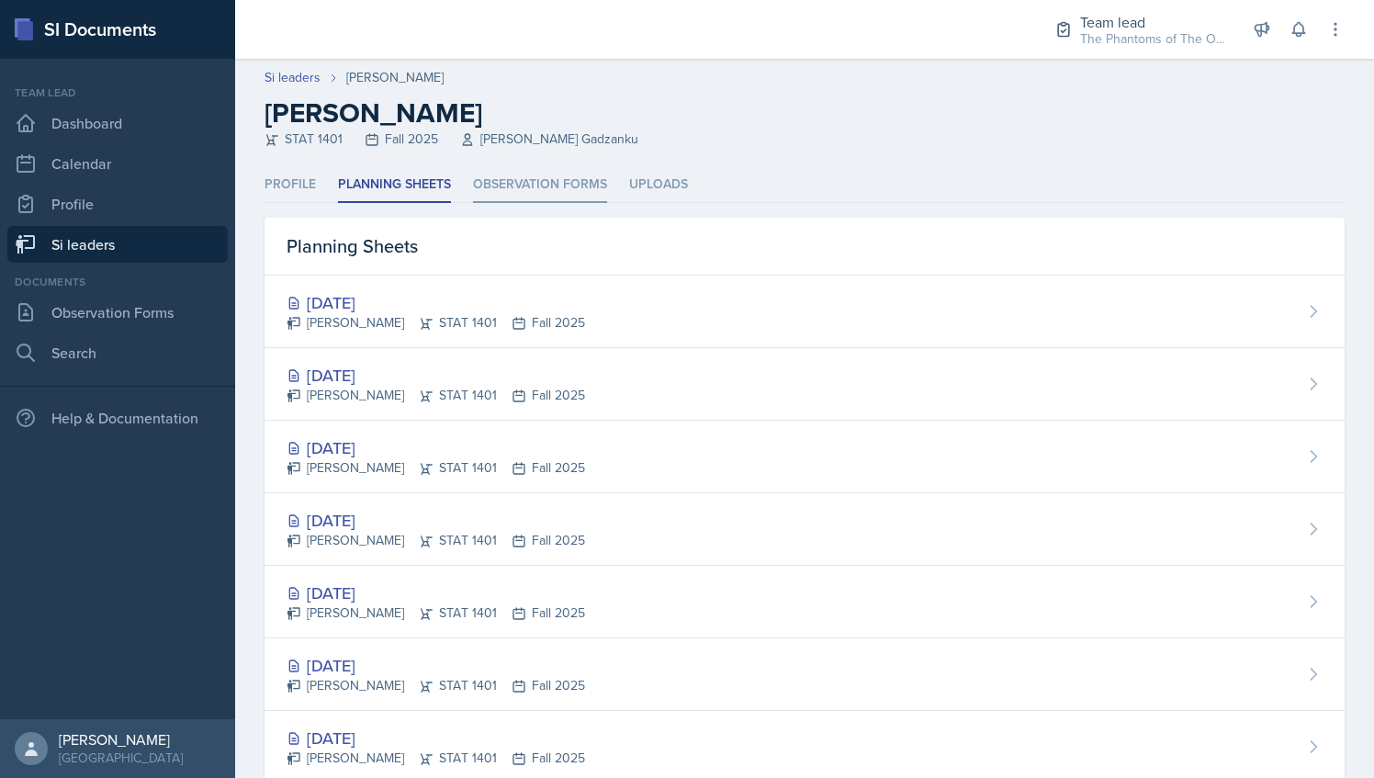
click at [533, 175] on li "Observation Forms" at bounding box center [540, 185] width 134 height 36
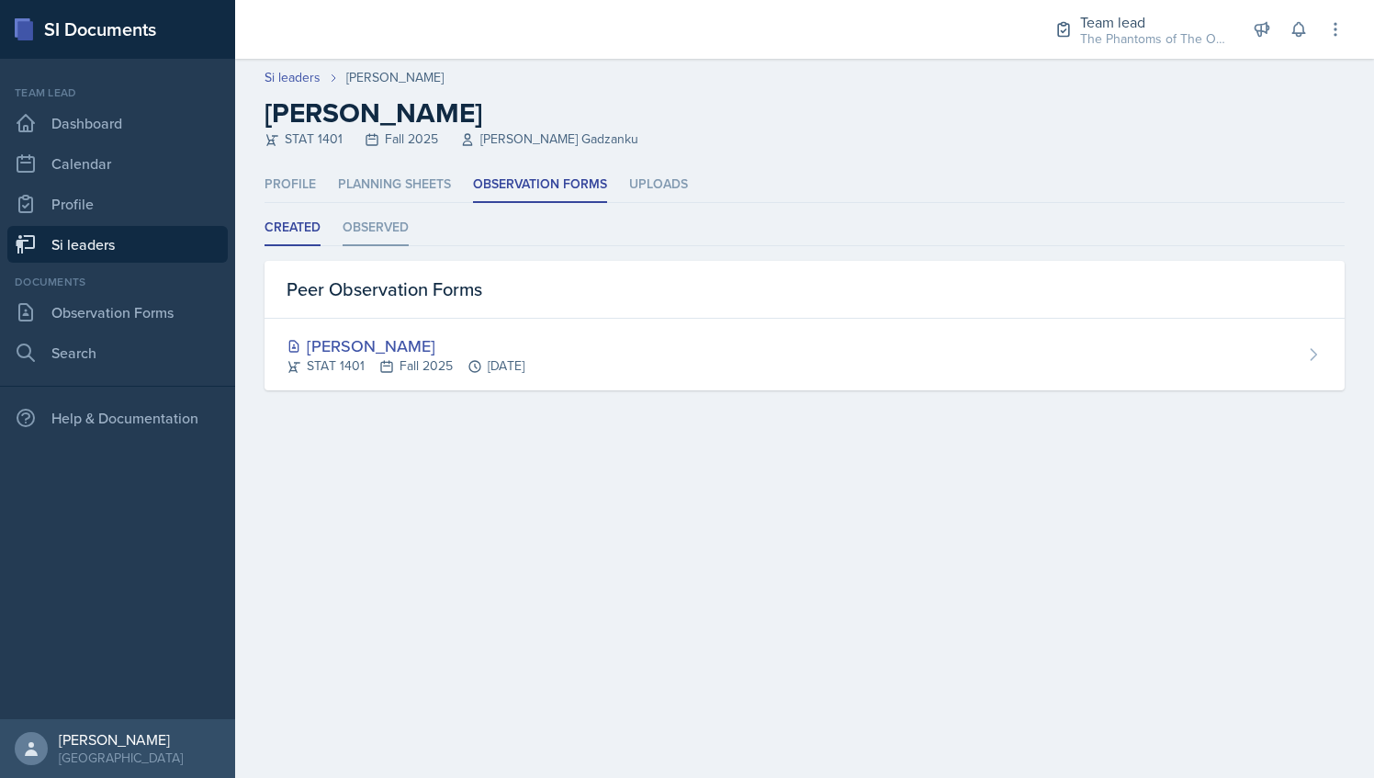
click at [400, 237] on li "Observed" at bounding box center [376, 228] width 66 height 36
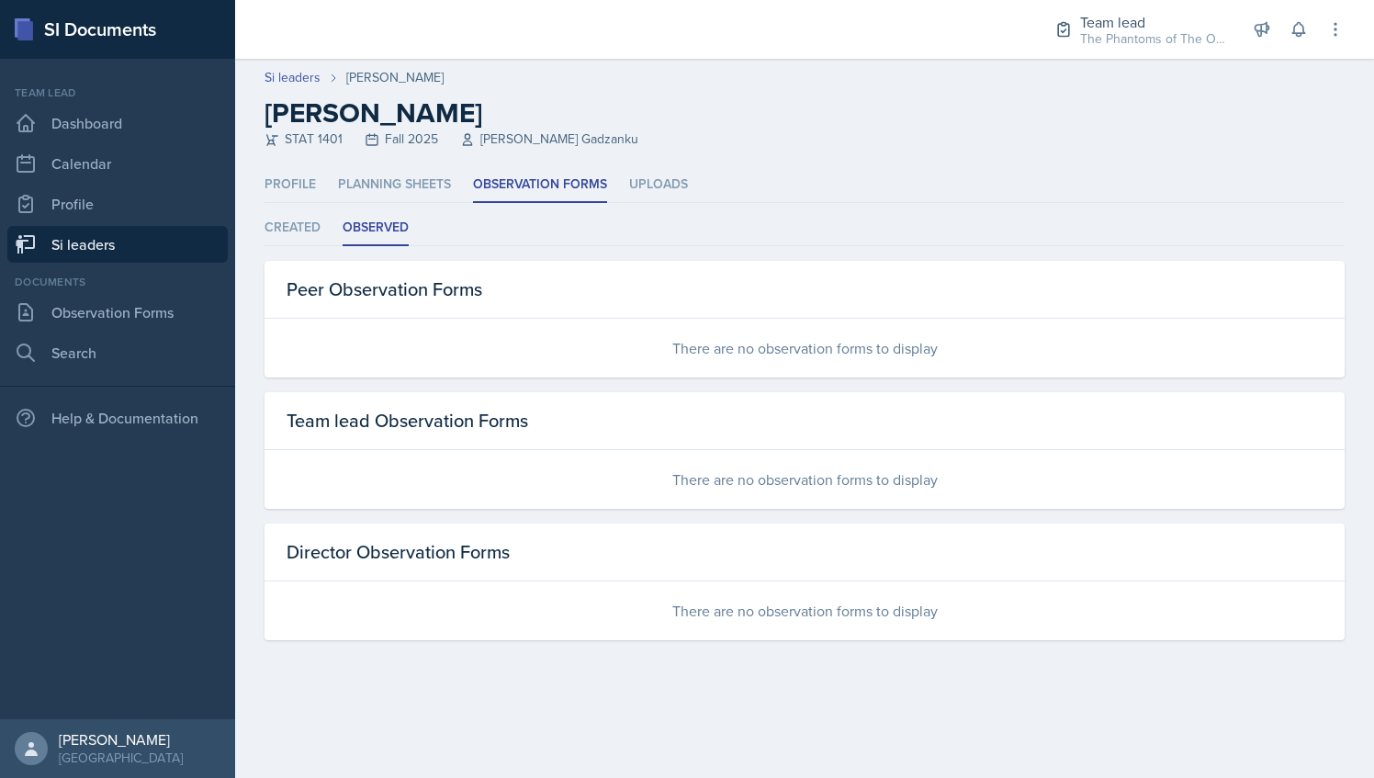
click at [134, 240] on link "Si leaders" at bounding box center [117, 244] width 220 height 37
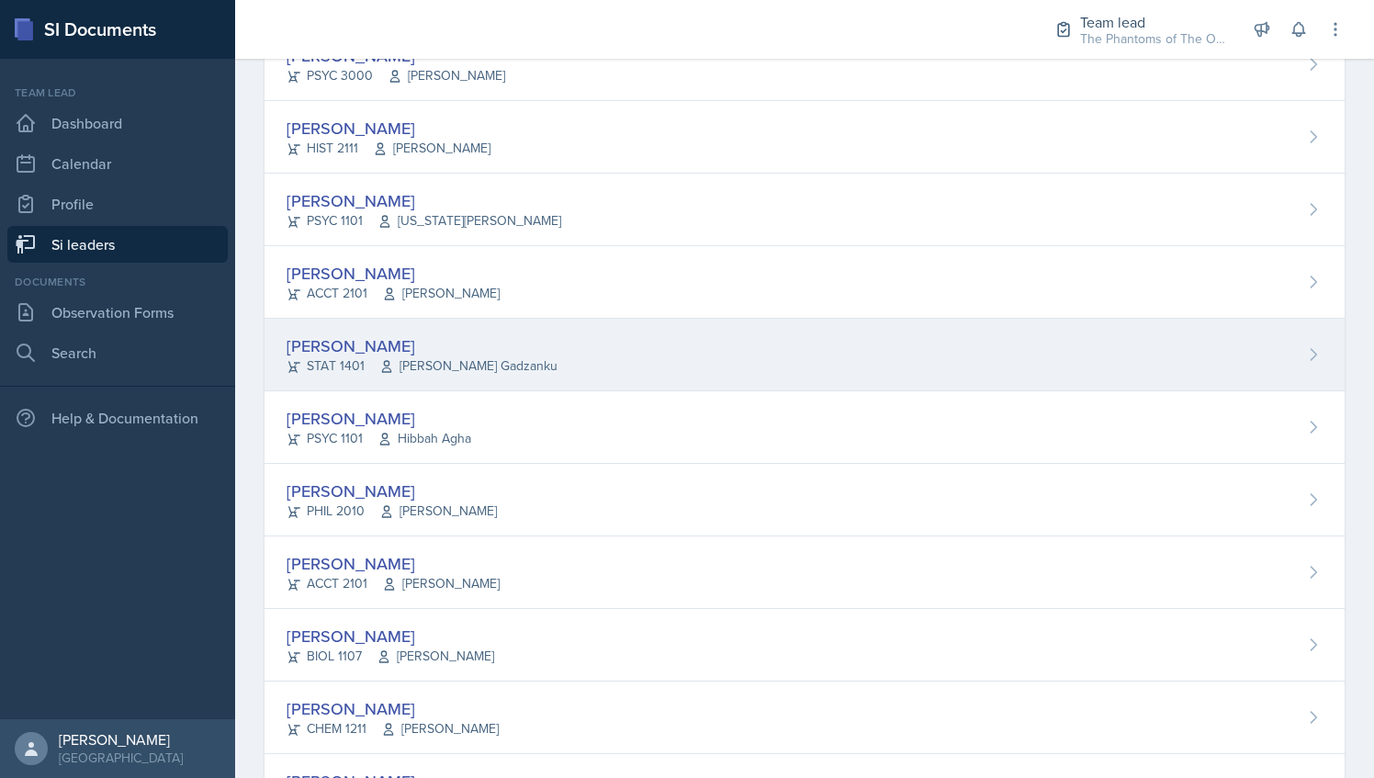
scroll to position [838, 0]
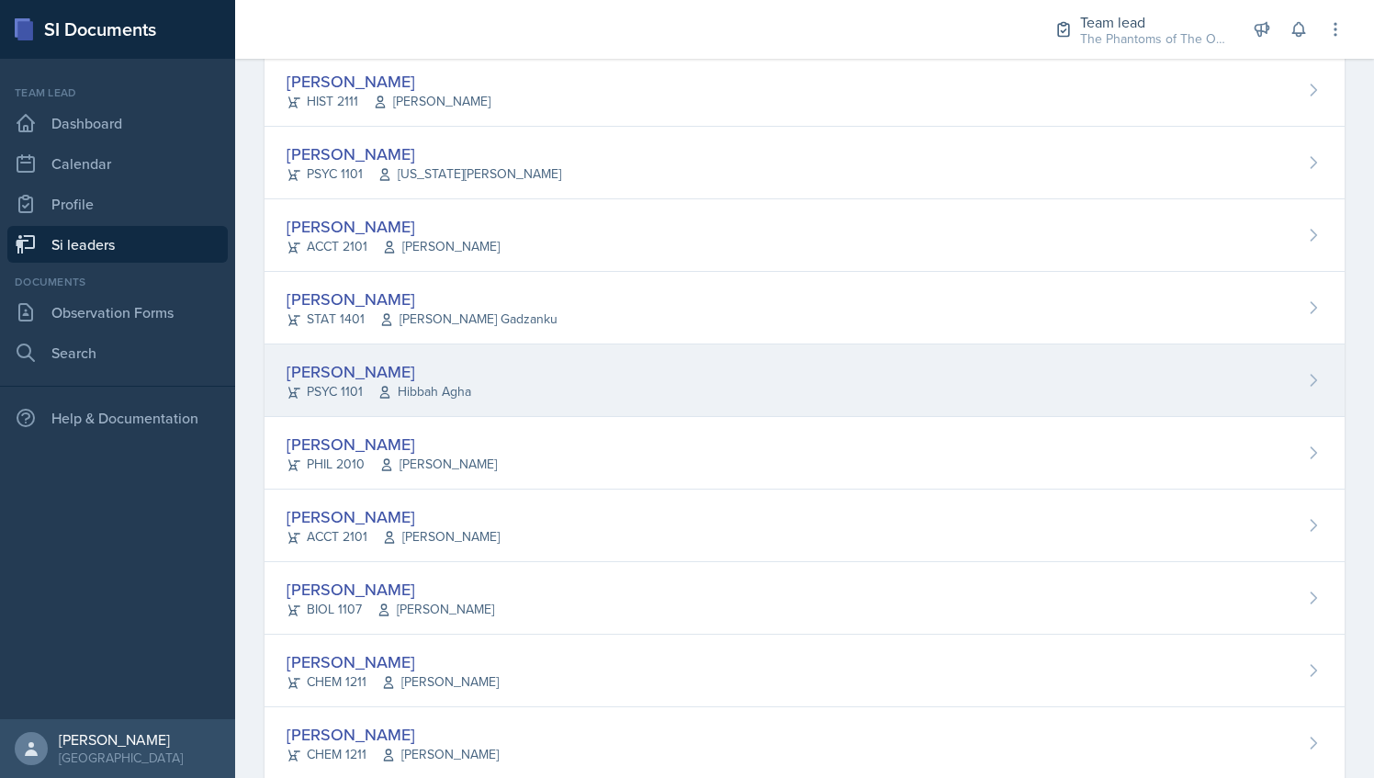
click at [462, 362] on div "[PERSON_NAME]" at bounding box center [379, 371] width 185 height 25
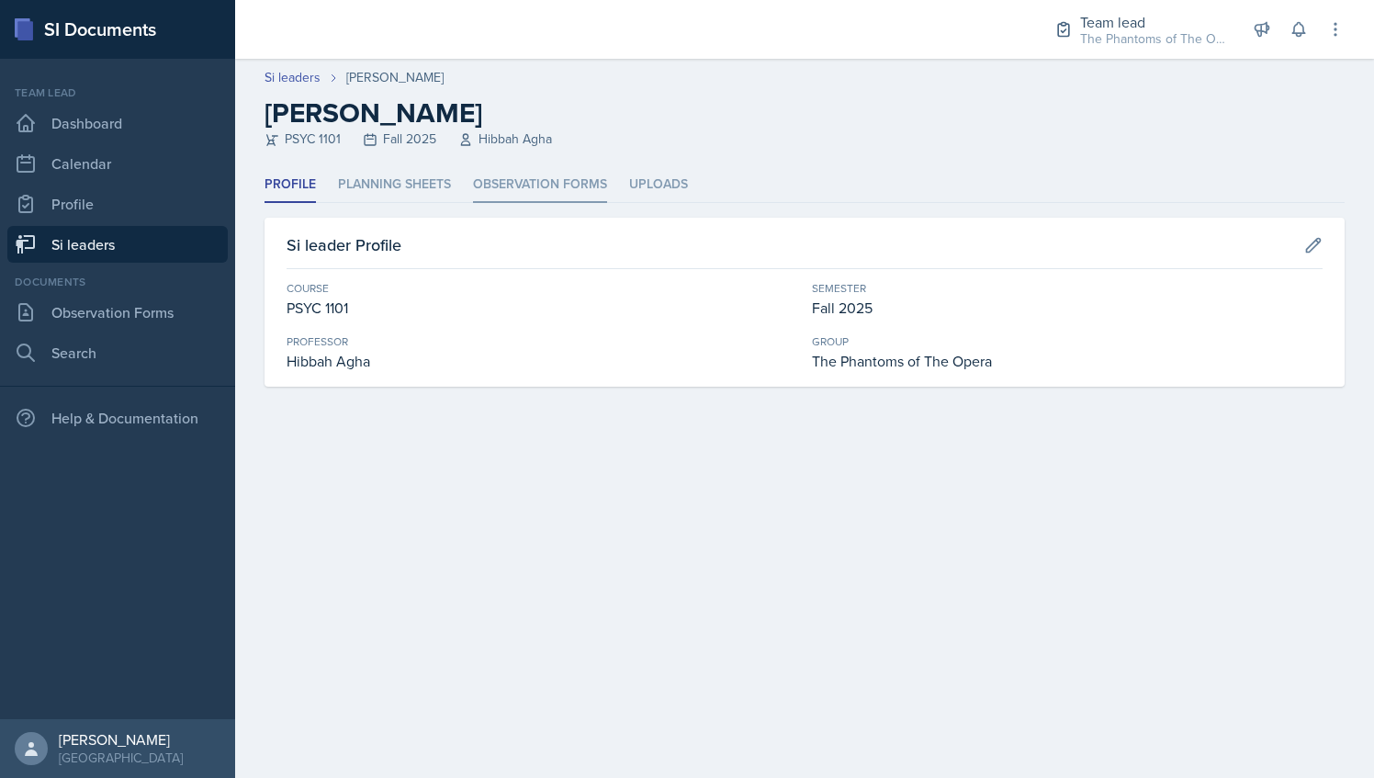
click at [531, 183] on li "Observation Forms" at bounding box center [540, 185] width 134 height 36
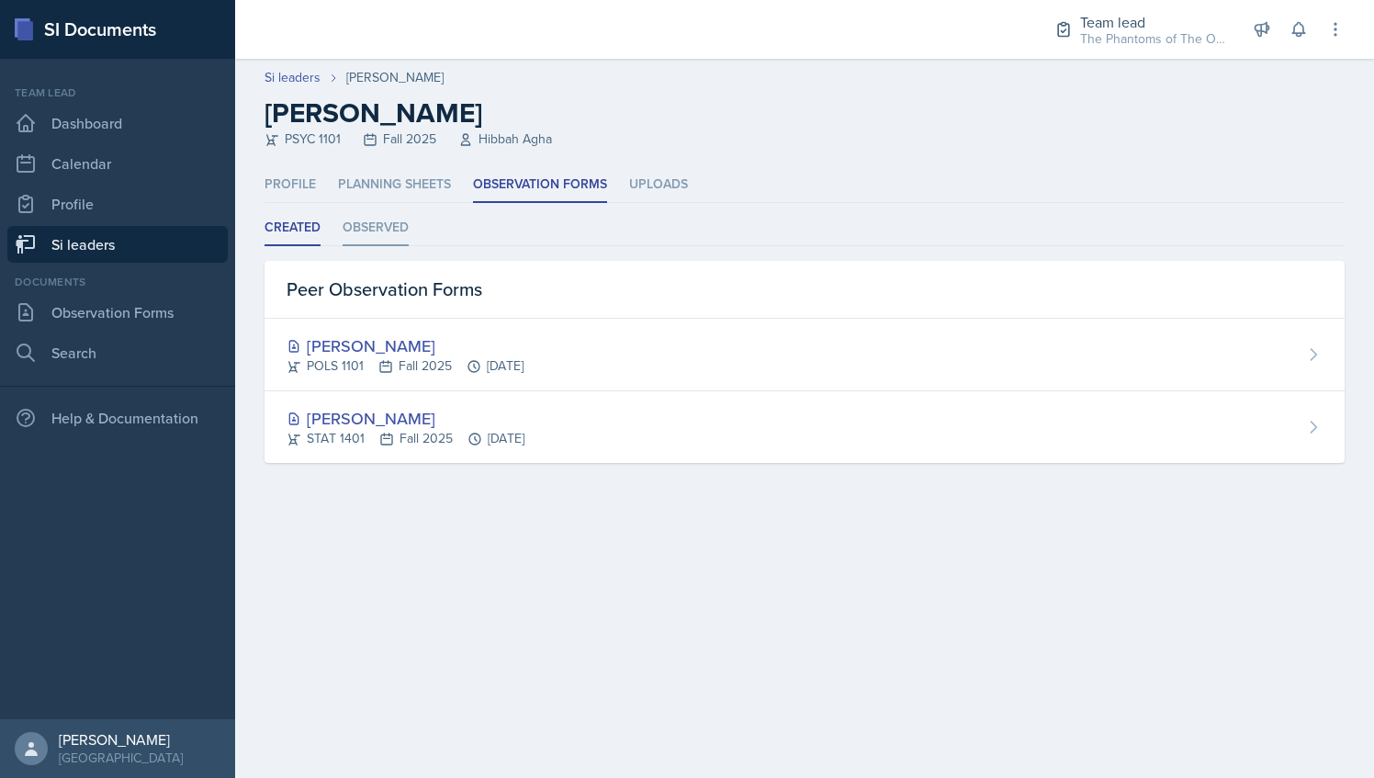
click at [378, 231] on li "Observed" at bounding box center [376, 228] width 66 height 36
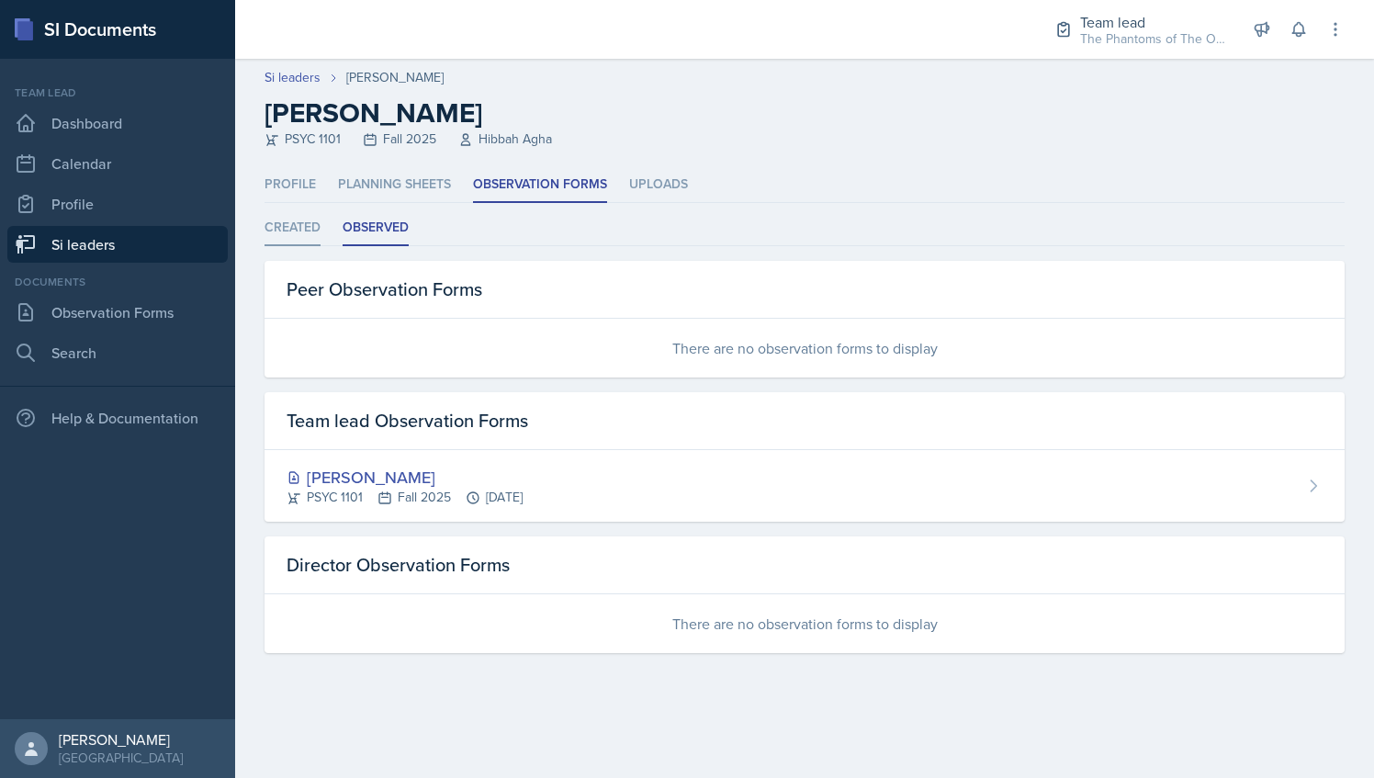
click at [309, 229] on li "Created" at bounding box center [293, 228] width 56 height 36
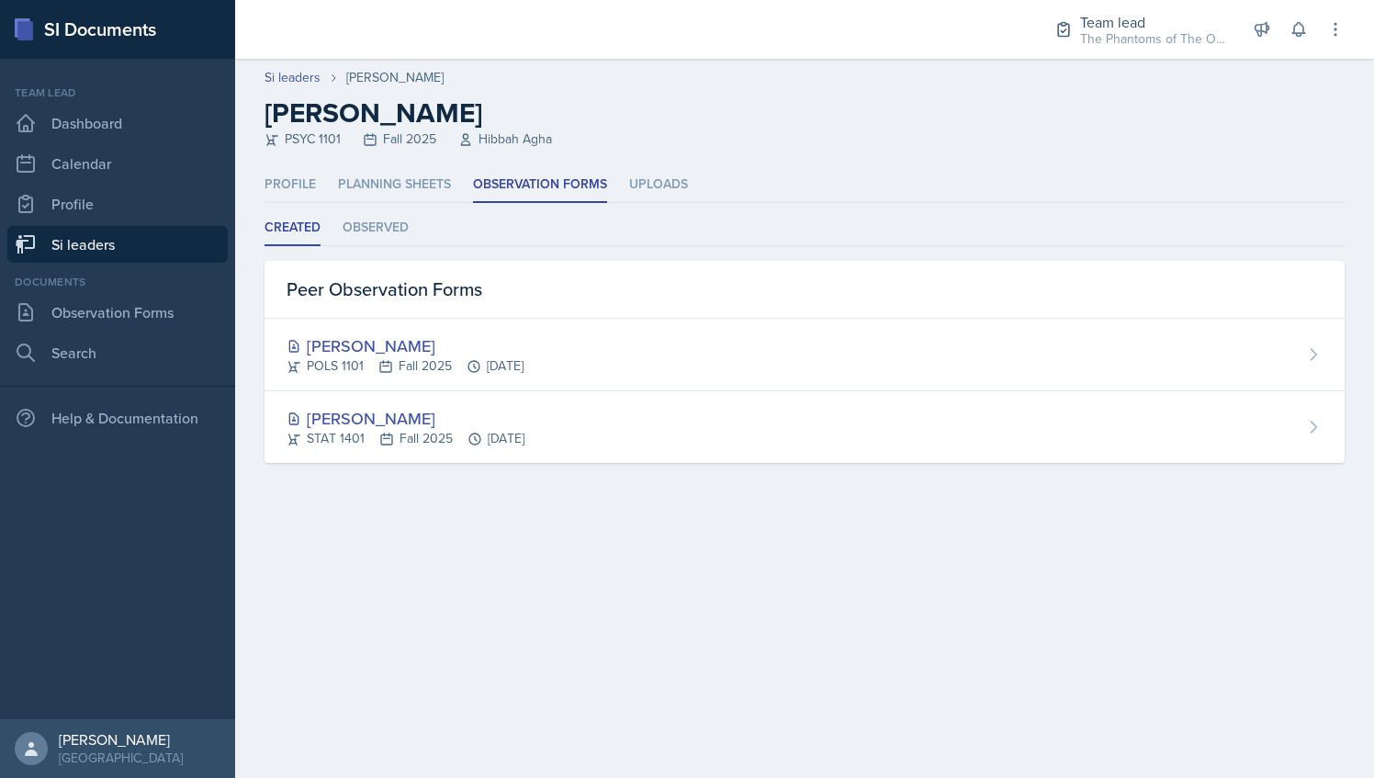
click at [154, 260] on link "Si leaders" at bounding box center [117, 244] width 220 height 37
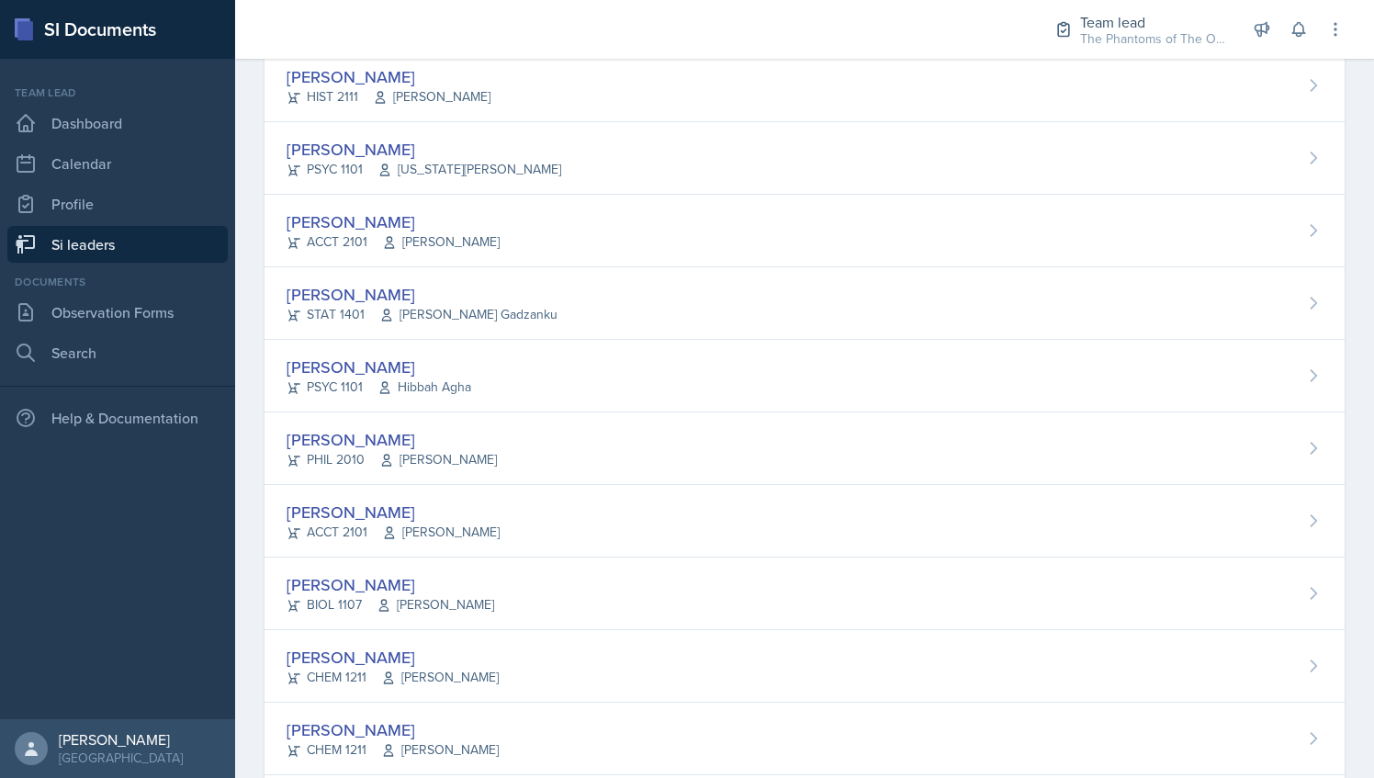
scroll to position [845, 0]
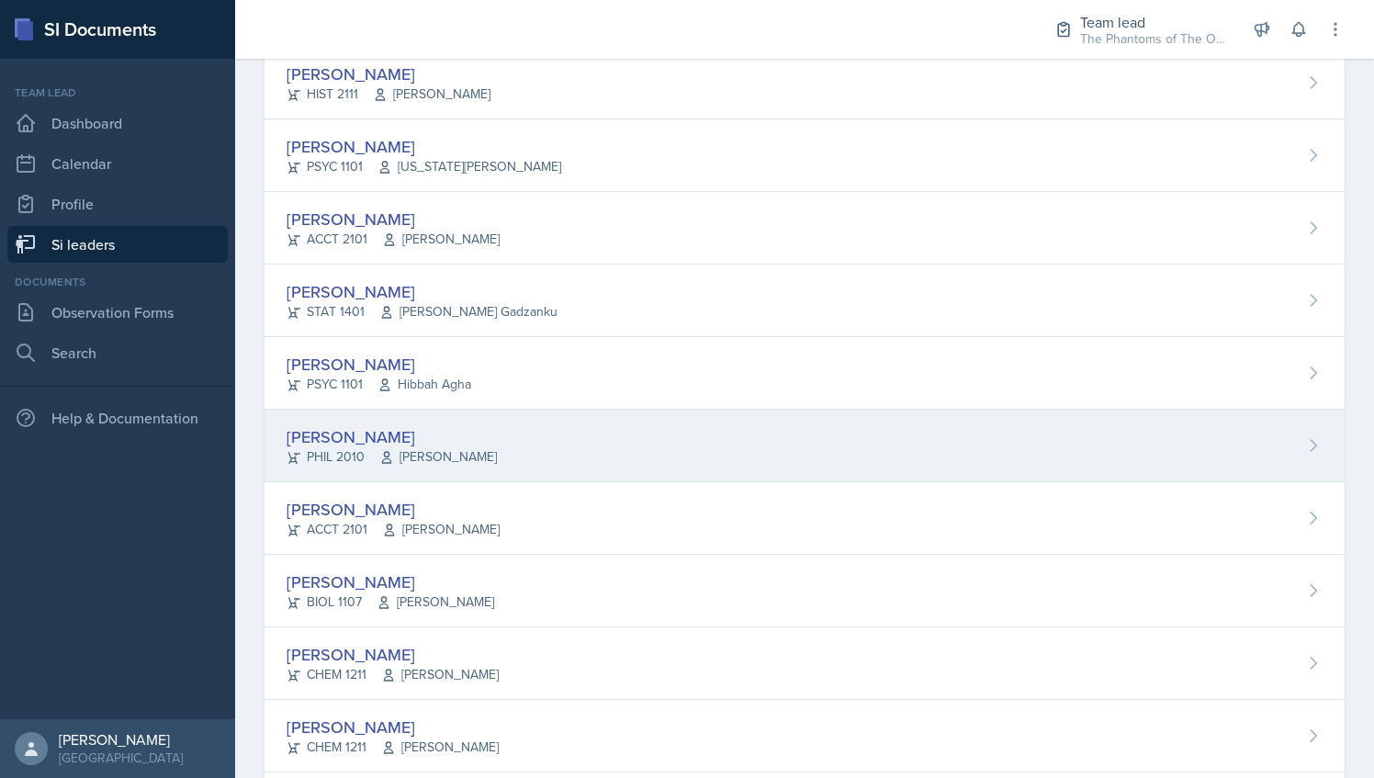
click at [527, 410] on div "Emily Herzner PHIL 2010 James Fontini" at bounding box center [805, 446] width 1080 height 73
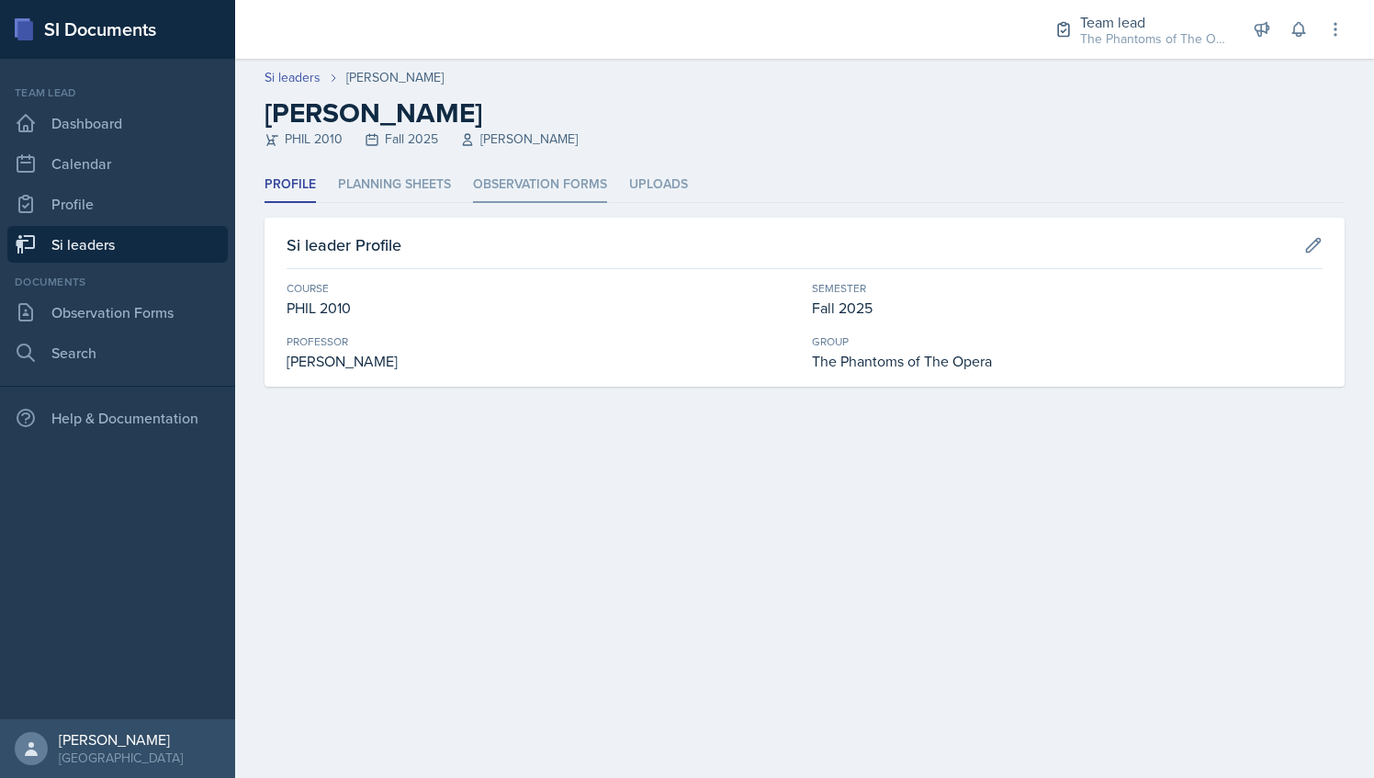
click at [507, 177] on li "Observation Forms" at bounding box center [540, 185] width 134 height 36
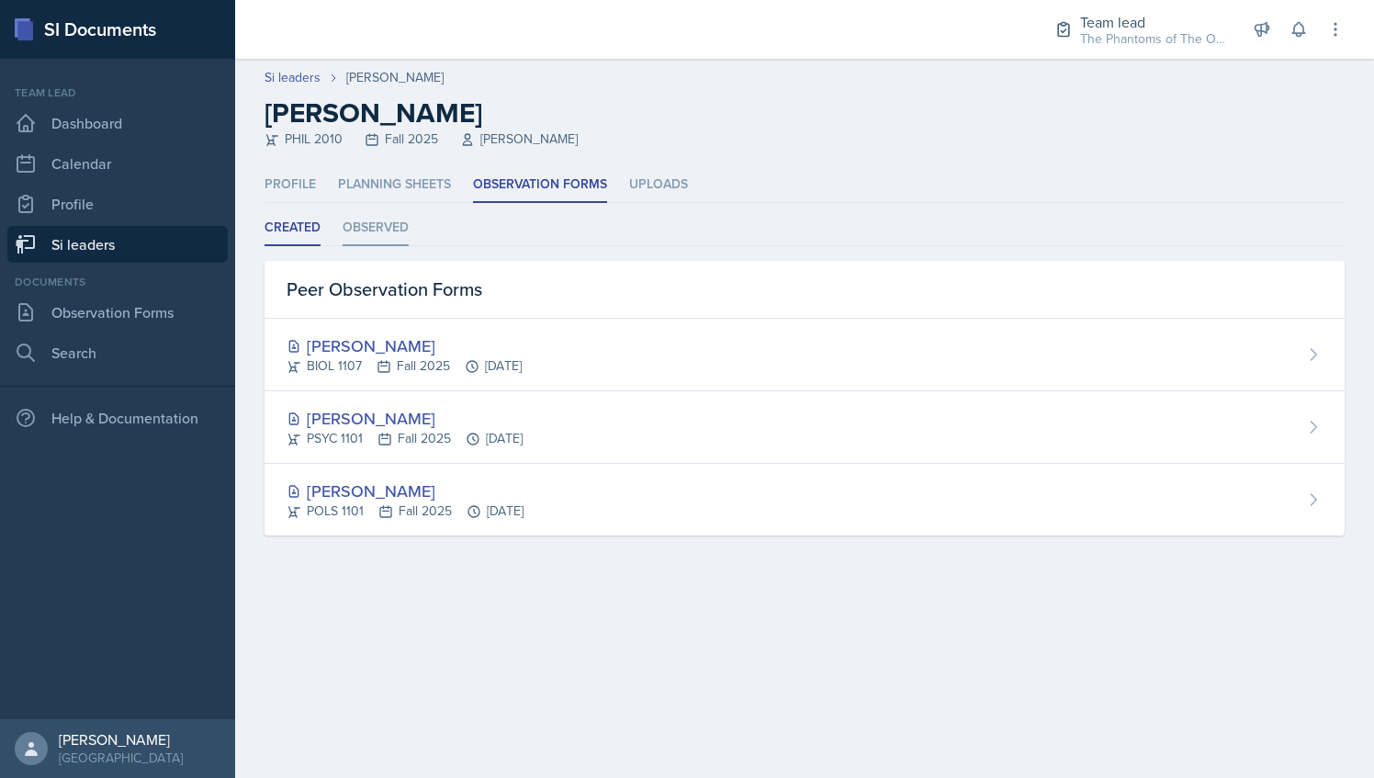
click at [371, 220] on li "Observed" at bounding box center [376, 228] width 66 height 36
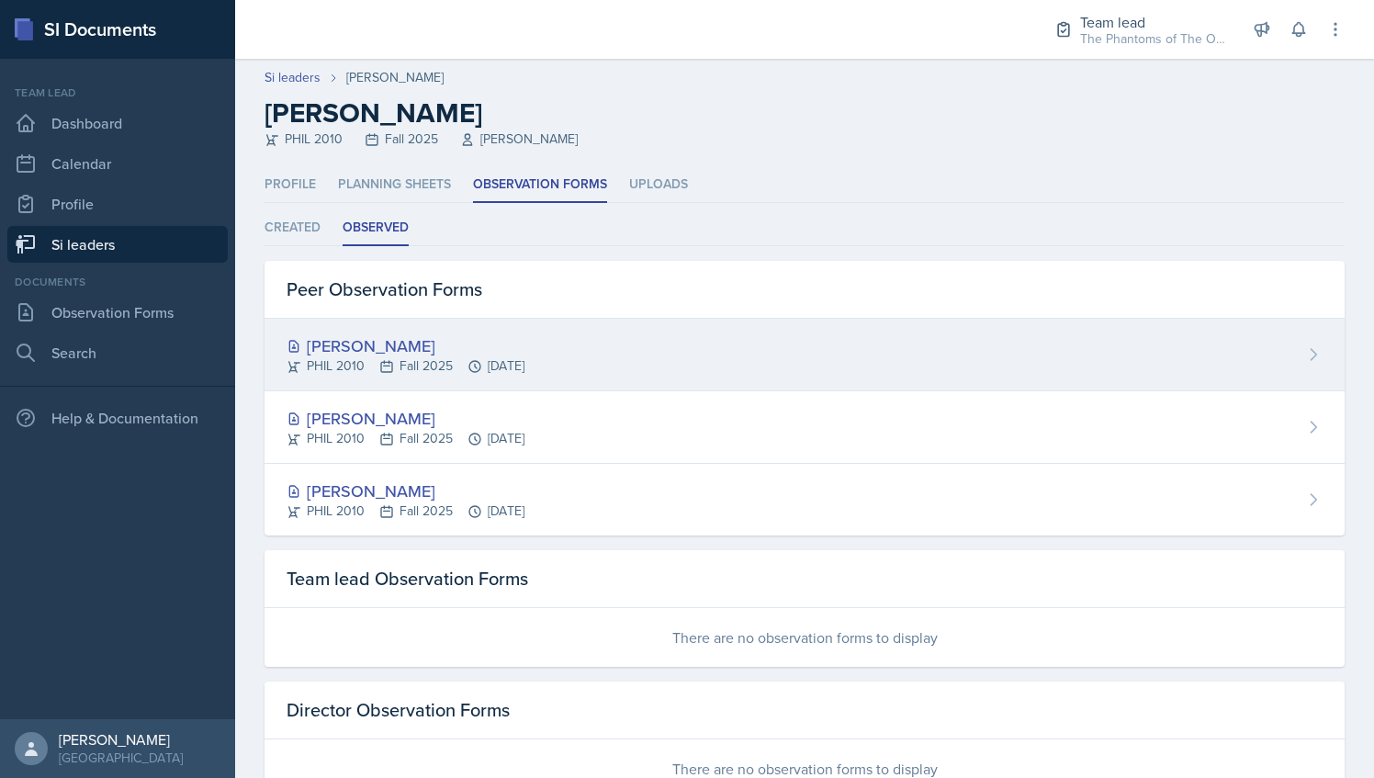
scroll to position [62, 0]
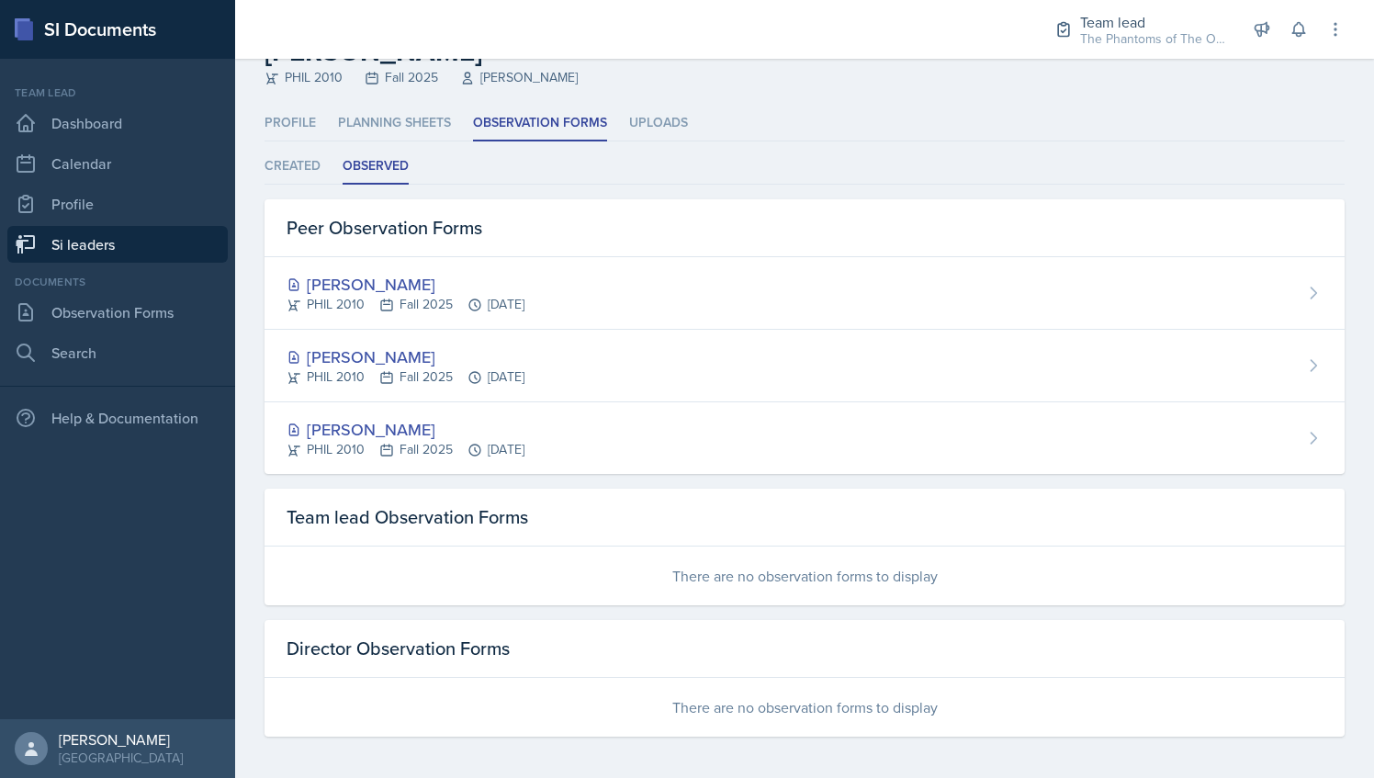
click at [104, 252] on link "Si leaders" at bounding box center [117, 244] width 220 height 37
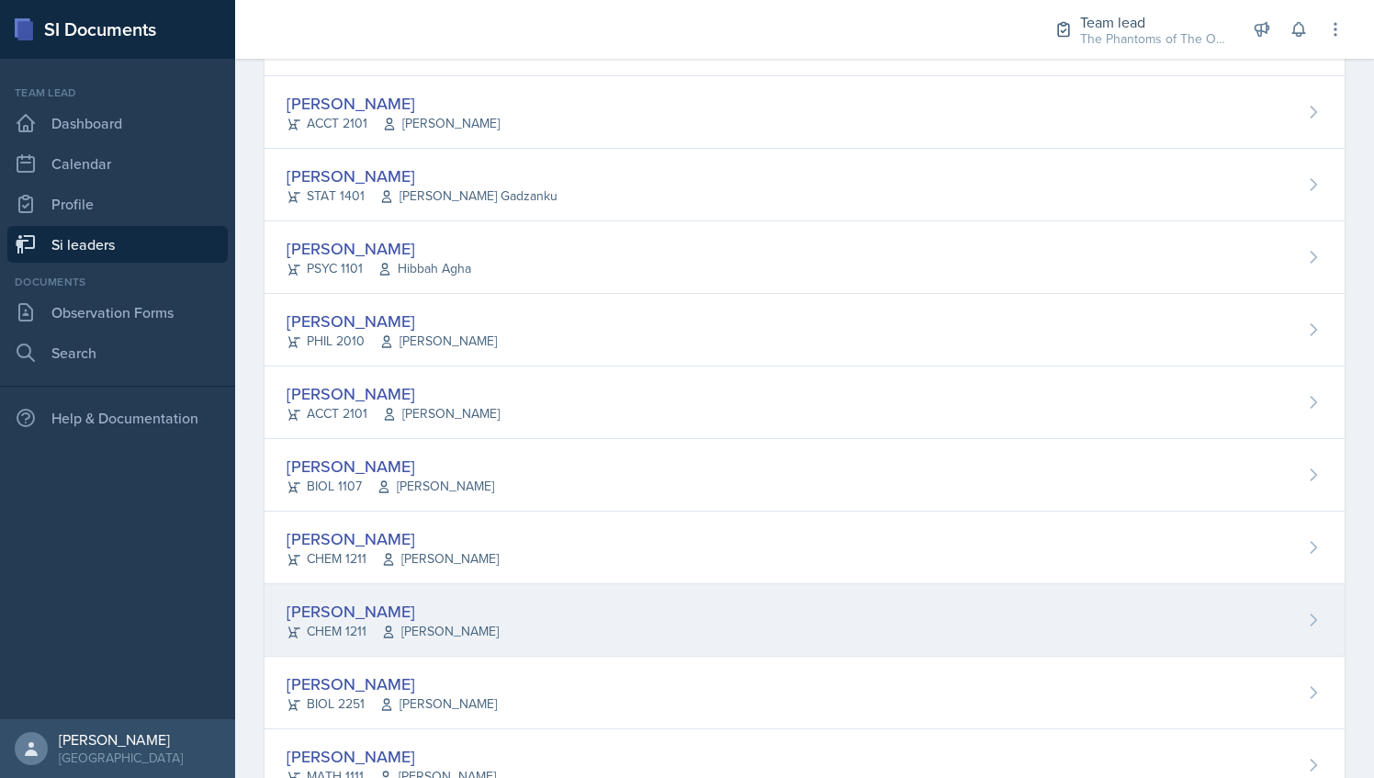
scroll to position [962, 0]
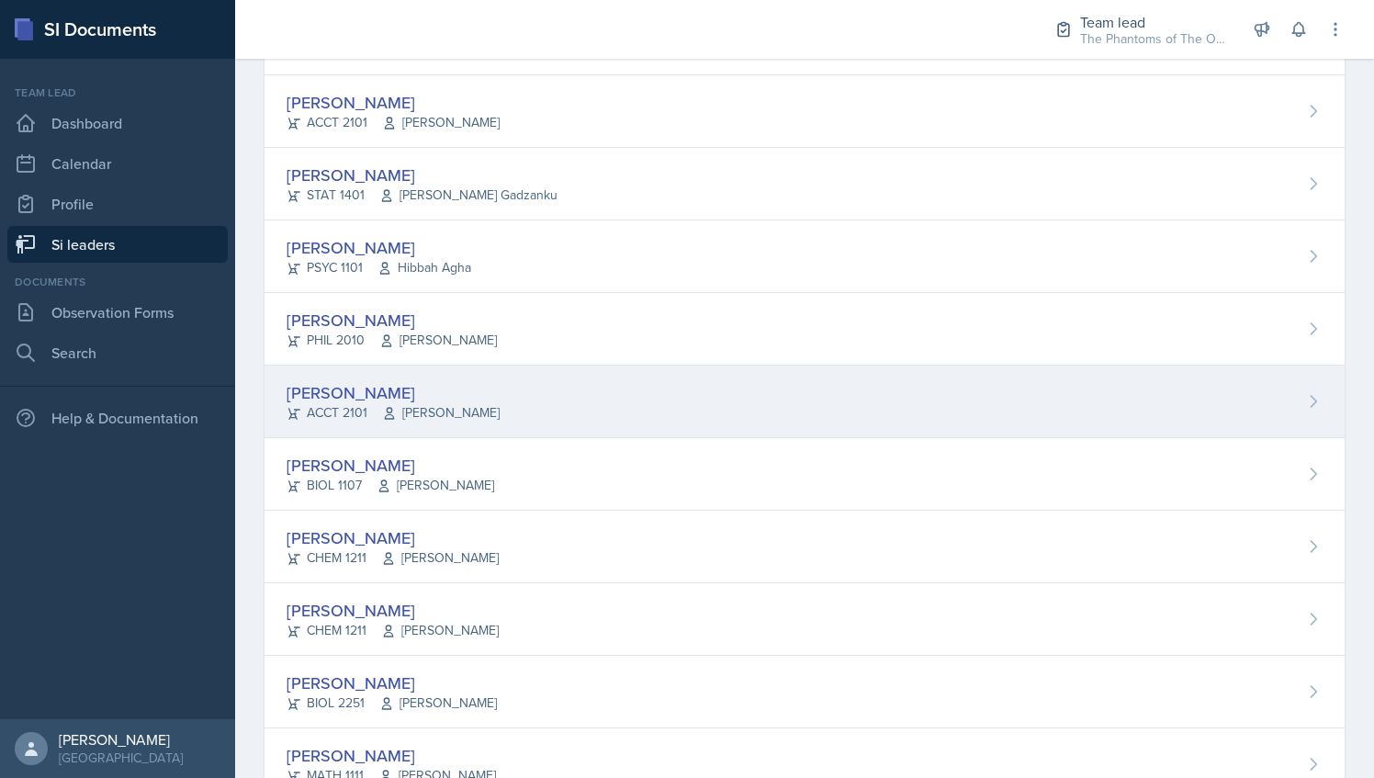
click at [536, 398] on div "Abeer Kayser ACCT 2101 Michelle Shutty" at bounding box center [805, 402] width 1080 height 73
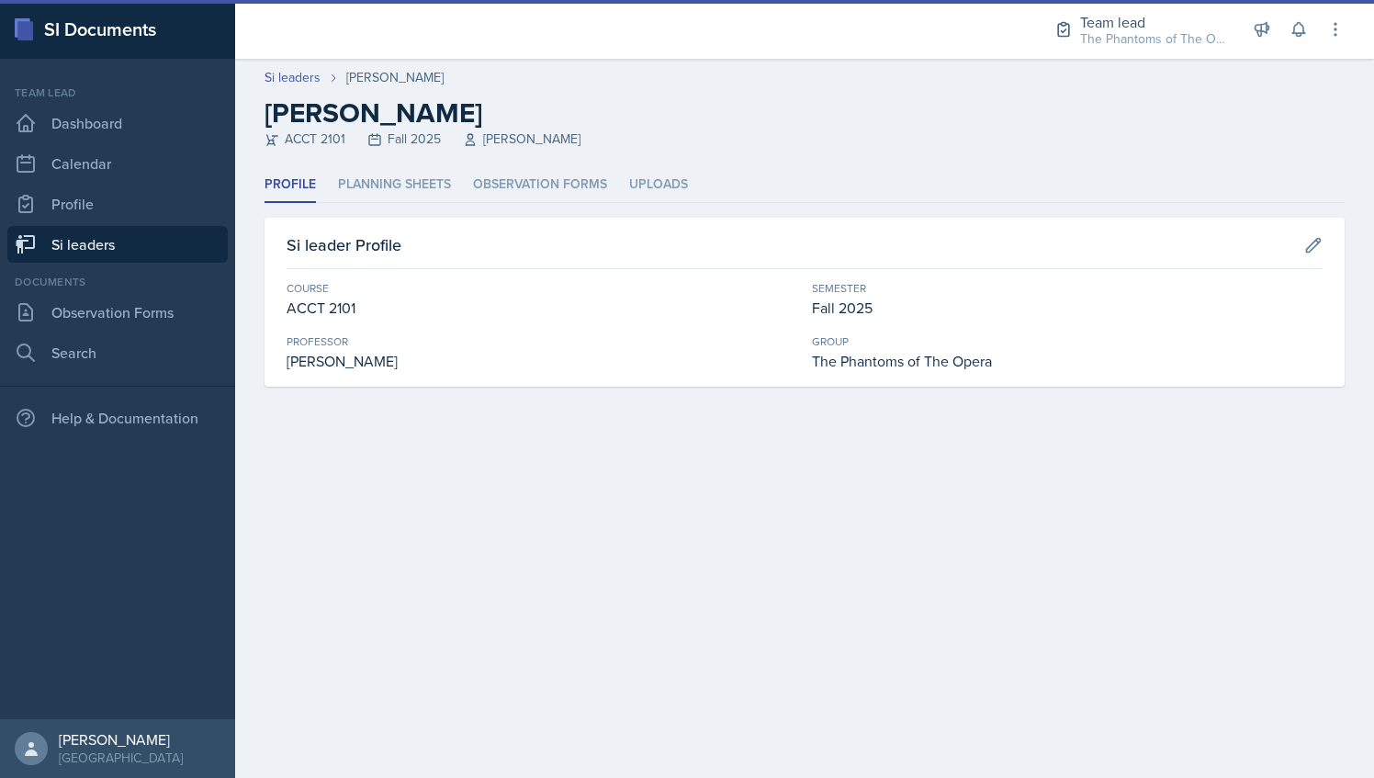
click at [456, 174] on ul "Profile Planning Sheets Observation Forms Uploads" at bounding box center [805, 185] width 1080 height 36
click at [485, 175] on li "Observation Forms" at bounding box center [540, 185] width 134 height 36
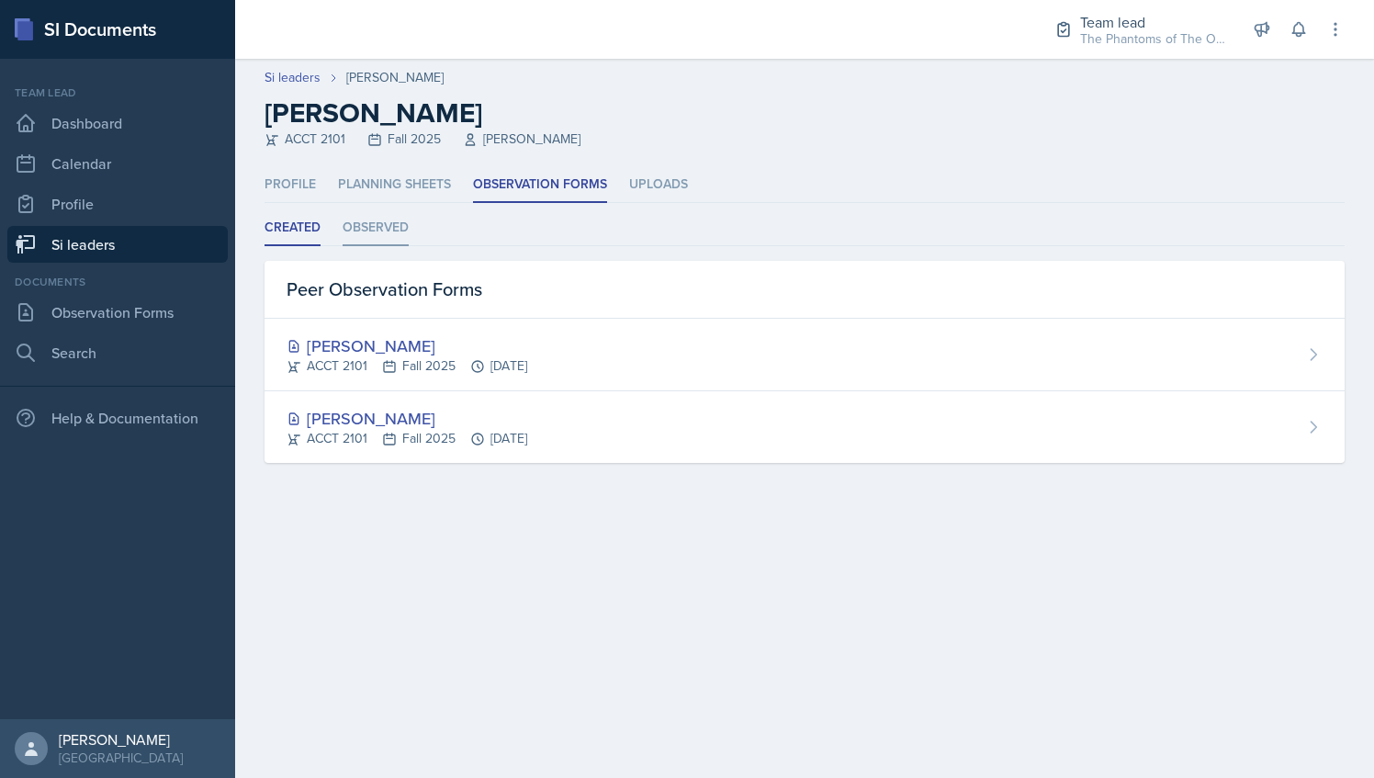
click at [386, 216] on li "Observed" at bounding box center [376, 228] width 66 height 36
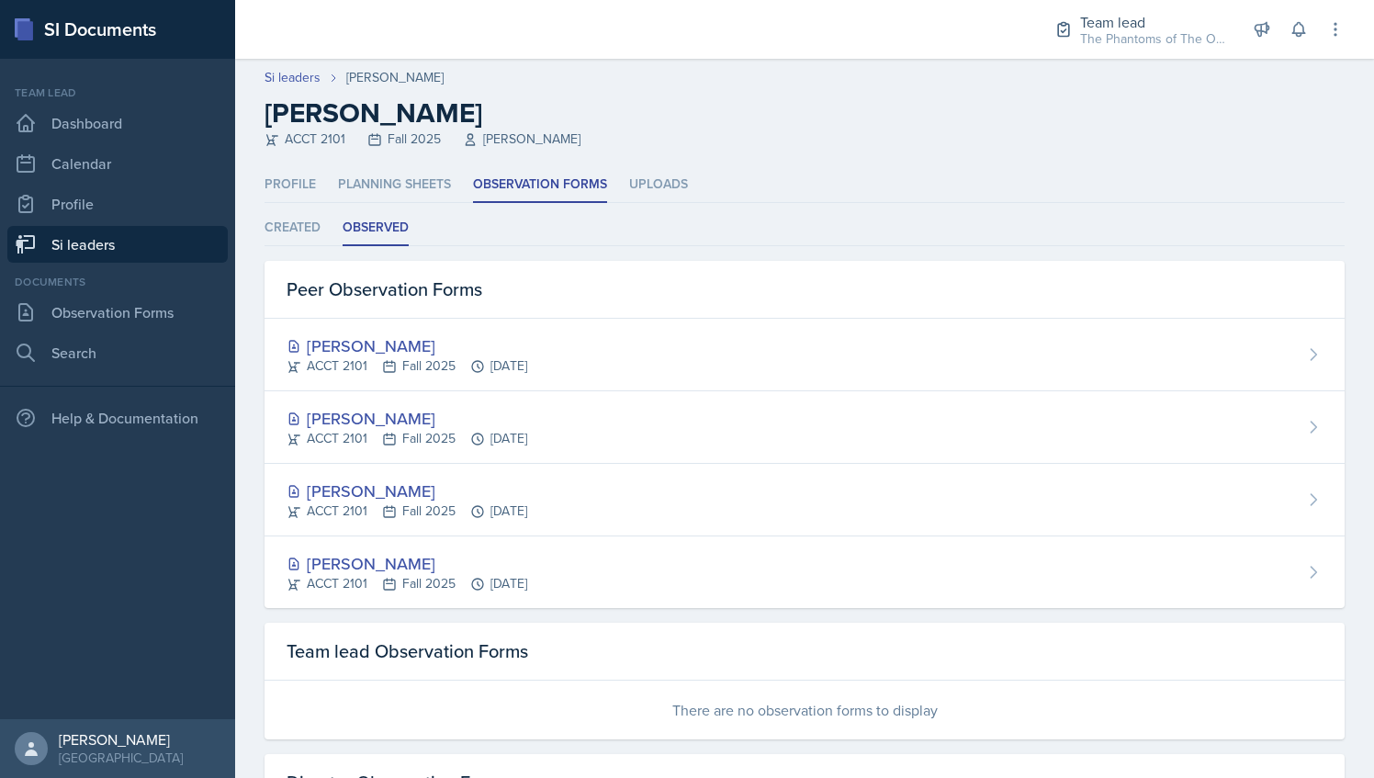
scroll to position [134, 0]
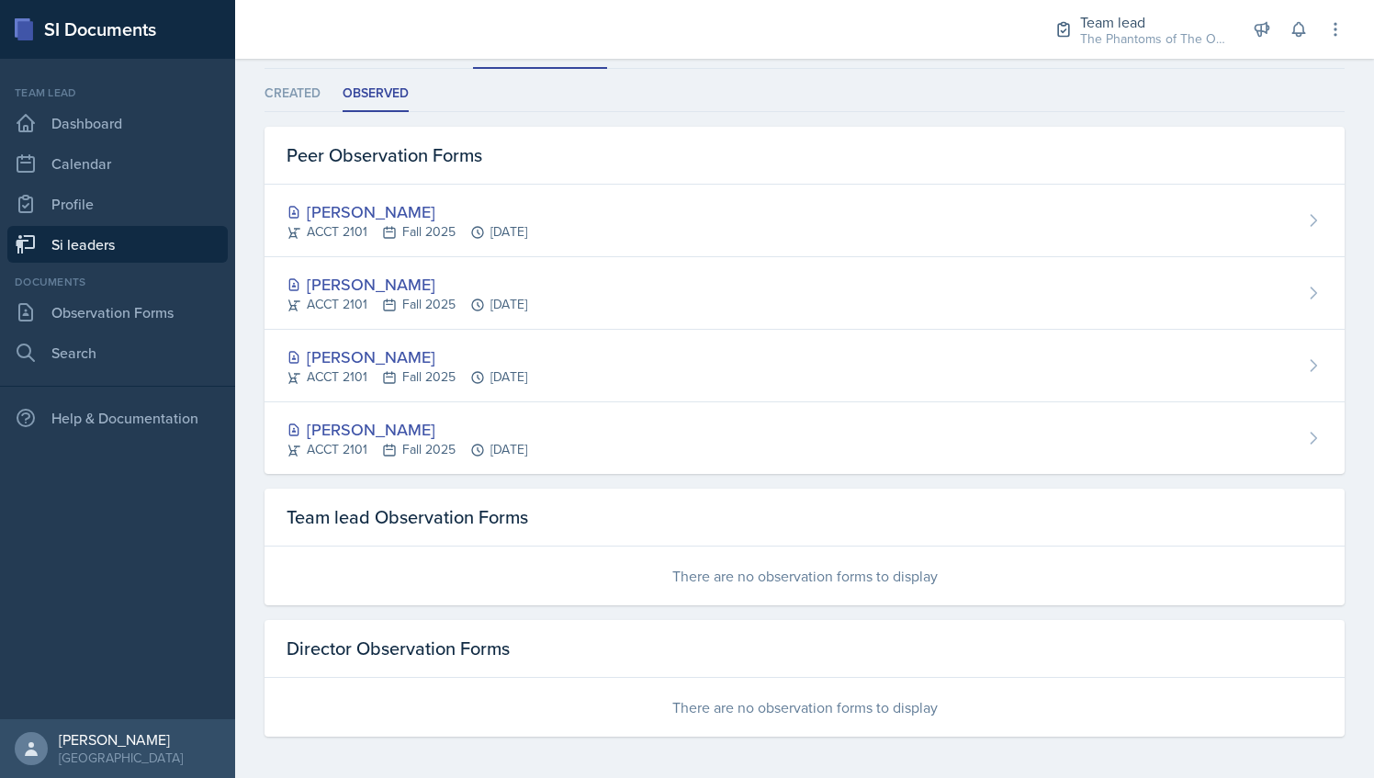
click at [89, 253] on link "Si leaders" at bounding box center [117, 244] width 220 height 37
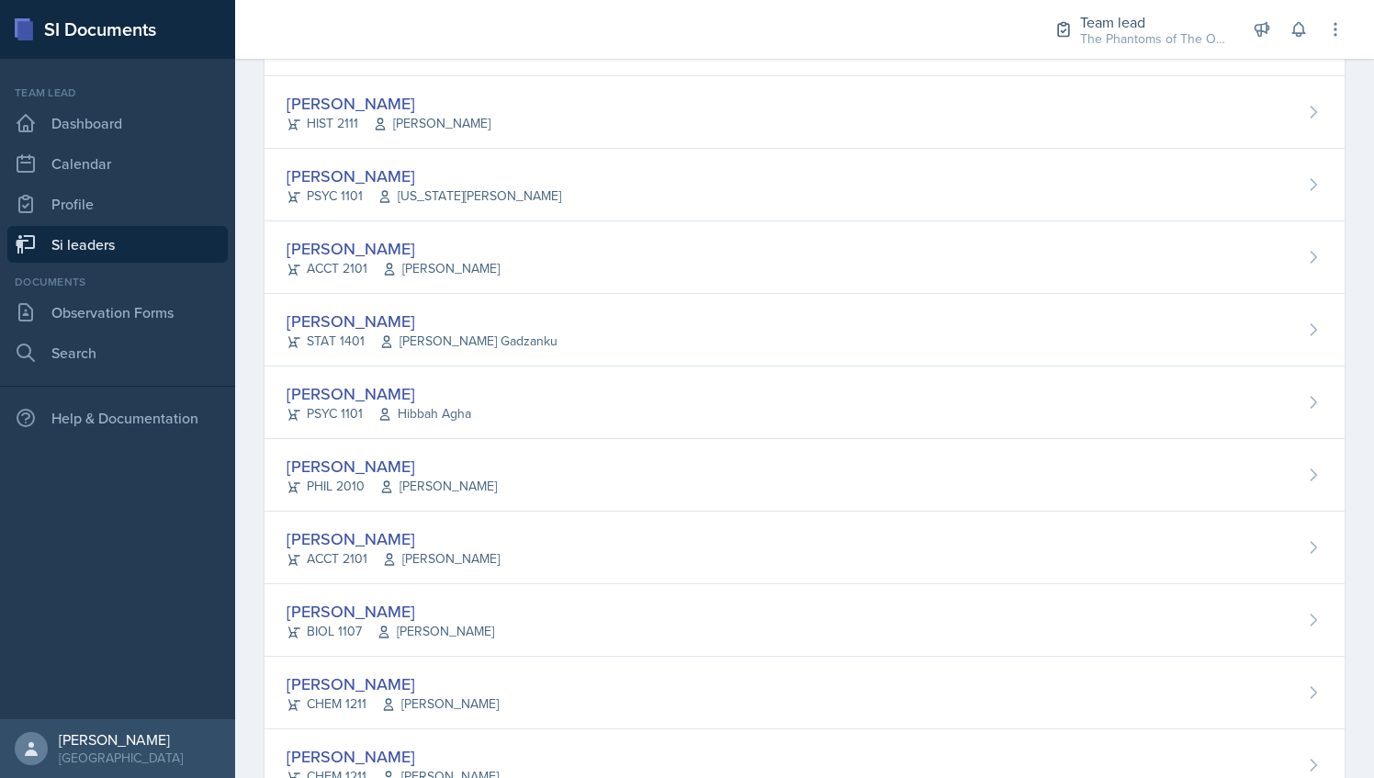
scroll to position [817, 0]
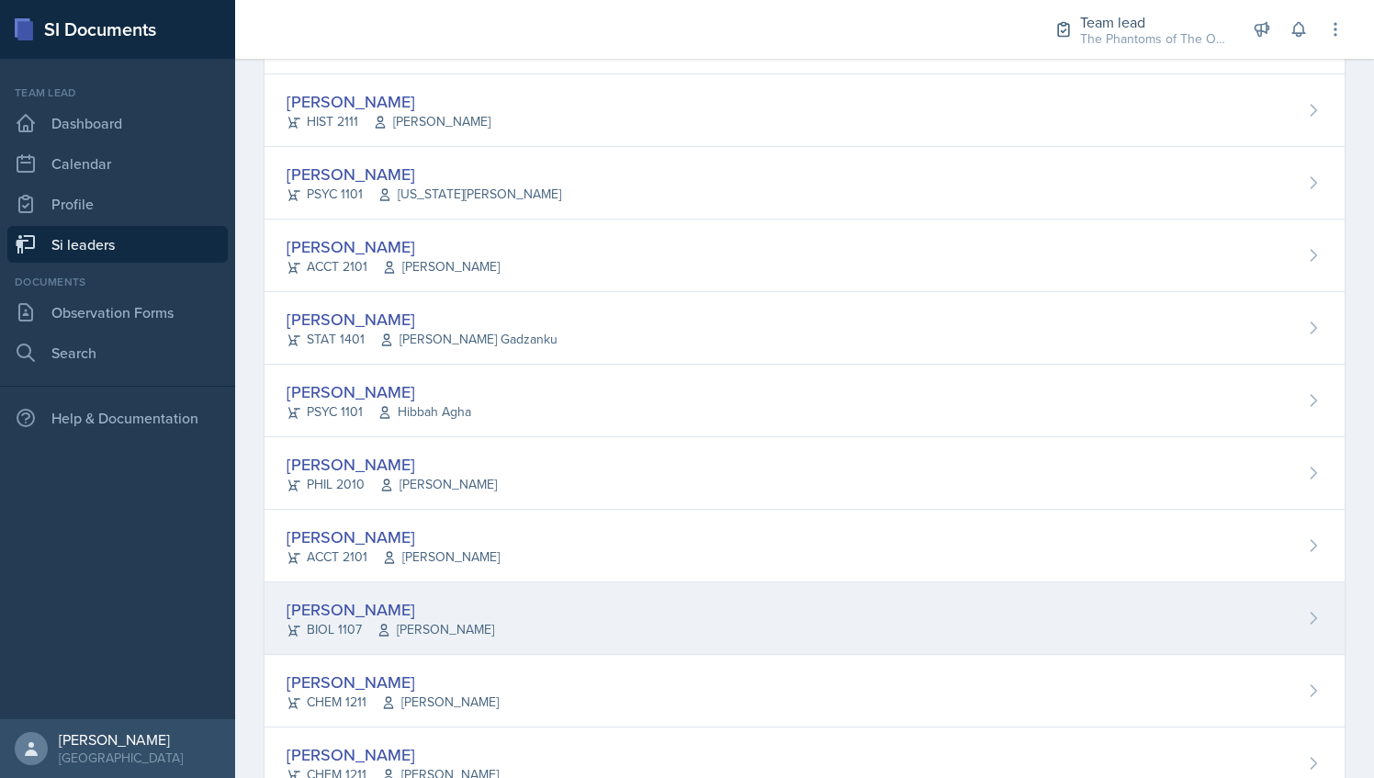
click at [516, 611] on div "Armon Khoshneviszadeh BIOL 1107 Selma Cuya-Smith" at bounding box center [805, 618] width 1080 height 73
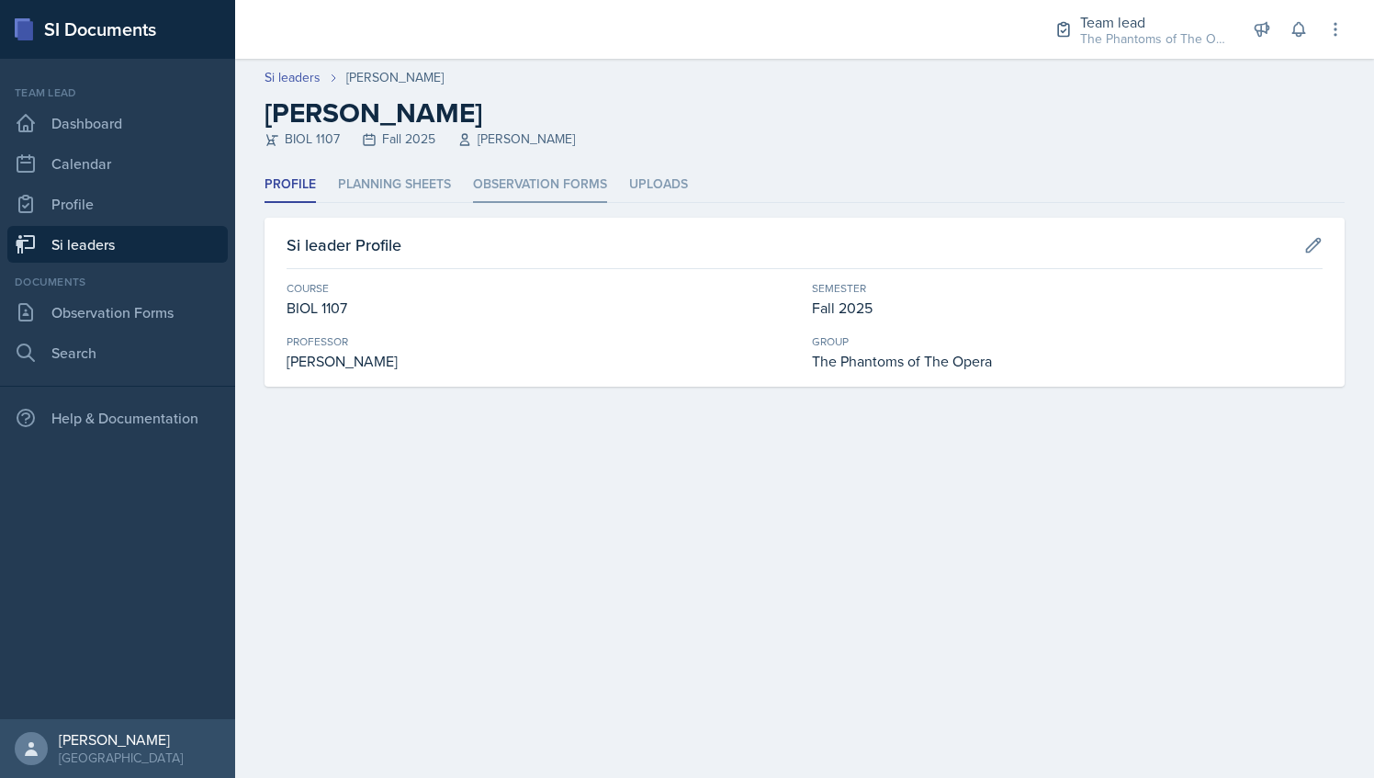
click at [555, 198] on li "Observation Forms" at bounding box center [540, 185] width 134 height 36
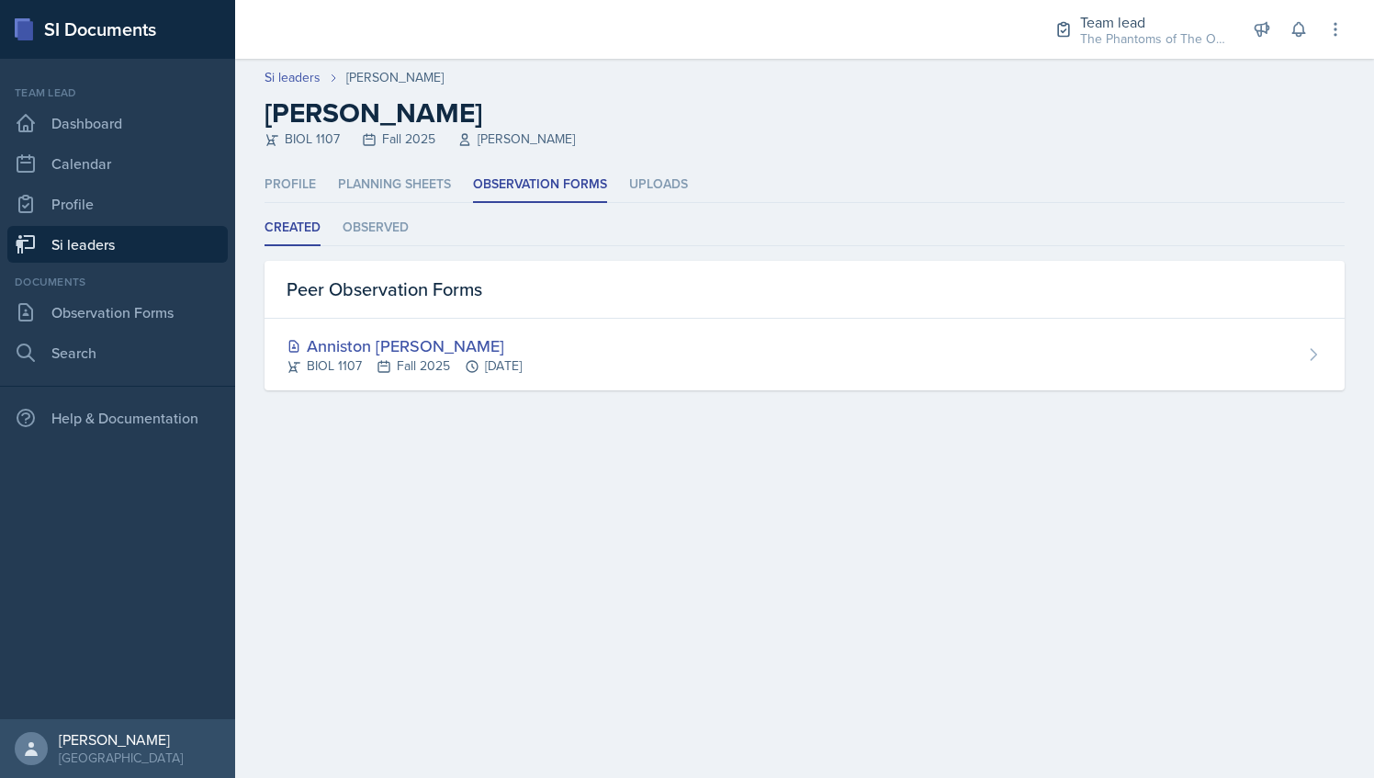
click at [392, 249] on div "Created Observed Created Observed Peer Observation Forms Anniston Boyanton BIOL…" at bounding box center [805, 300] width 1080 height 180
click at [384, 231] on li "Observed" at bounding box center [376, 228] width 66 height 36
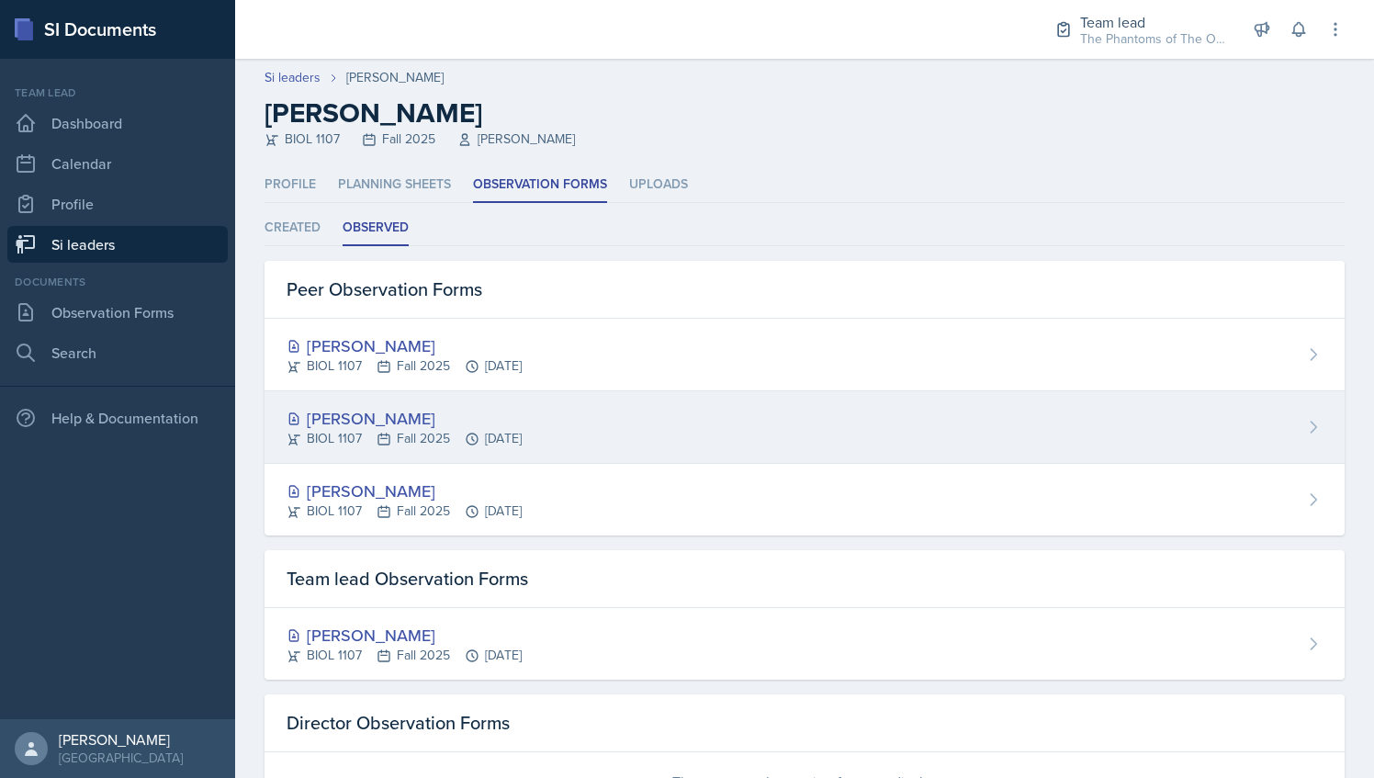
scroll to position [74, 0]
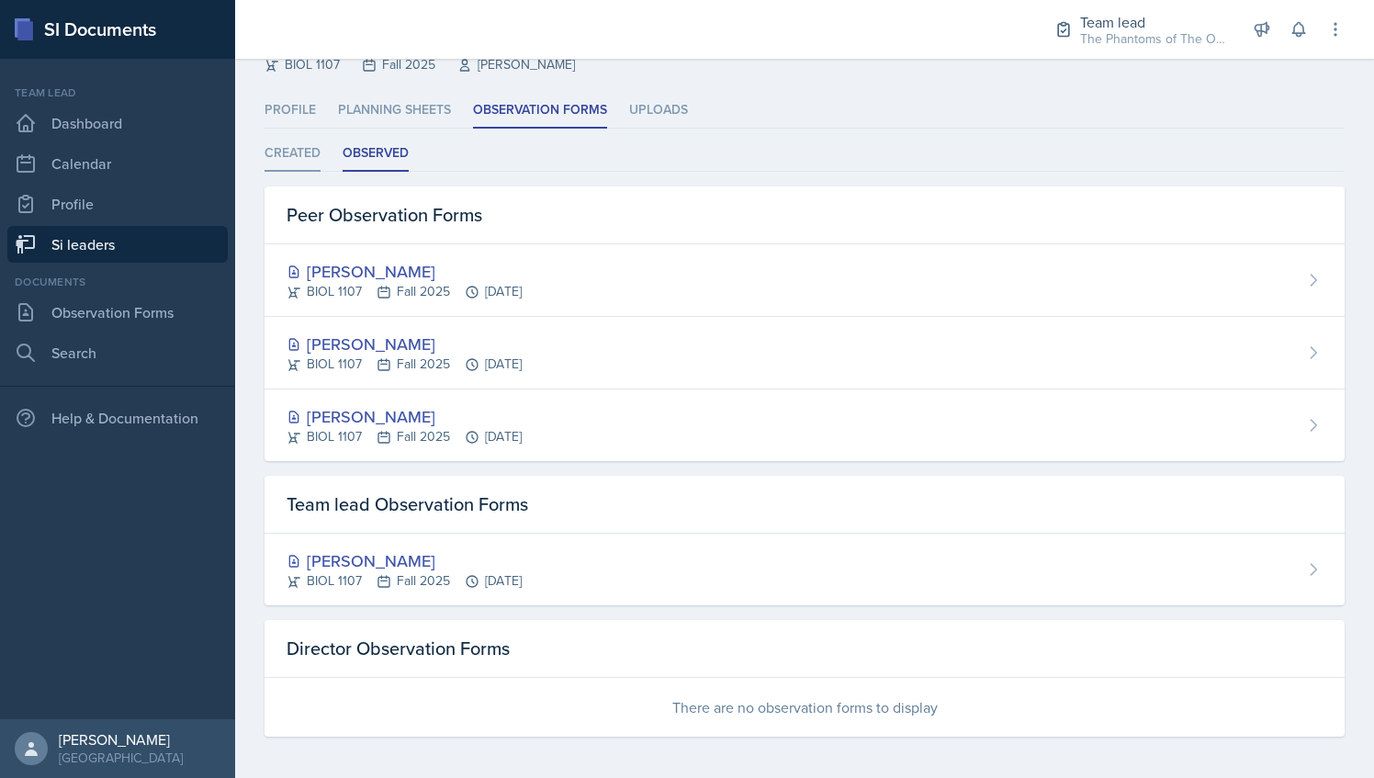
click at [314, 167] on li "Created" at bounding box center [293, 154] width 56 height 36
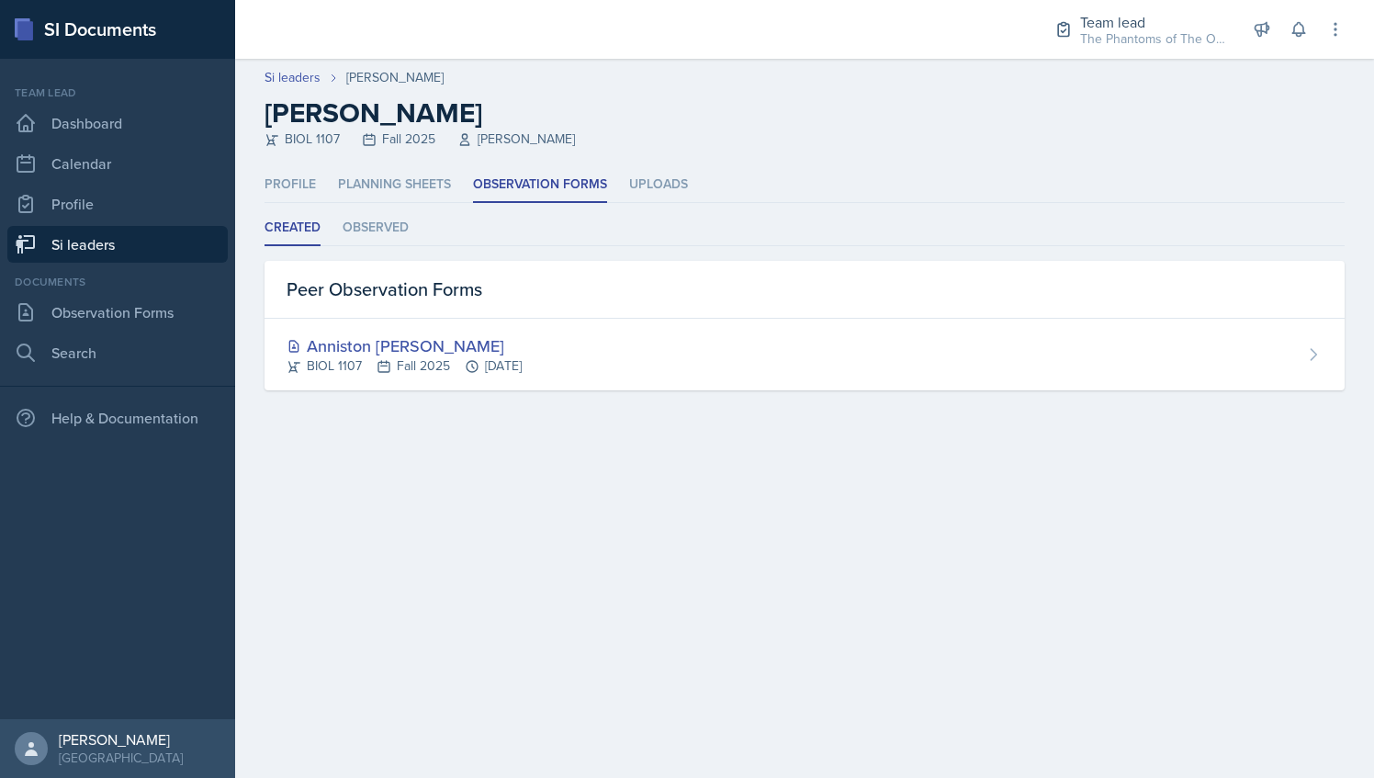
scroll to position [0, 0]
click at [126, 244] on link "Si leaders" at bounding box center [117, 244] width 220 height 37
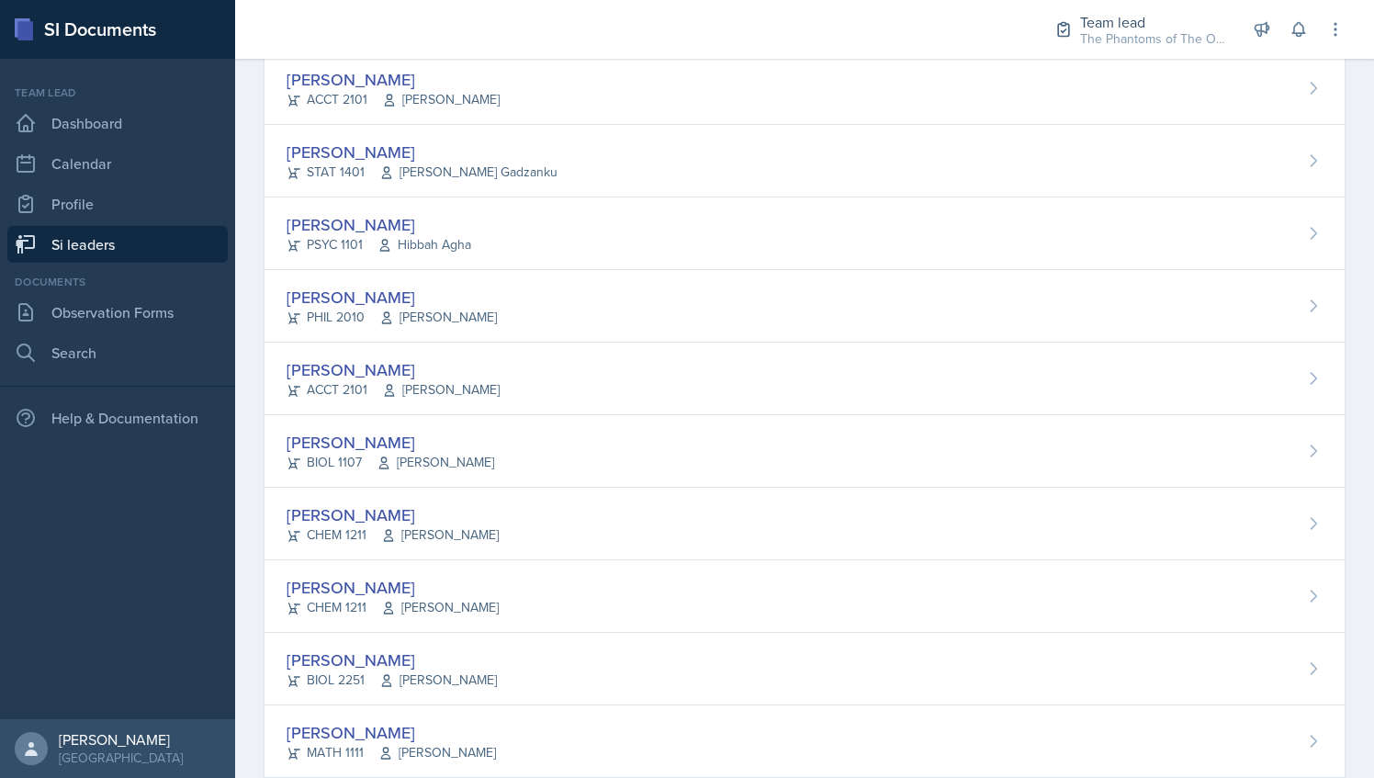
scroll to position [994, 0]
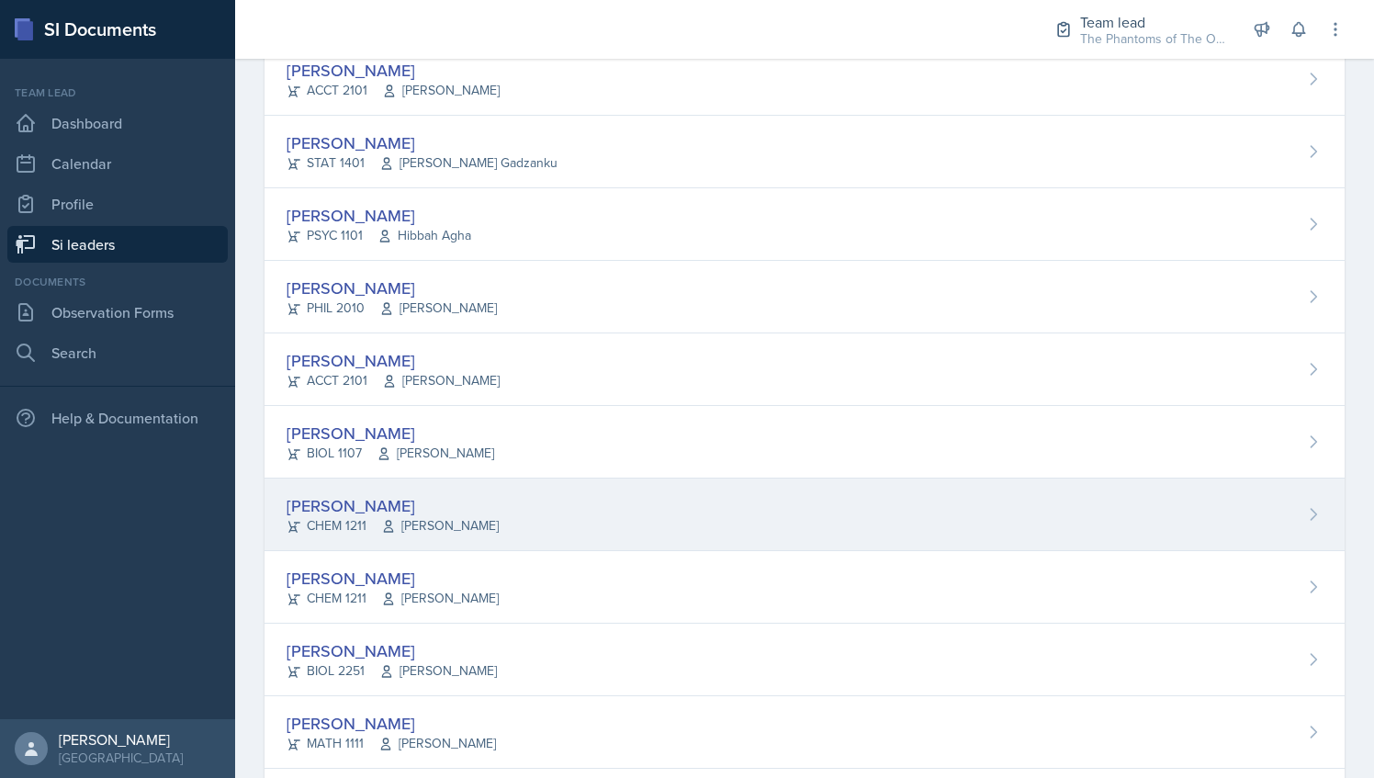
click at [428, 509] on div "[PERSON_NAME]" at bounding box center [393, 505] width 212 height 25
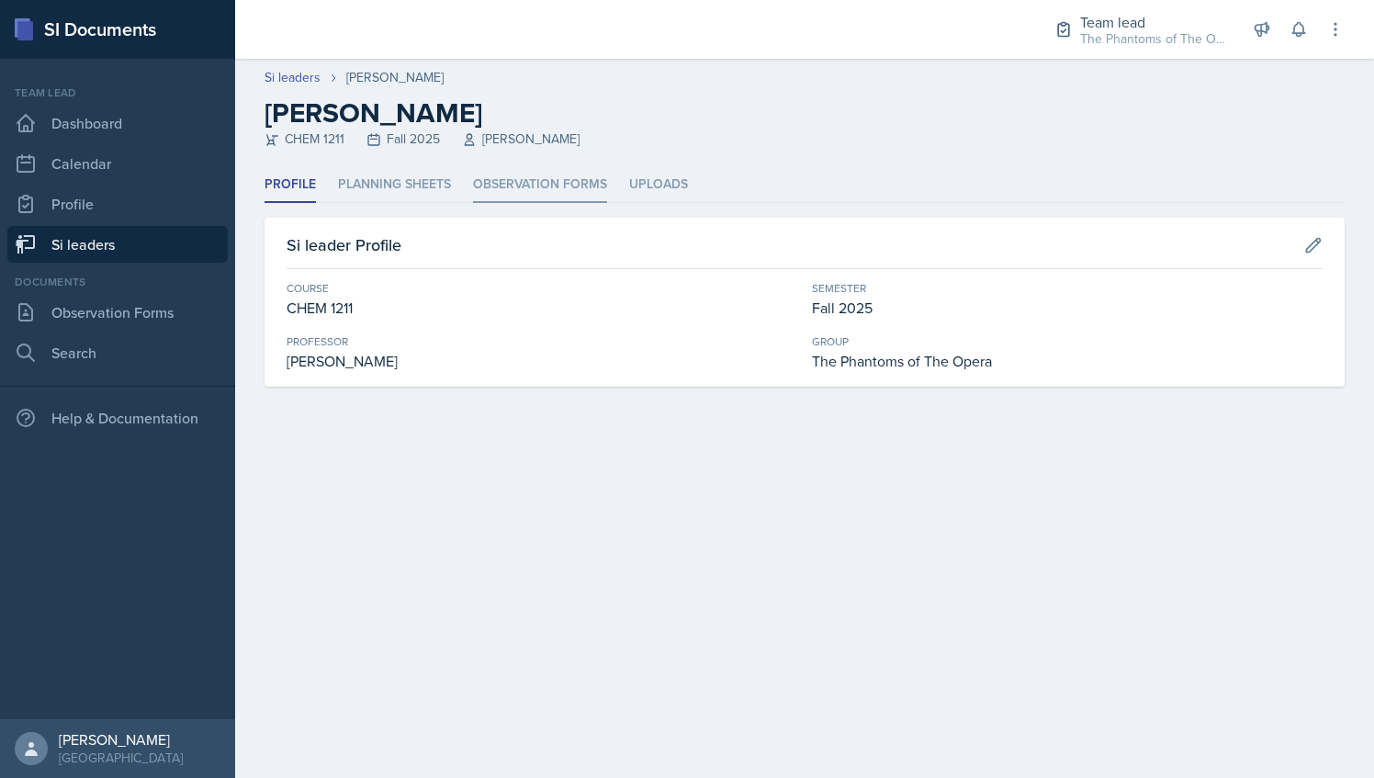
click at [504, 190] on li "Observation Forms" at bounding box center [540, 185] width 134 height 36
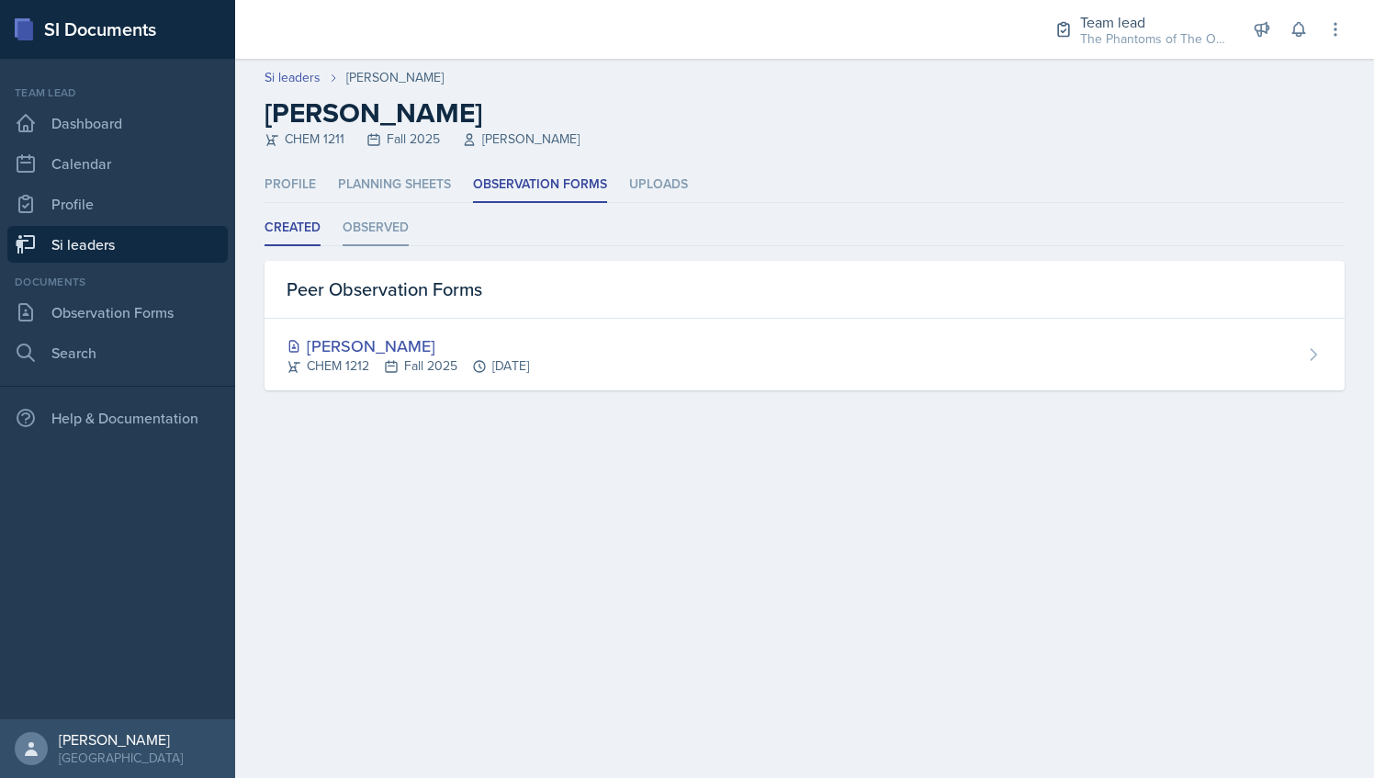
click at [378, 238] on li "Observed" at bounding box center [376, 228] width 66 height 36
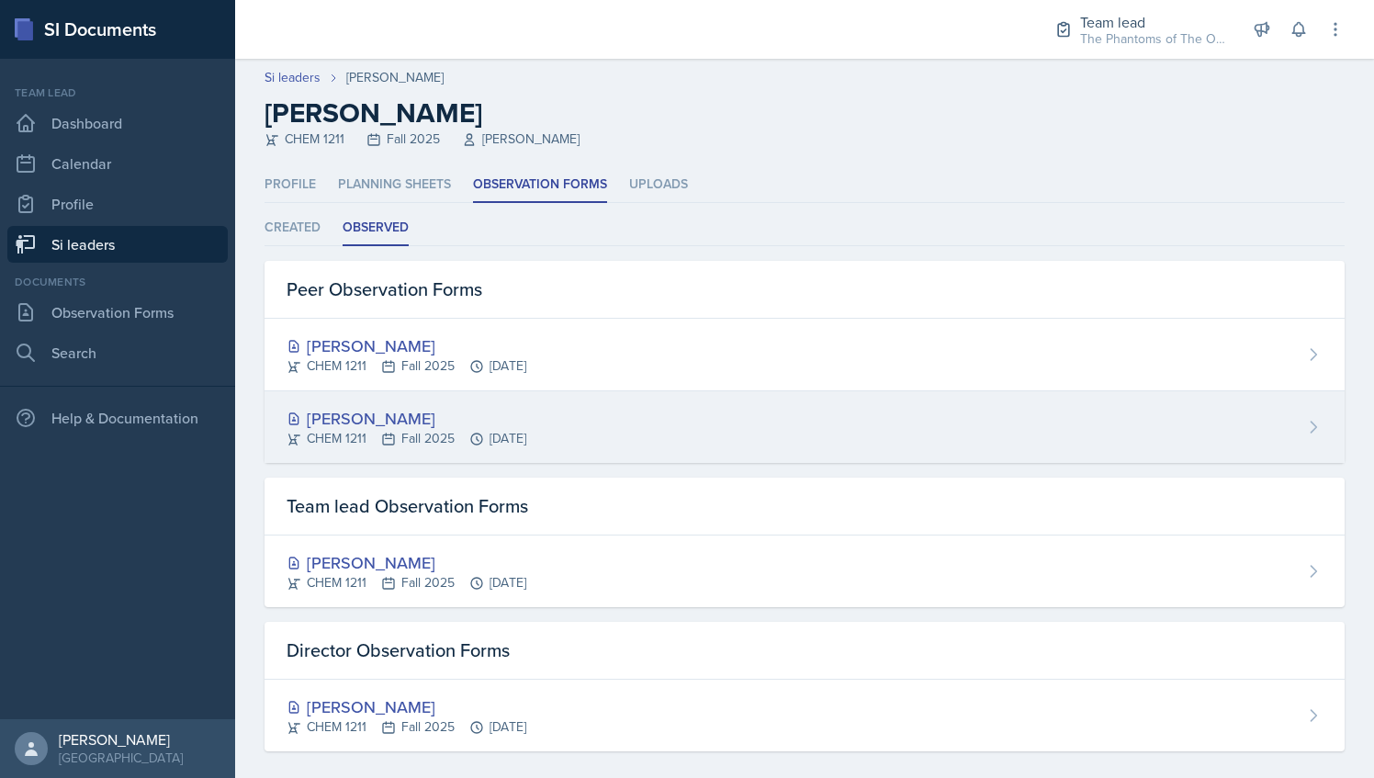
scroll to position [15, 0]
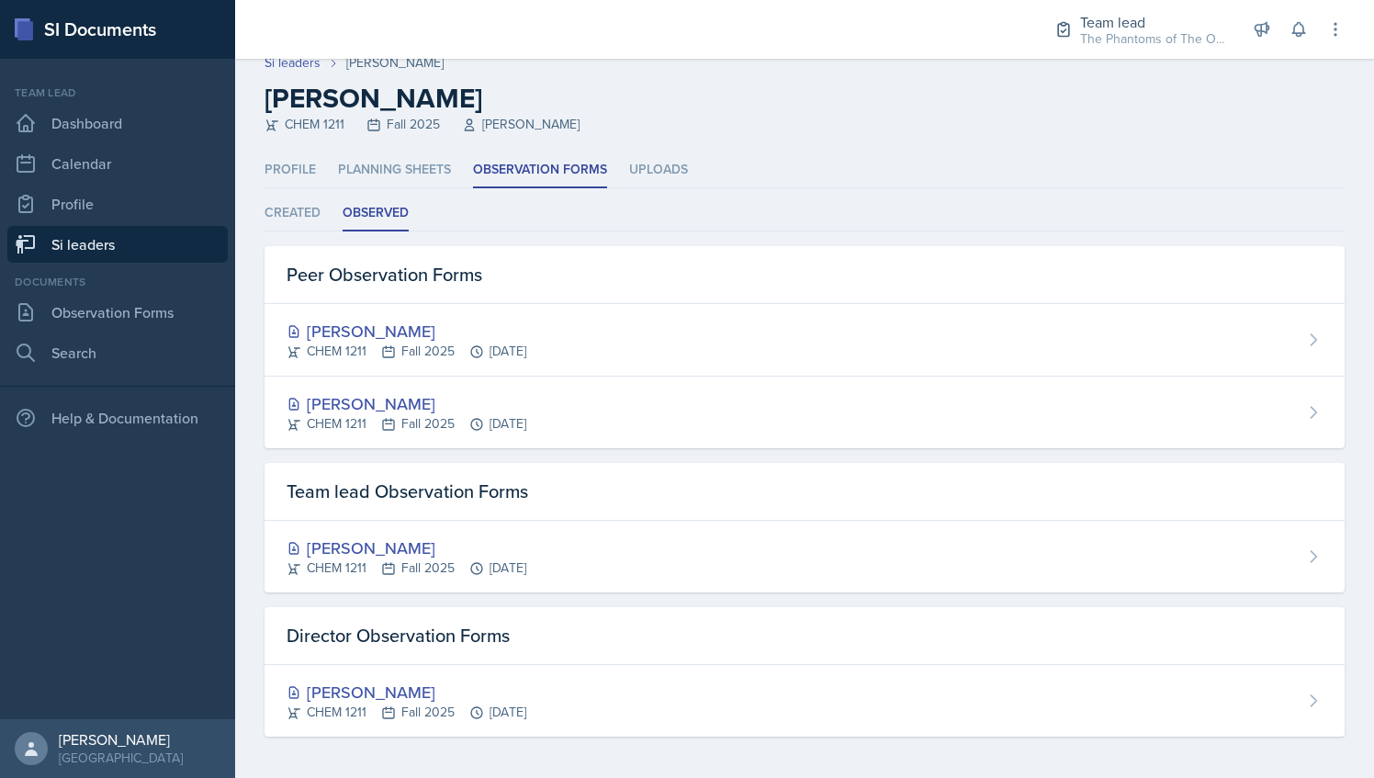
click at [124, 249] on link "Si leaders" at bounding box center [117, 244] width 220 height 37
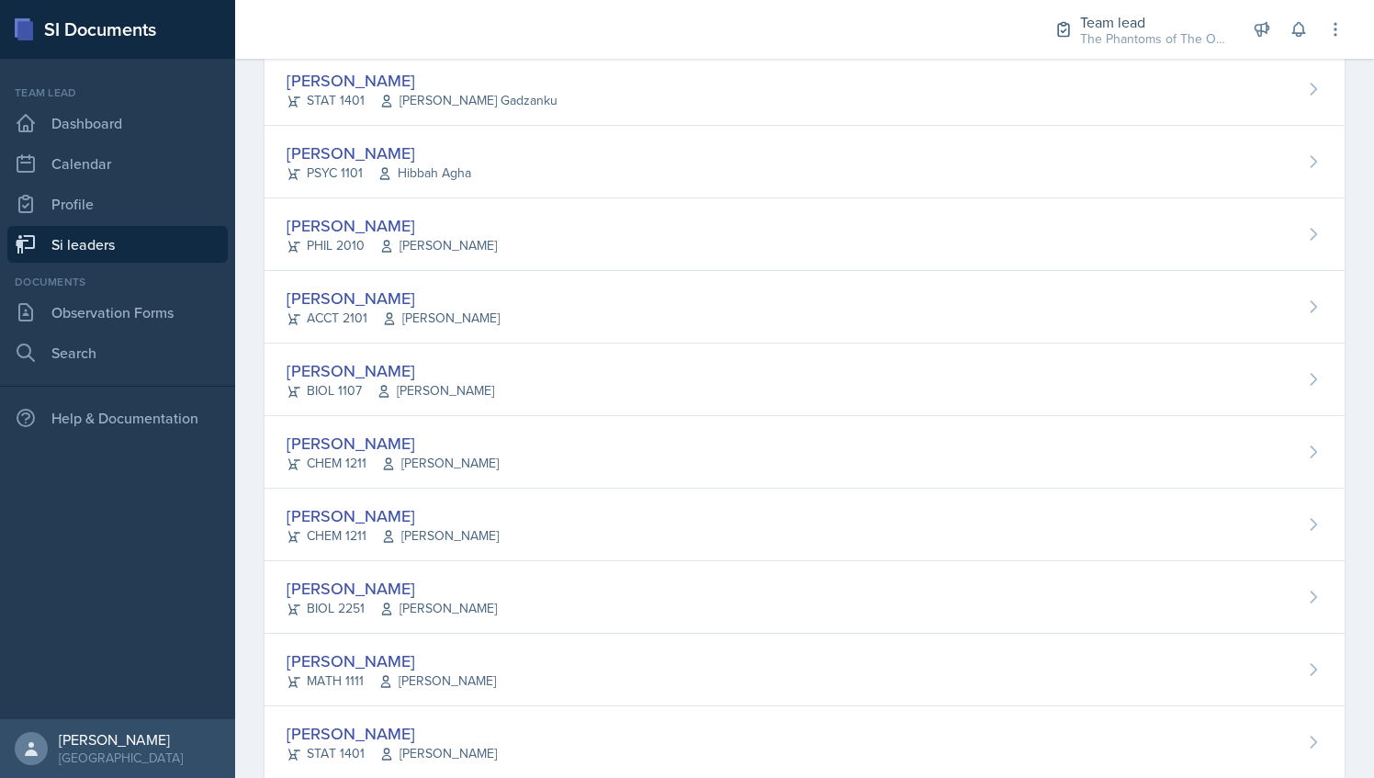
scroll to position [1237, 0]
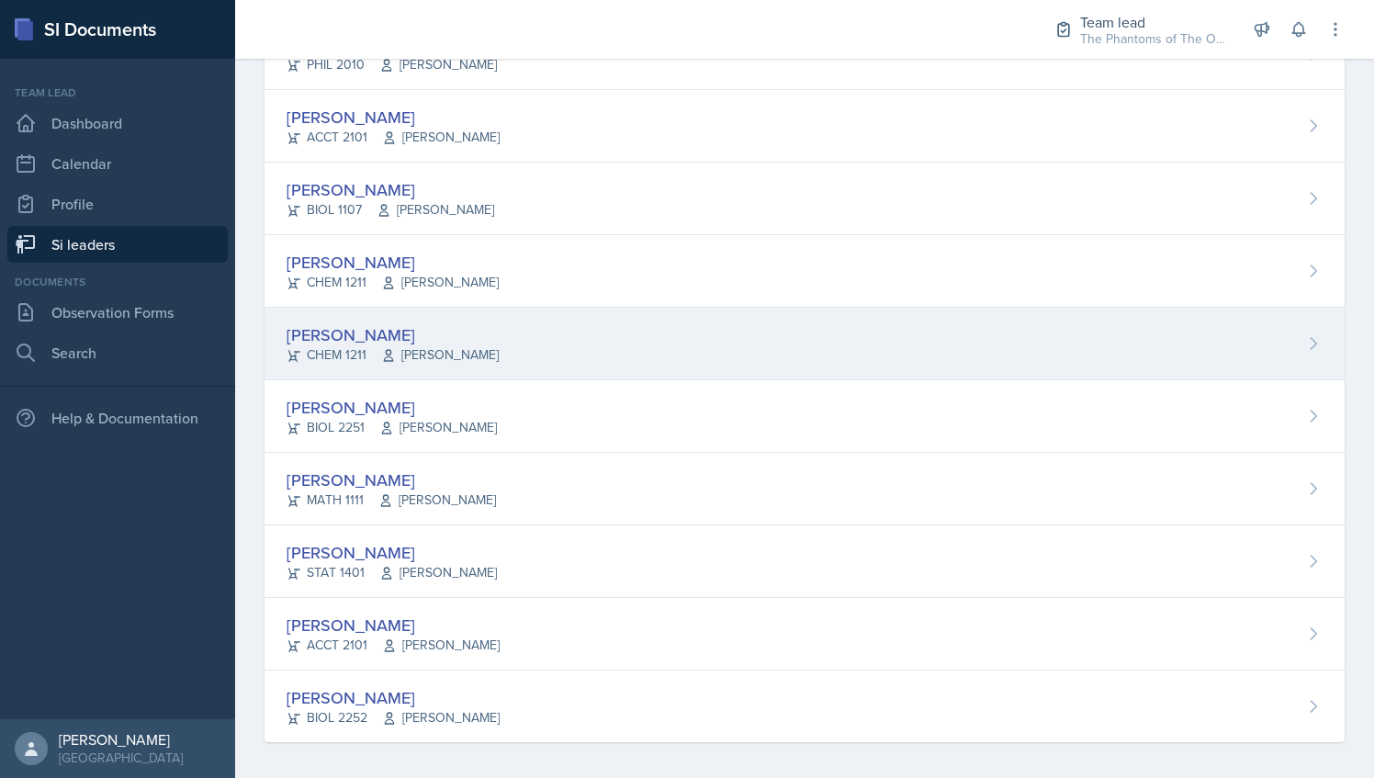
click at [584, 308] on div "Suki Lewis CHEM 1211 John Cody" at bounding box center [805, 344] width 1080 height 73
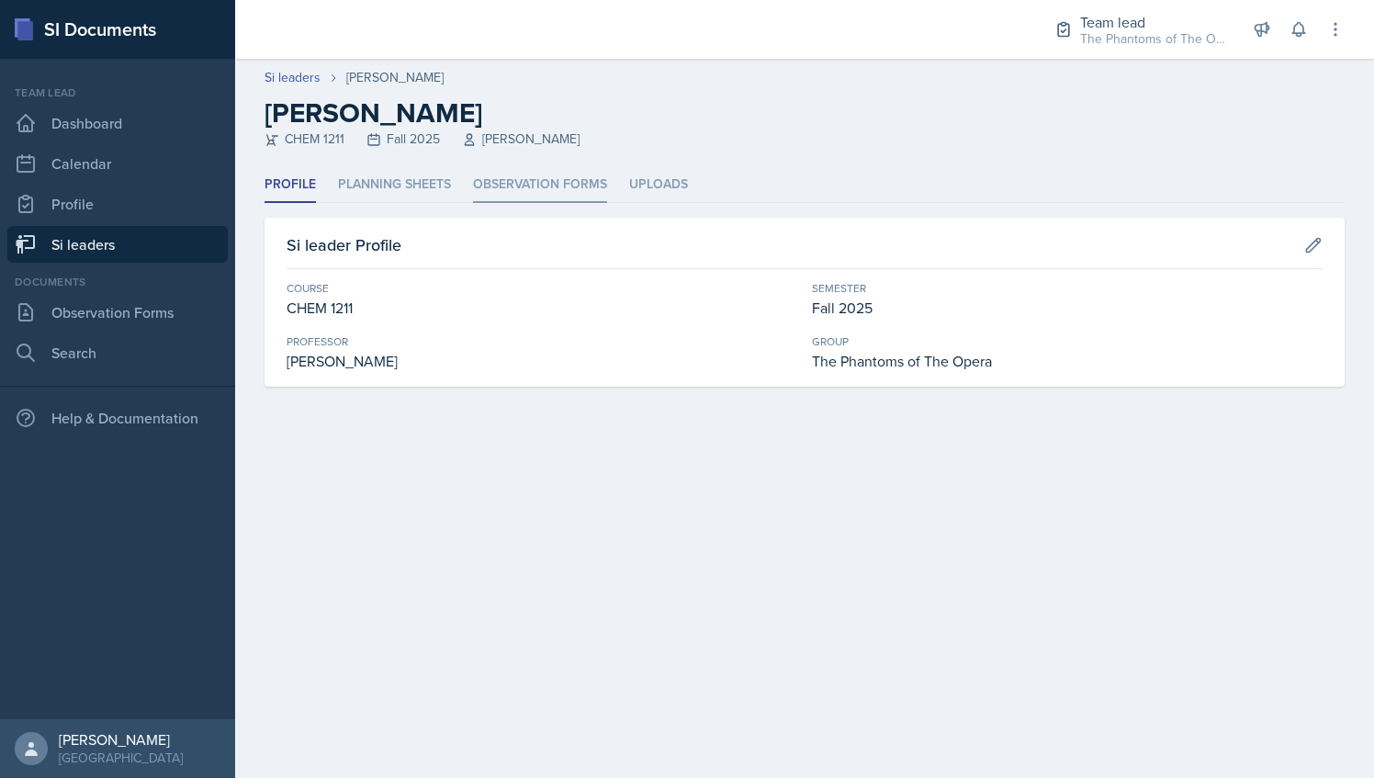
click at [516, 171] on li "Observation Forms" at bounding box center [540, 185] width 134 height 36
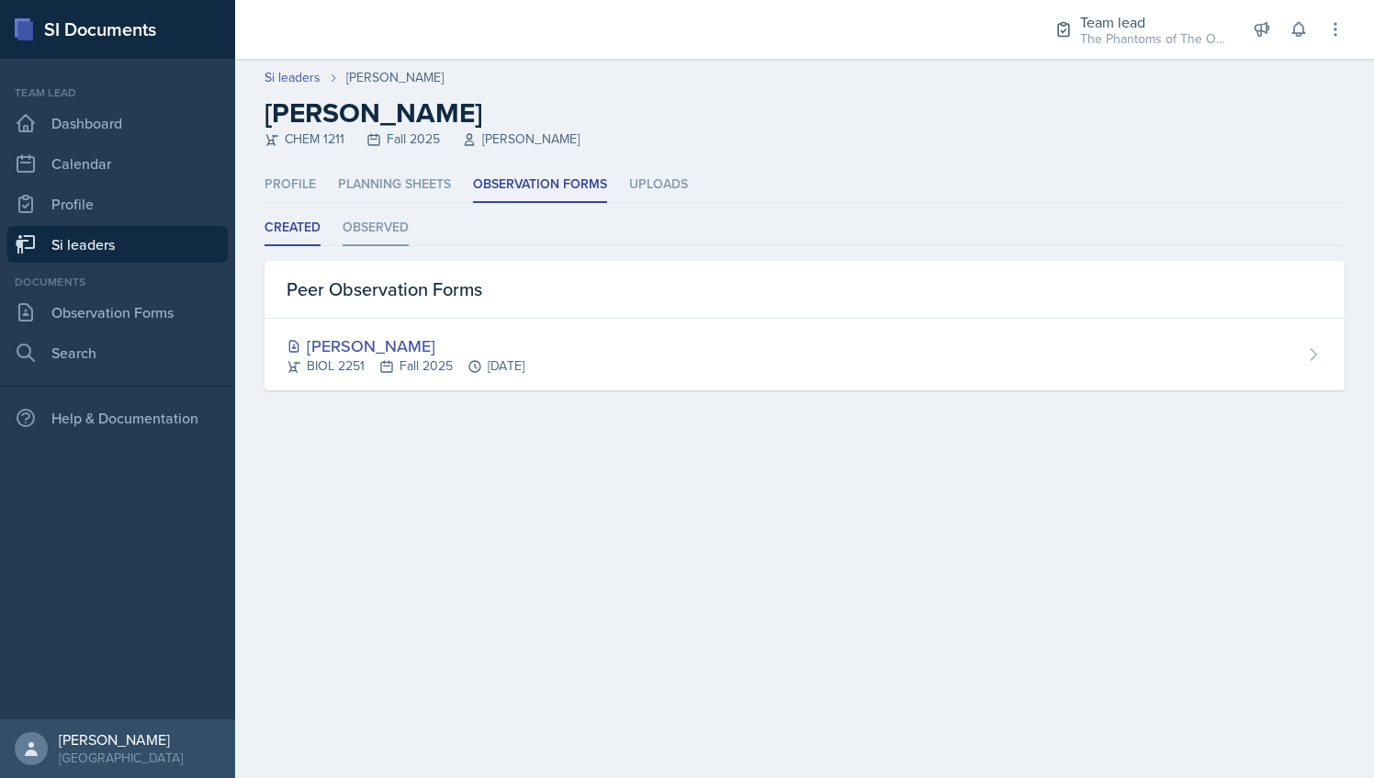
click at [382, 222] on li "Observed" at bounding box center [376, 228] width 66 height 36
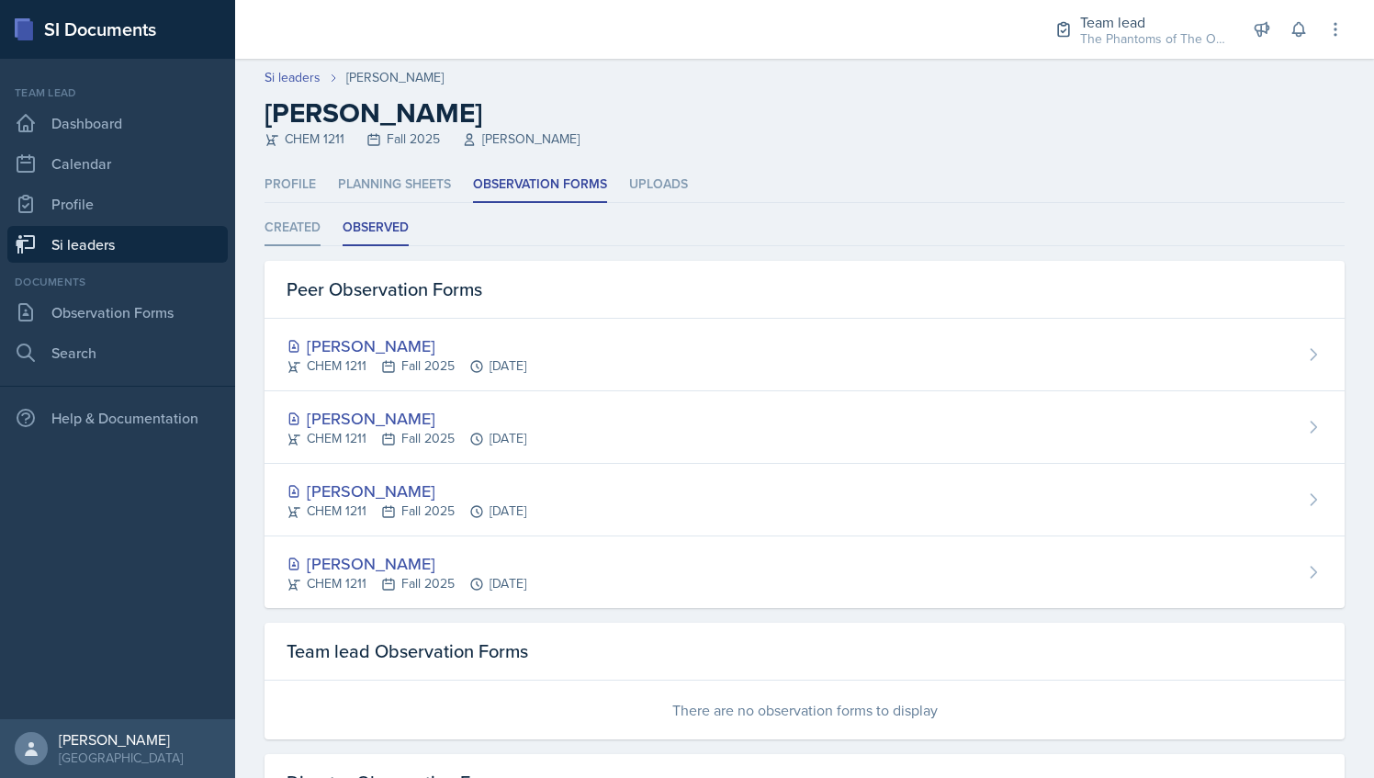
click at [296, 219] on li "Created" at bounding box center [293, 228] width 56 height 36
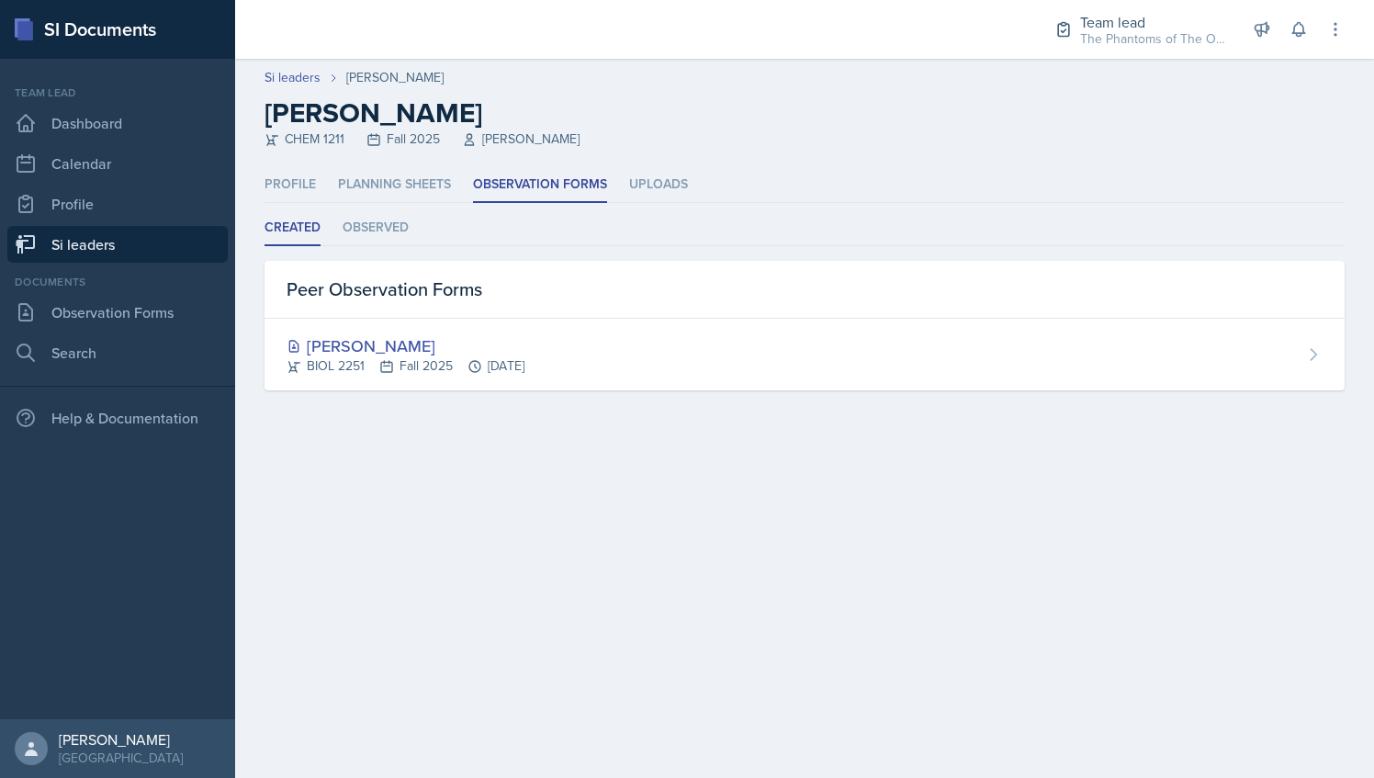
click at [171, 240] on link "Si leaders" at bounding box center [117, 244] width 220 height 37
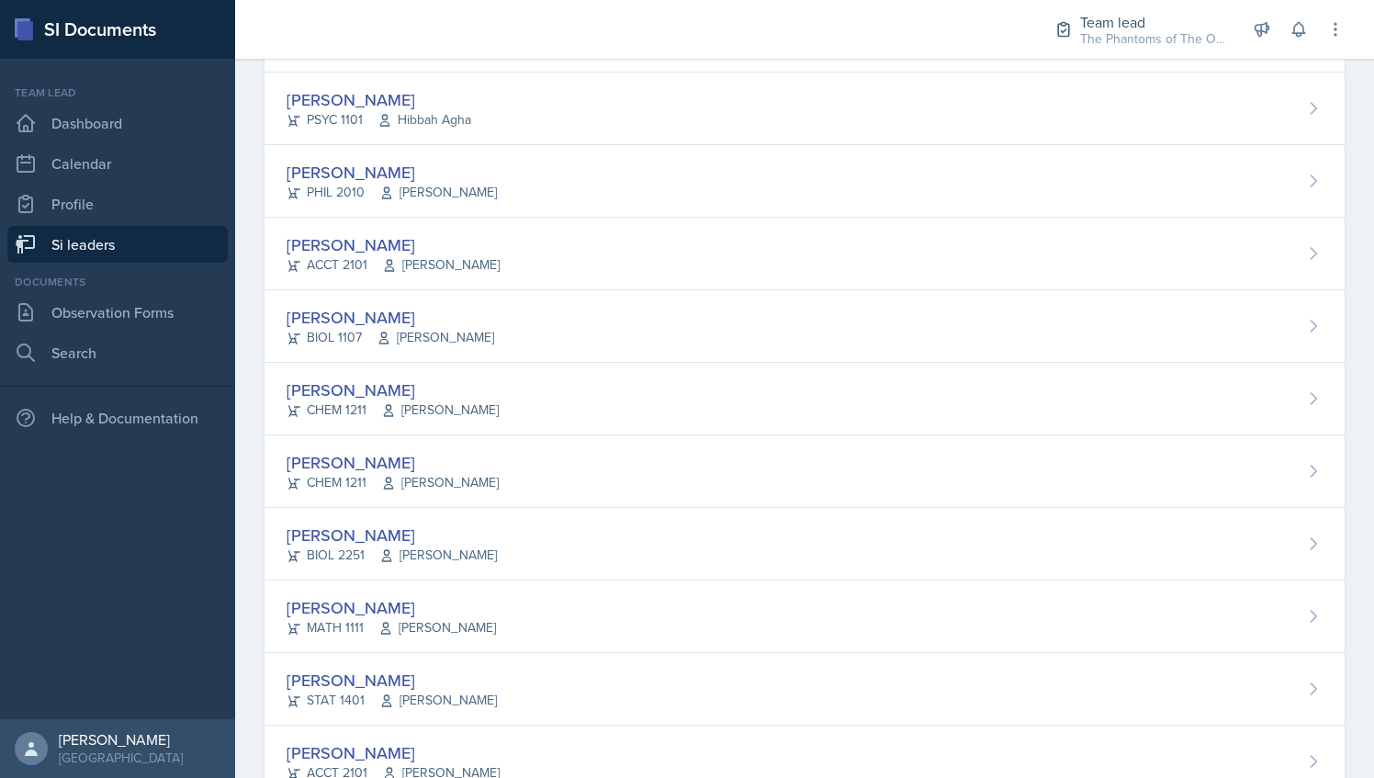
scroll to position [1237, 0]
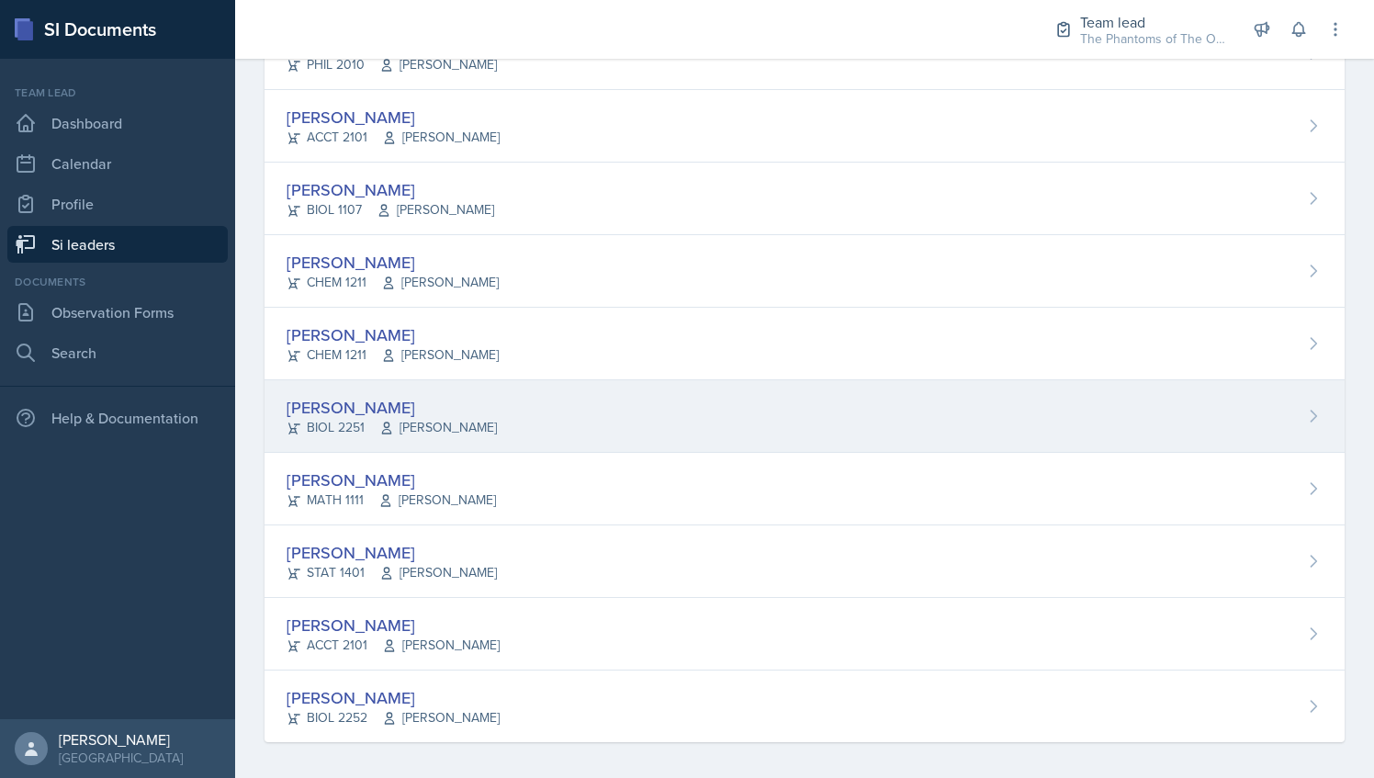
click at [415, 428] on span "Vennece Fowlkes" at bounding box center [438, 427] width 118 height 19
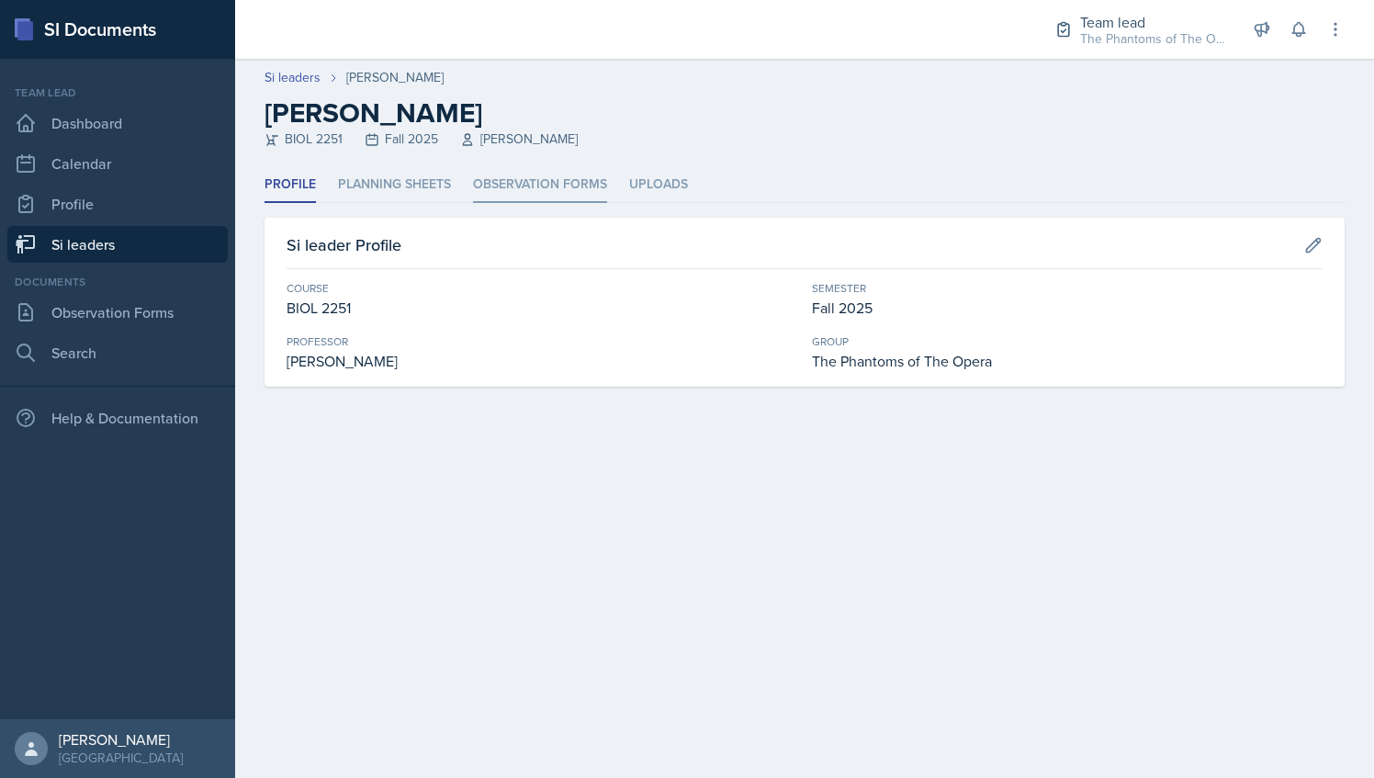
click at [492, 189] on li "Observation Forms" at bounding box center [540, 185] width 134 height 36
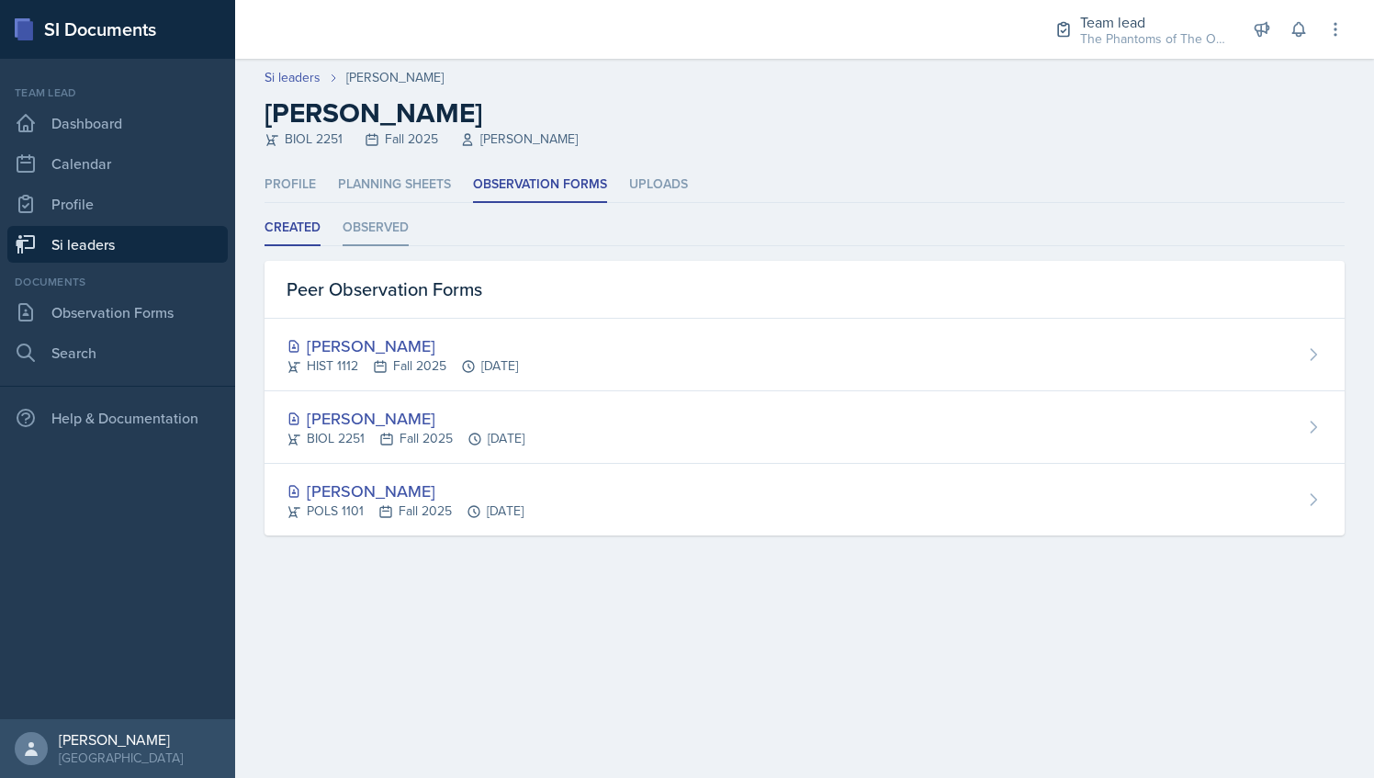
click at [385, 227] on li "Observed" at bounding box center [376, 228] width 66 height 36
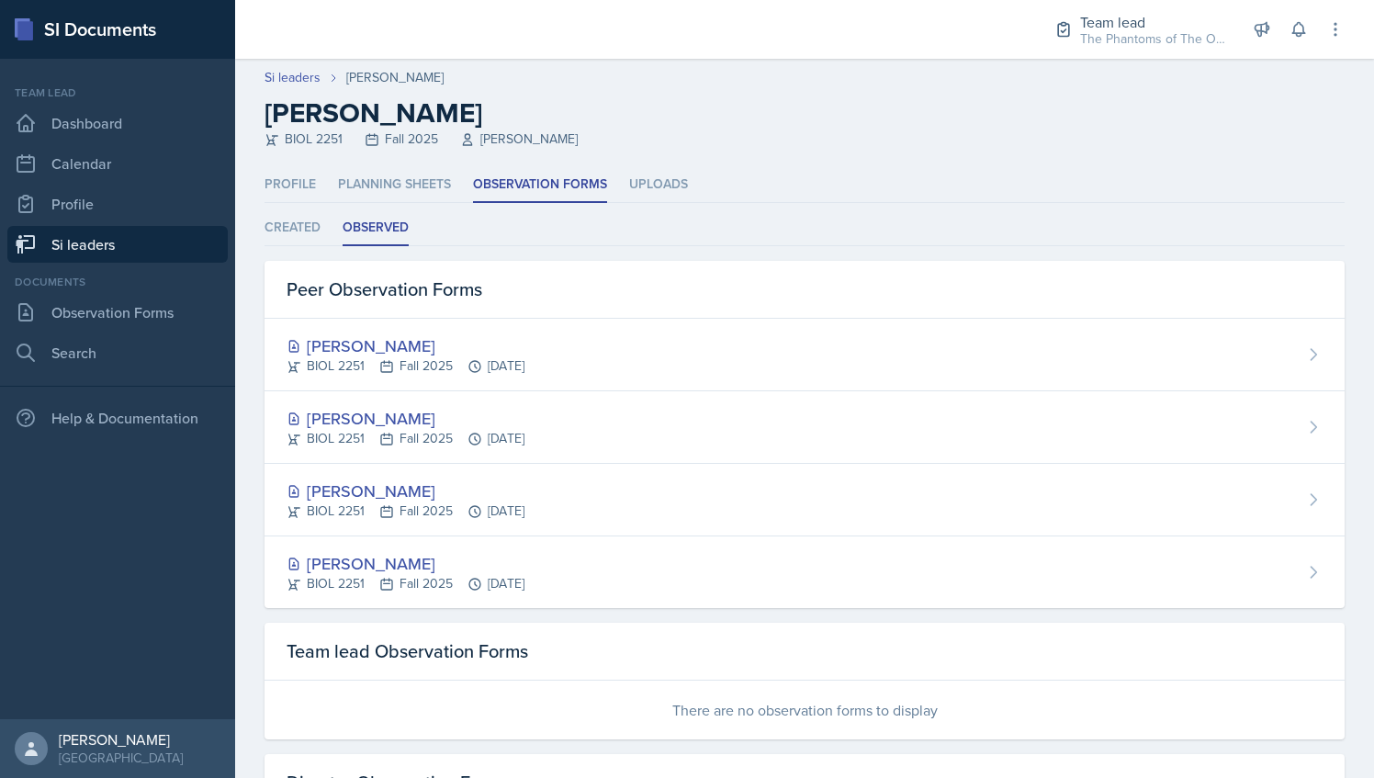
click at [93, 231] on link "Si leaders" at bounding box center [117, 244] width 220 height 37
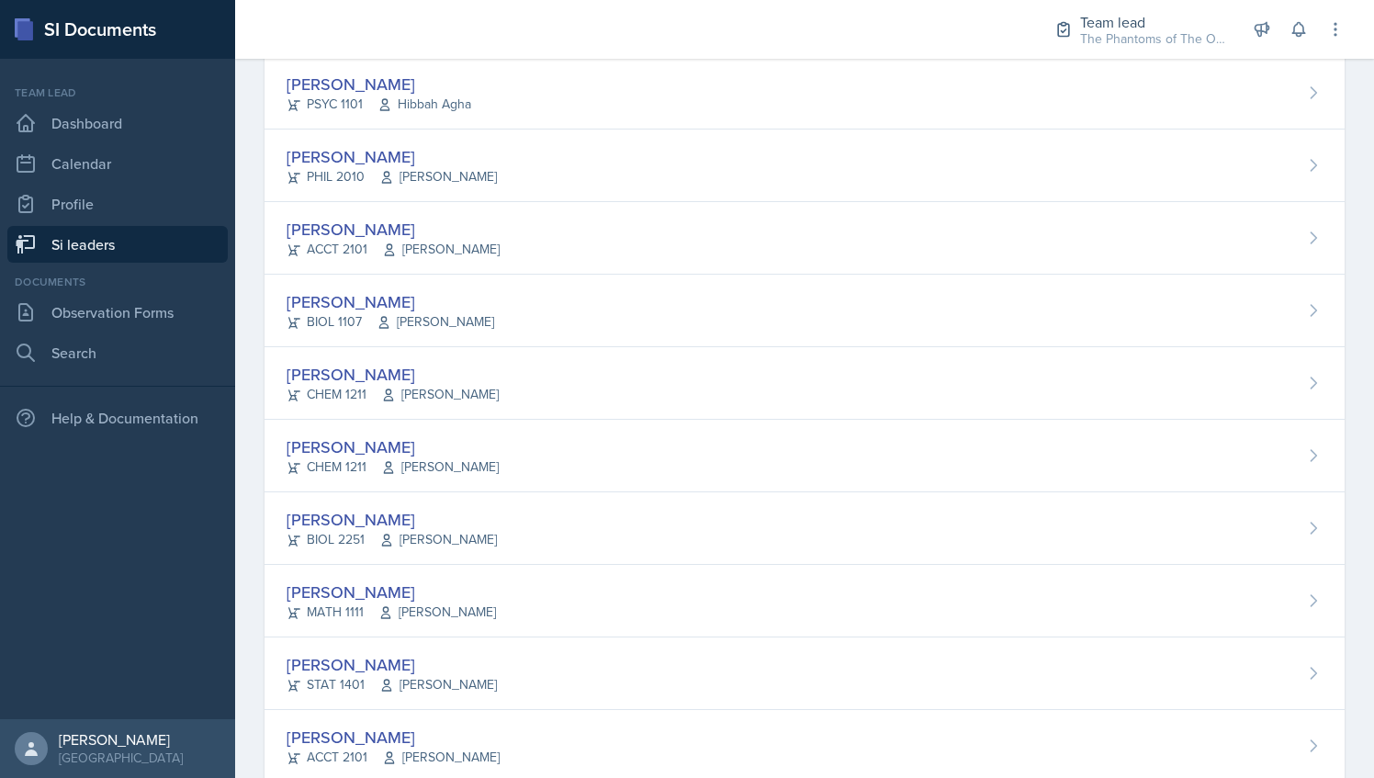
scroll to position [1237, 0]
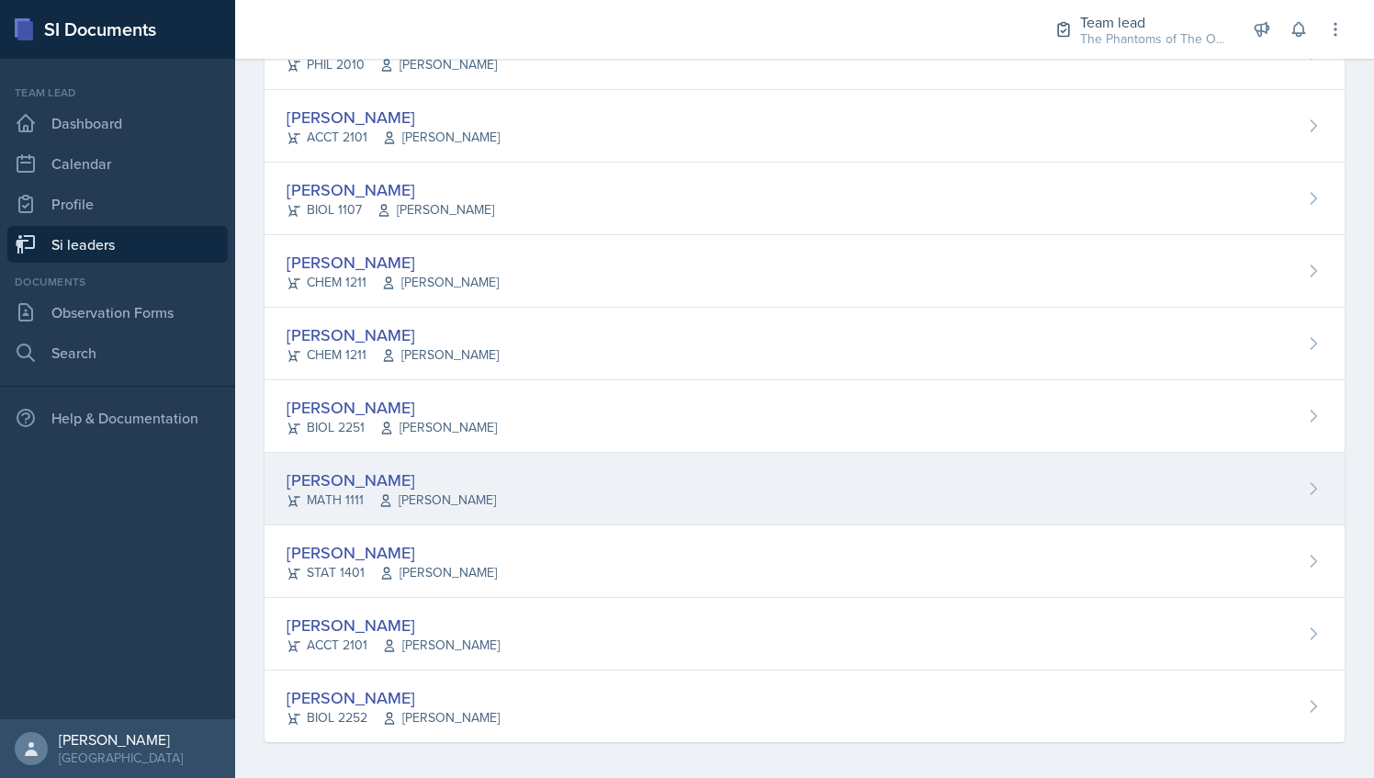
click at [474, 490] on span "Chris Holtzendorff" at bounding box center [437, 499] width 118 height 19
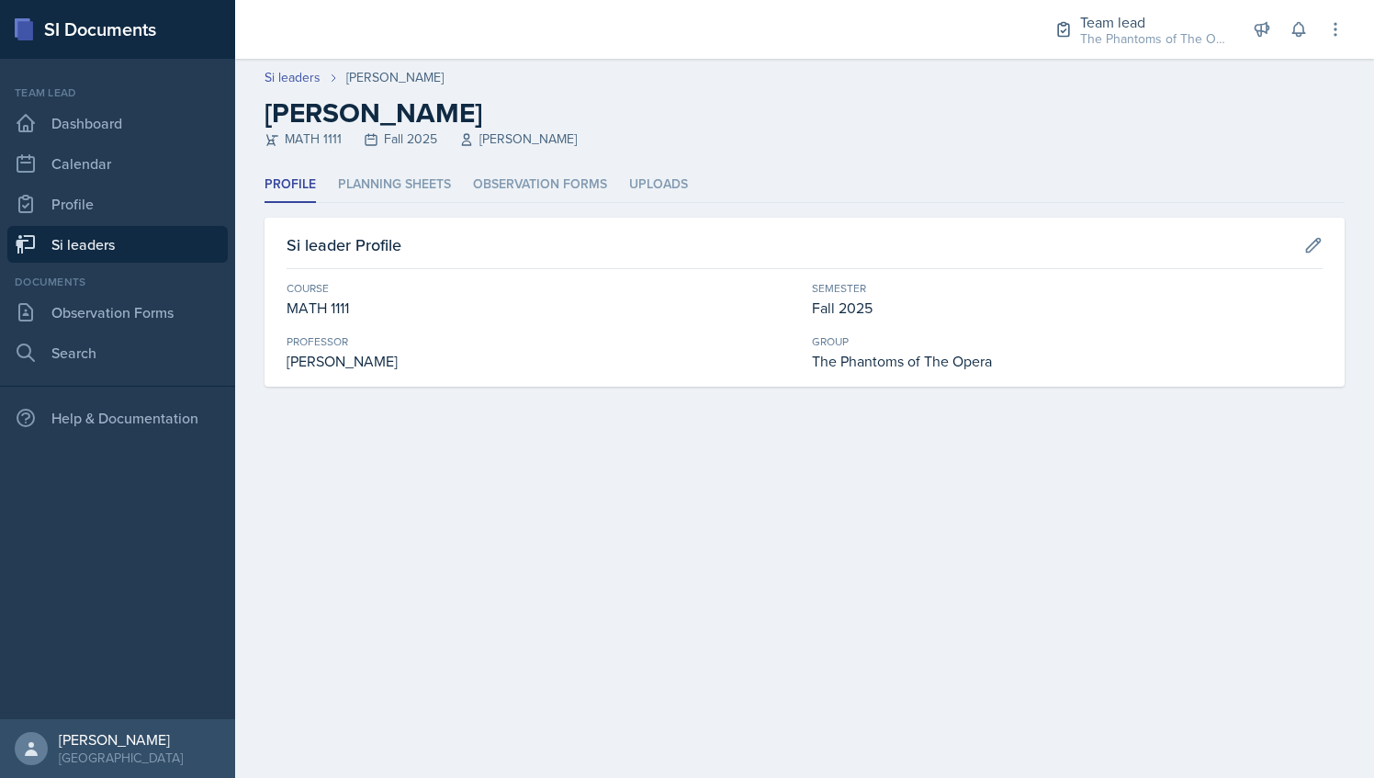
click at [464, 180] on ul "Profile Planning Sheets Observation Forms Uploads" at bounding box center [805, 185] width 1080 height 36
click at [487, 181] on li "Observation Forms" at bounding box center [540, 185] width 134 height 36
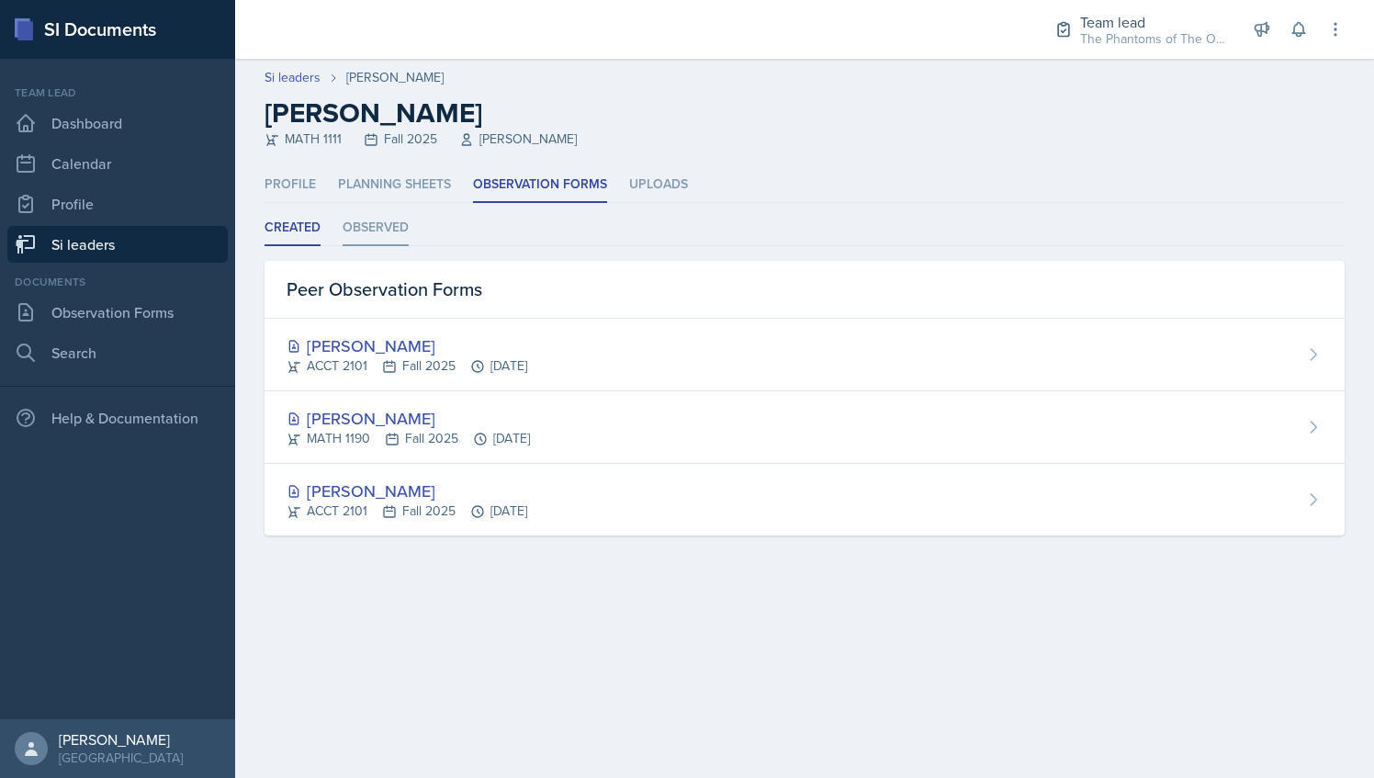
click at [364, 241] on li "Observed" at bounding box center [376, 228] width 66 height 36
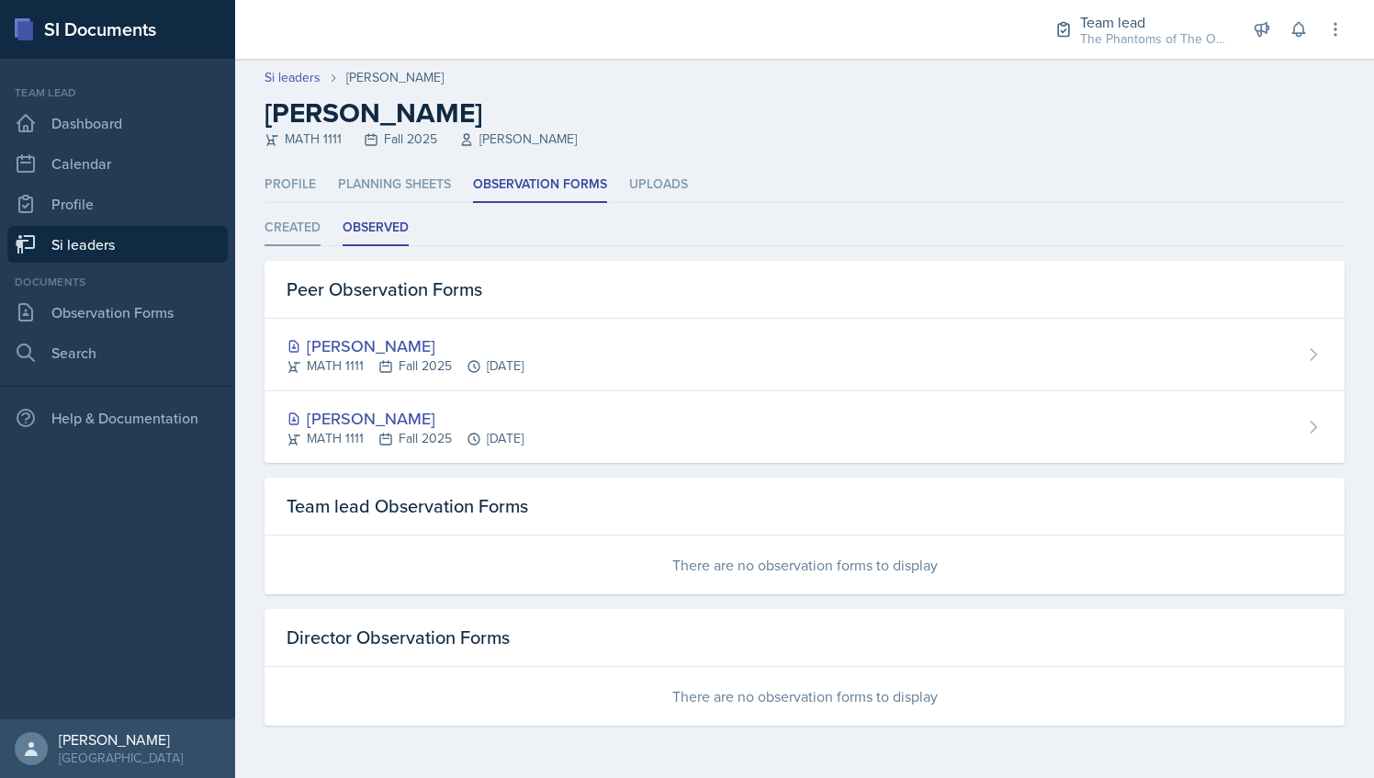
click at [310, 237] on li "Created" at bounding box center [293, 228] width 56 height 36
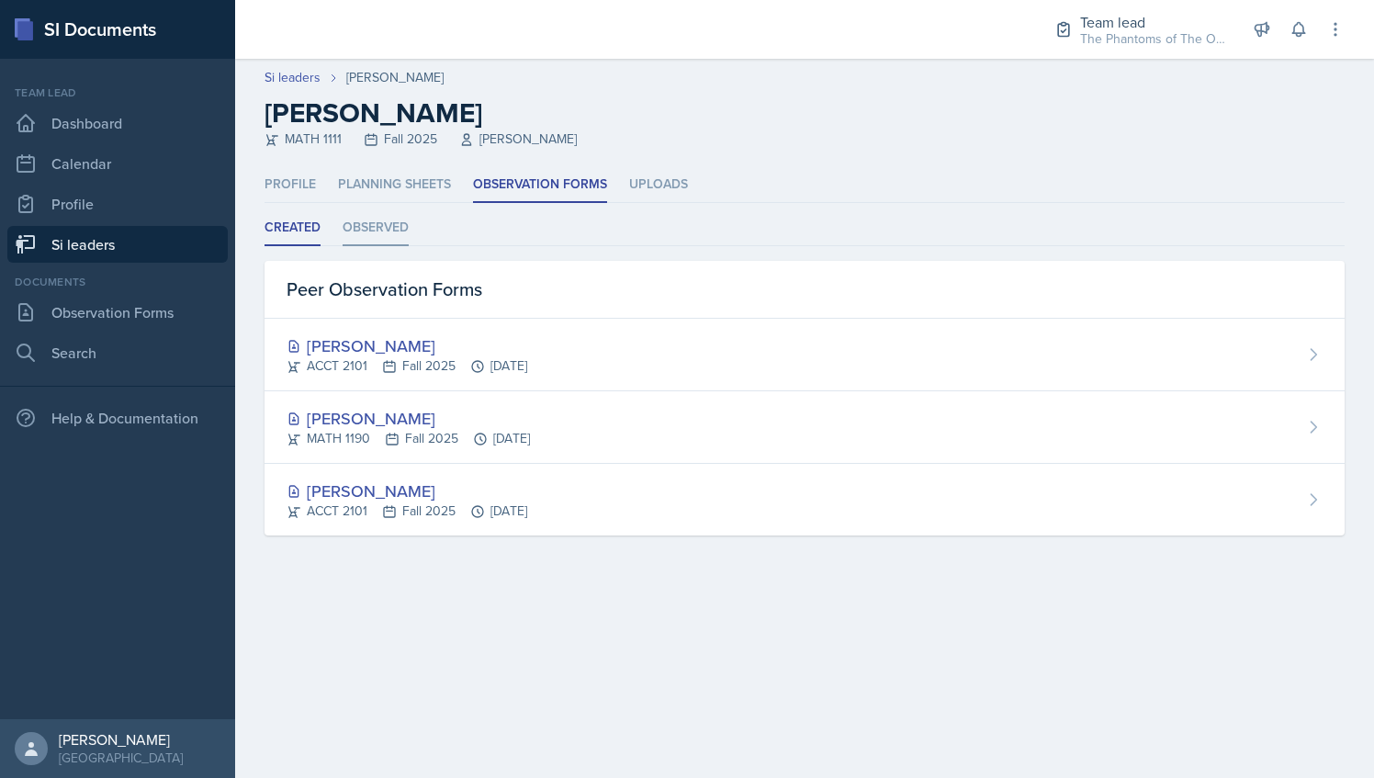
click at [389, 225] on li "Observed" at bounding box center [376, 228] width 66 height 36
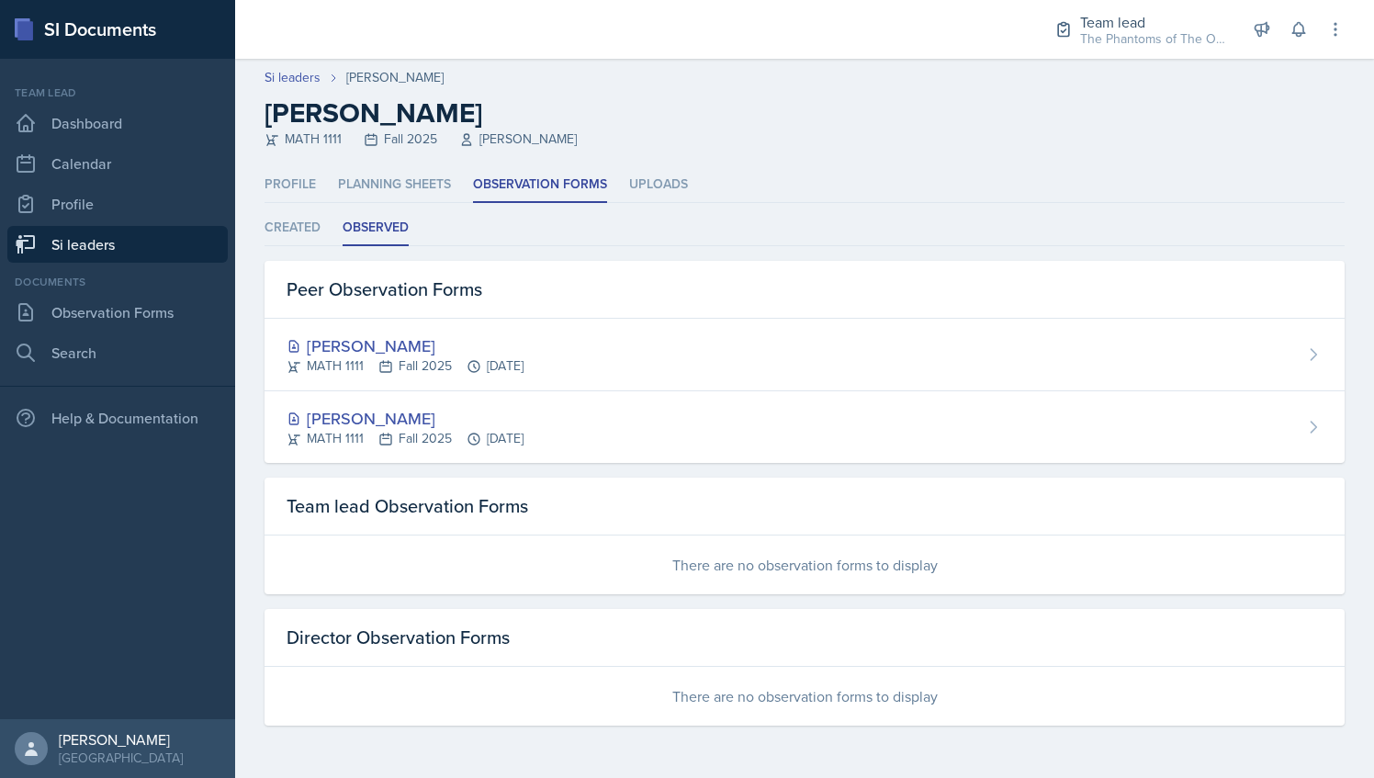
click at [151, 232] on link "Si leaders" at bounding box center [117, 244] width 220 height 37
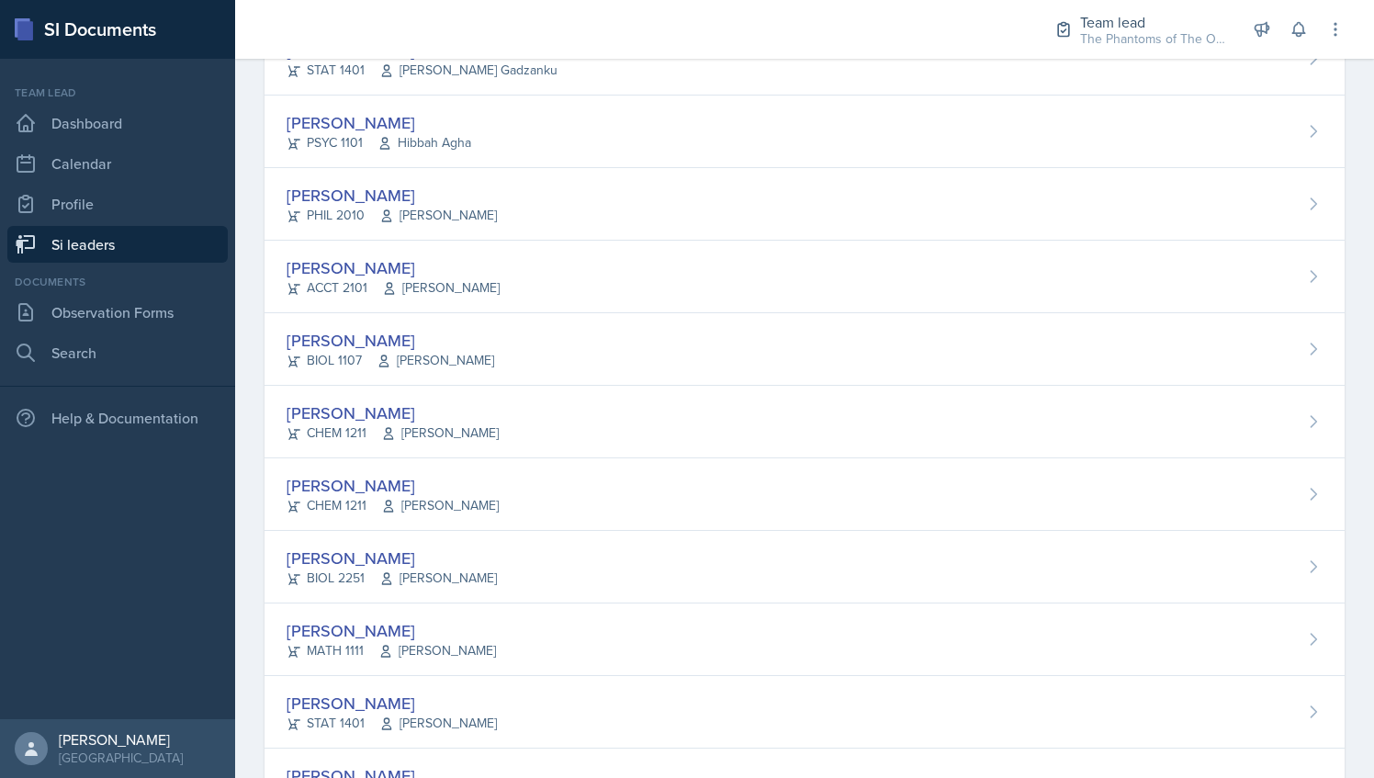
scroll to position [1237, 0]
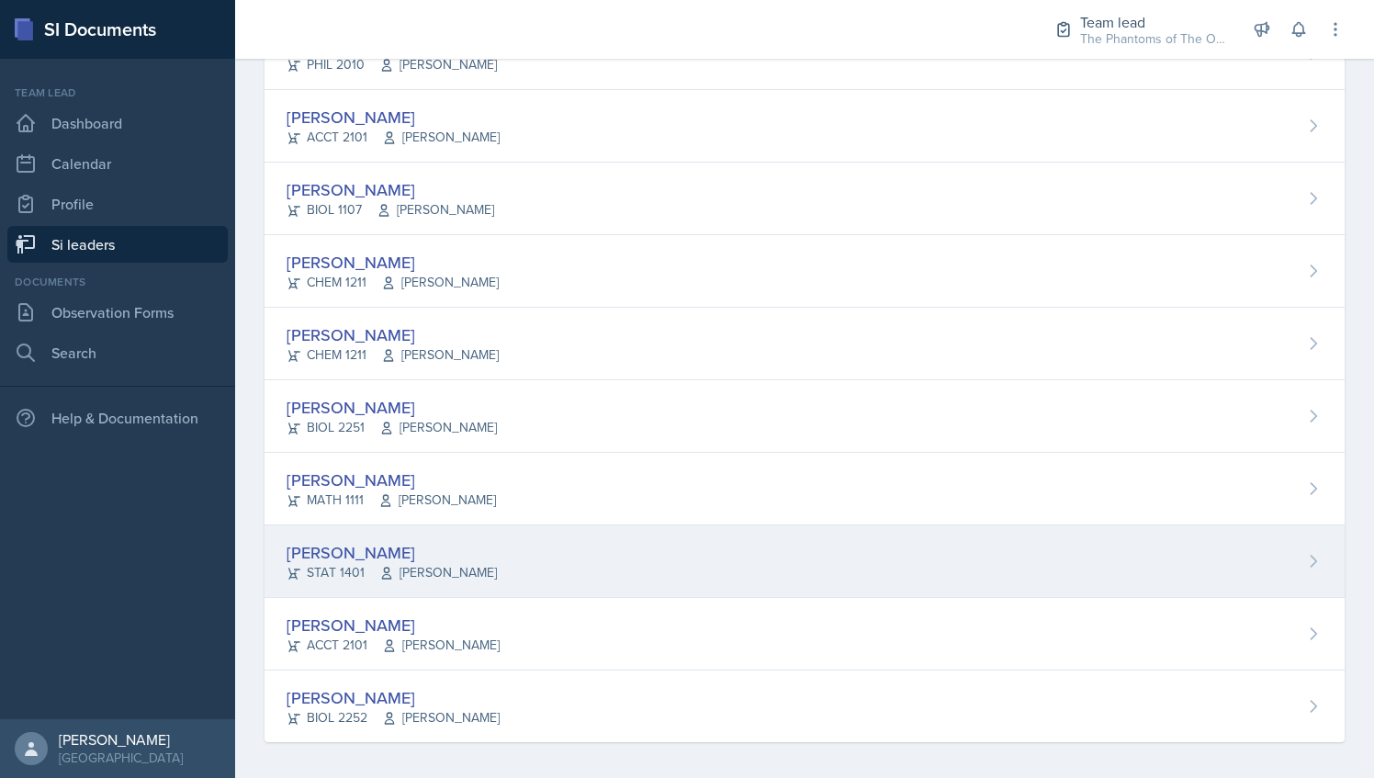
click at [546, 546] on div "Nequai Powell STAT 1401 Nicole Ferguson" at bounding box center [805, 561] width 1080 height 73
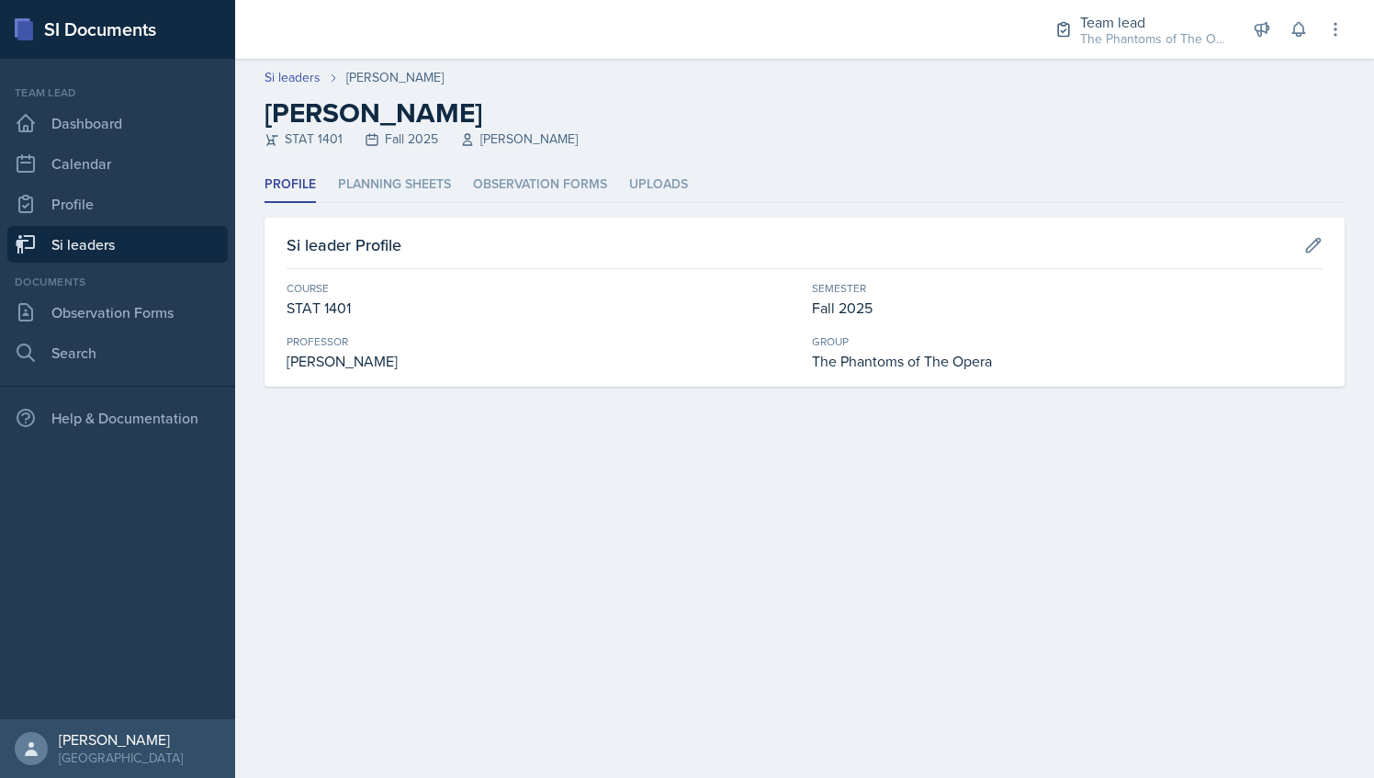
click at [543, 204] on div "Profile Planning Sheets Observation Forms Uploads Profile Planning Sheets Obser…" at bounding box center [805, 277] width 1080 height 220
click at [540, 190] on li "Observation Forms" at bounding box center [540, 185] width 134 height 36
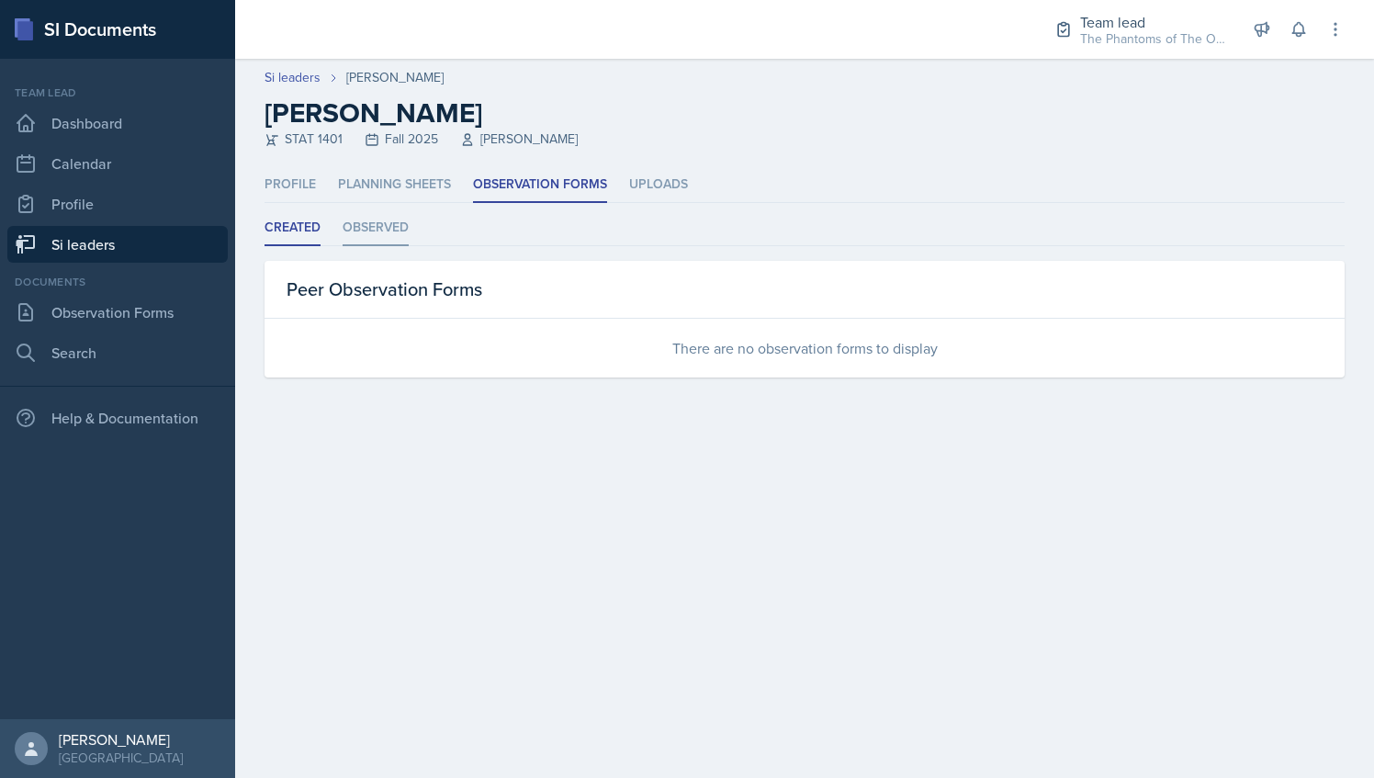
click at [399, 238] on li "Observed" at bounding box center [376, 228] width 66 height 36
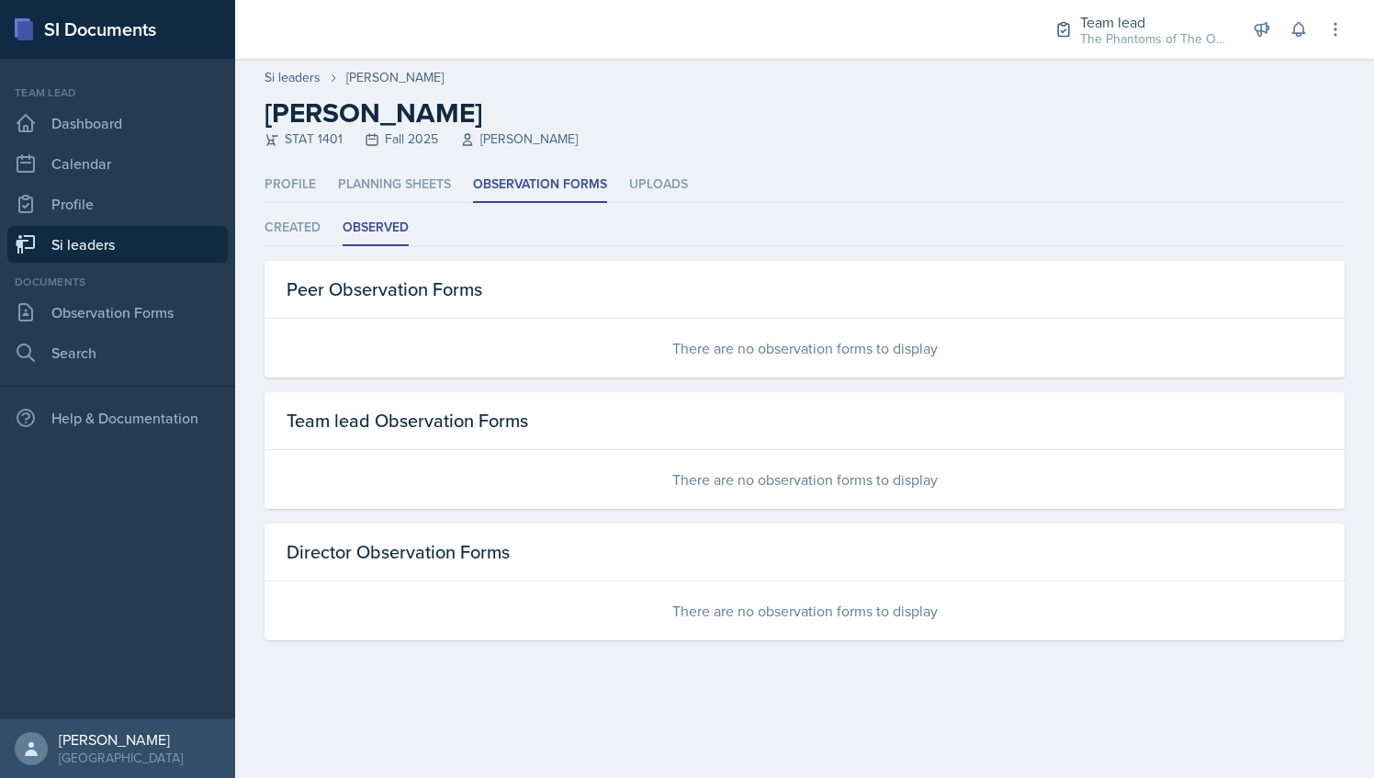
click at [118, 250] on link "Si leaders" at bounding box center [117, 244] width 220 height 37
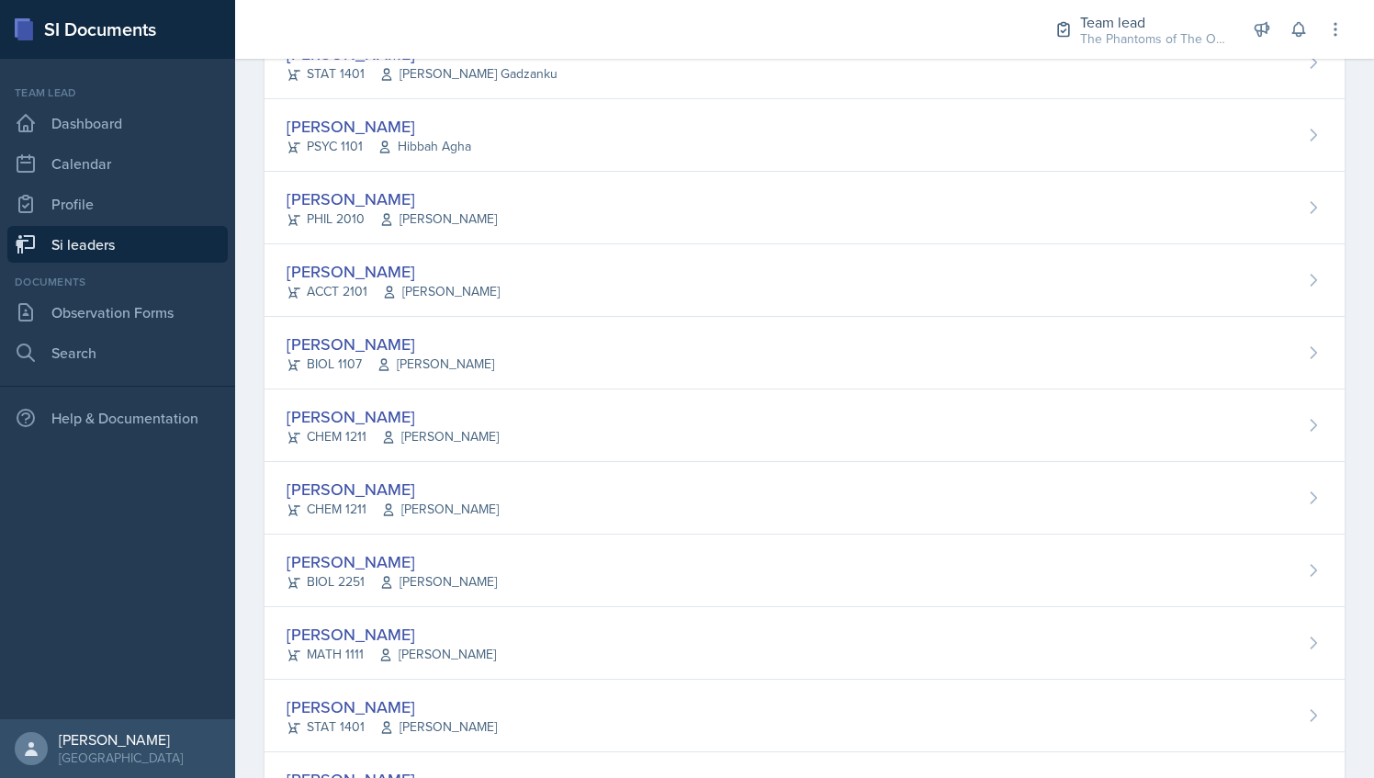
scroll to position [1237, 0]
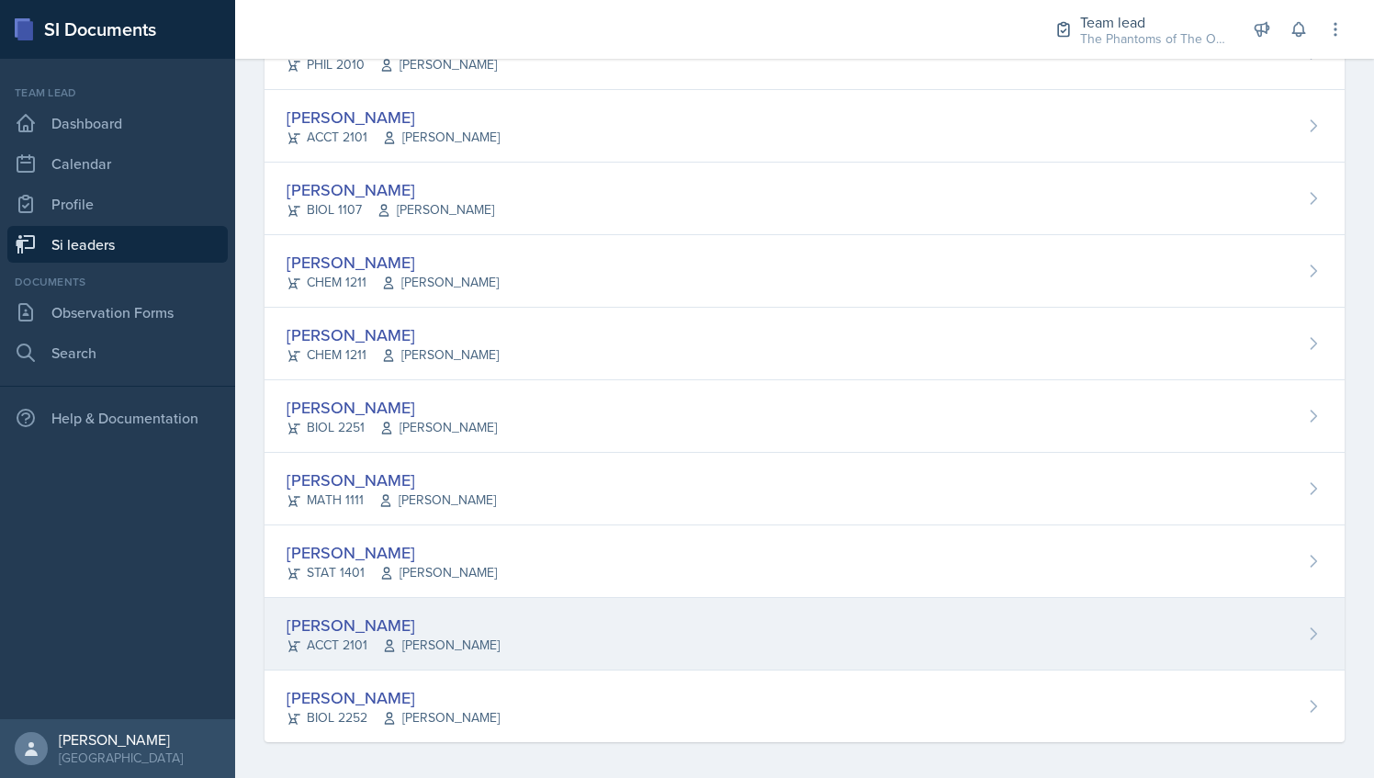
click at [501, 609] on div "Victoria Sorrell ACCT 2101 Daniel Landis" at bounding box center [805, 634] width 1080 height 73
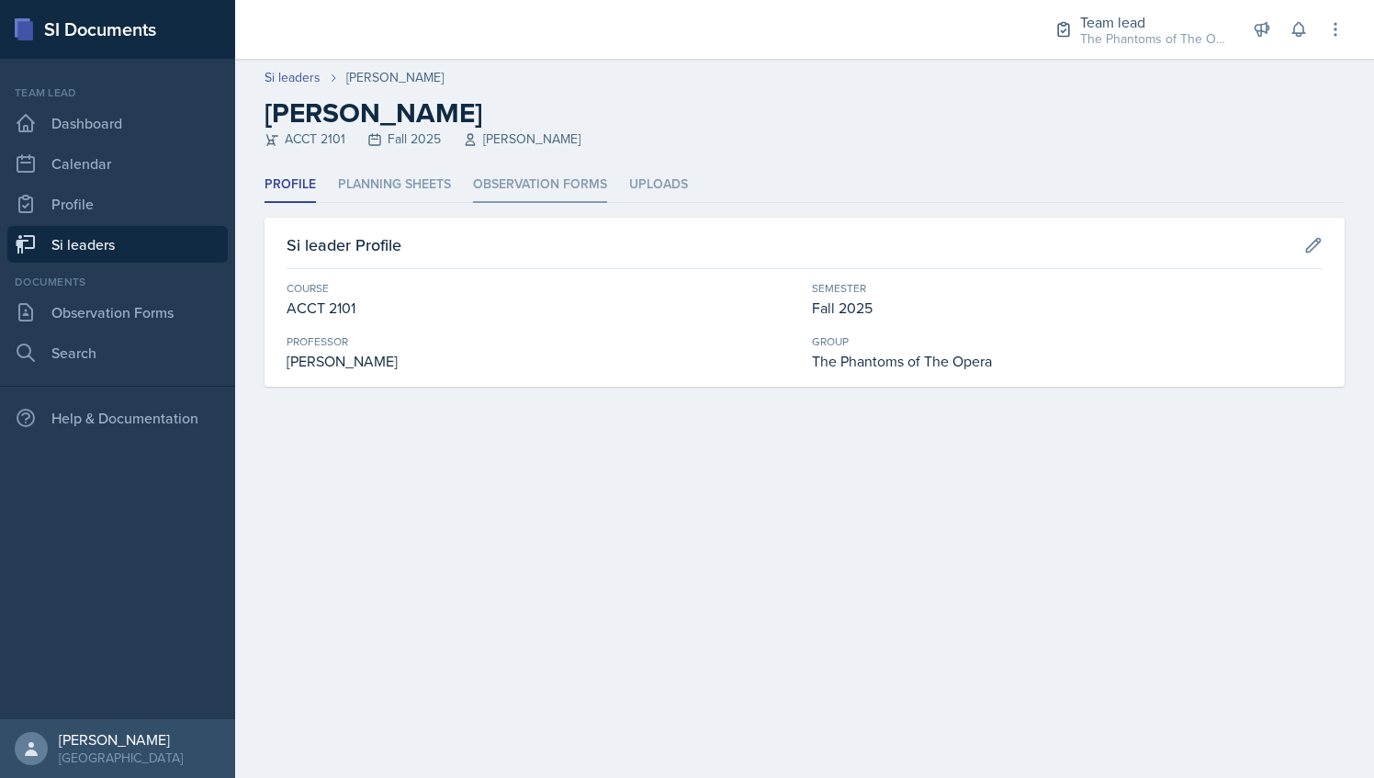
click at [504, 183] on li "Observation Forms" at bounding box center [540, 185] width 134 height 36
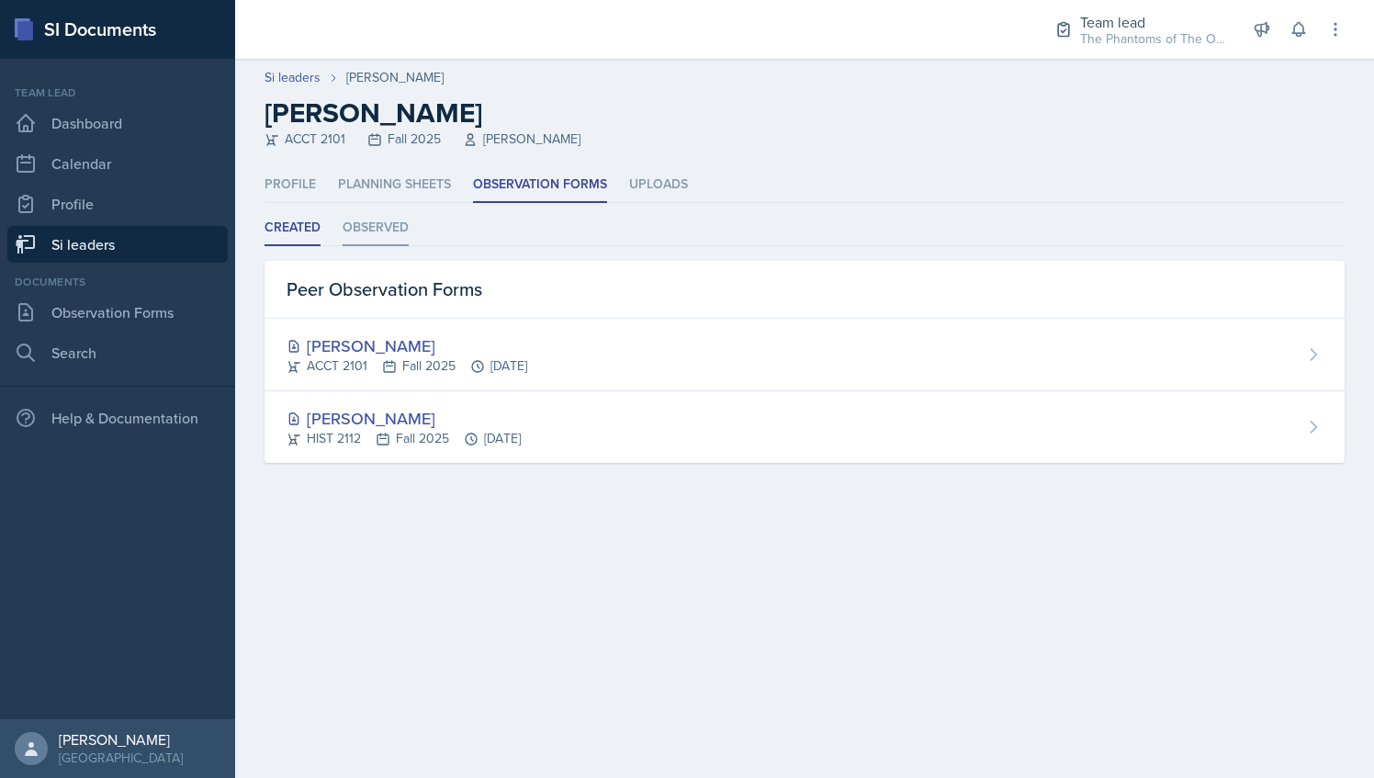
click at [370, 242] on li "Observed" at bounding box center [376, 228] width 66 height 36
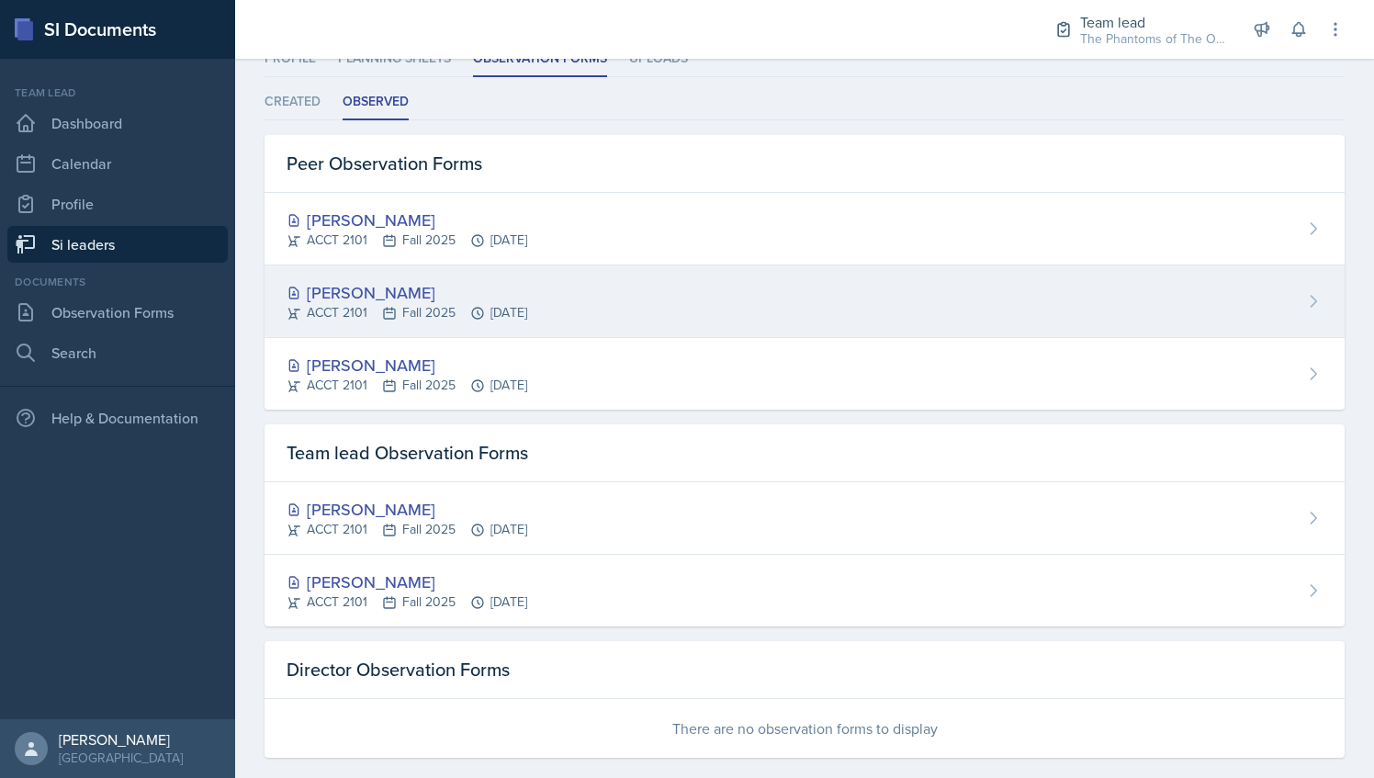
scroll to position [147, 0]
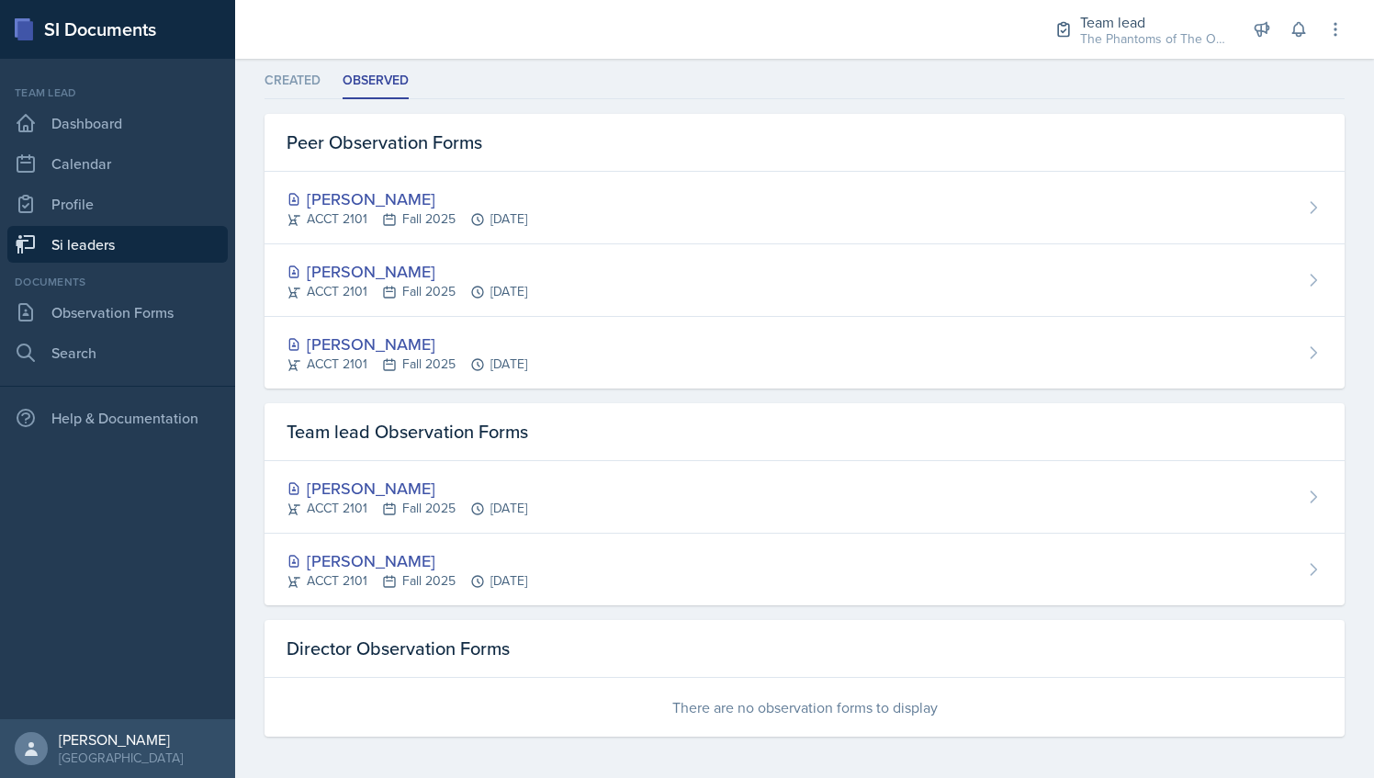
click at [152, 247] on link "Si leaders" at bounding box center [117, 244] width 220 height 37
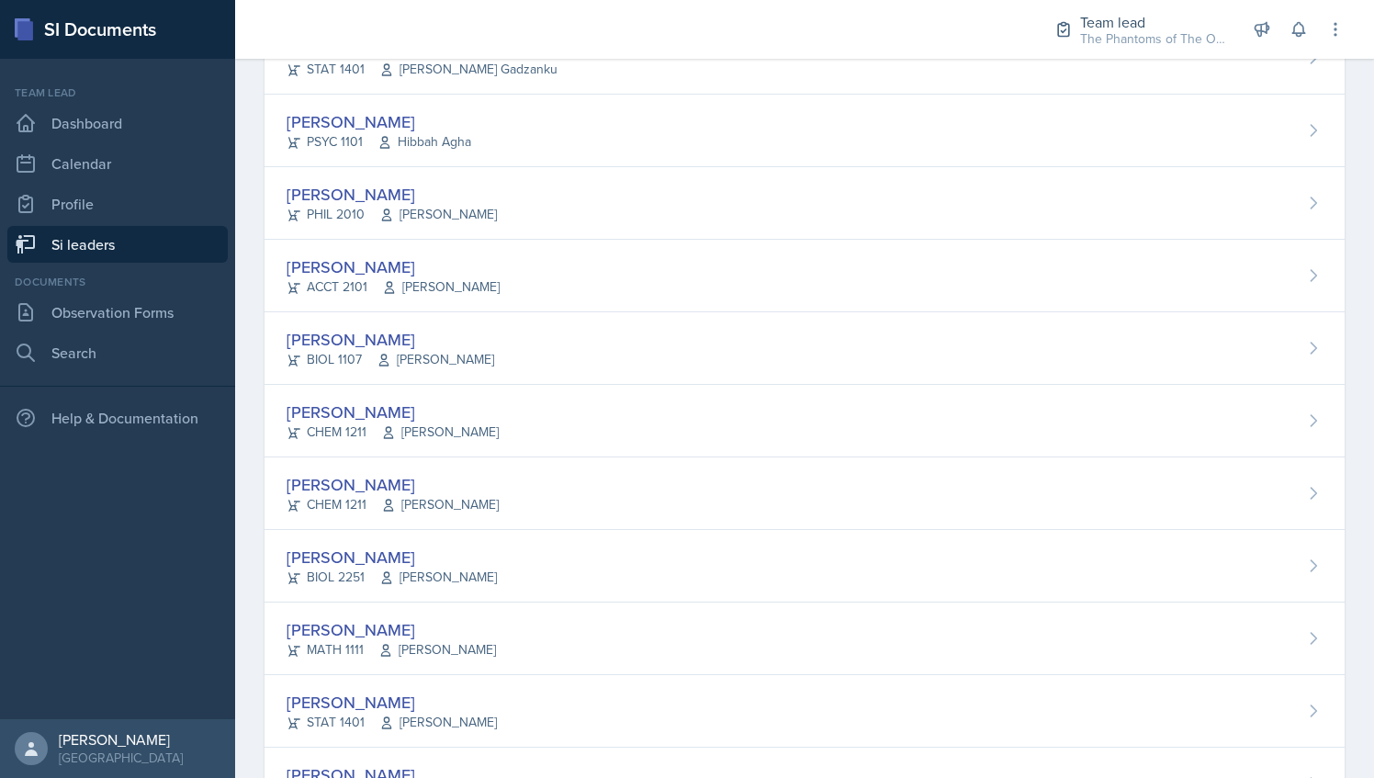
scroll to position [1237, 0]
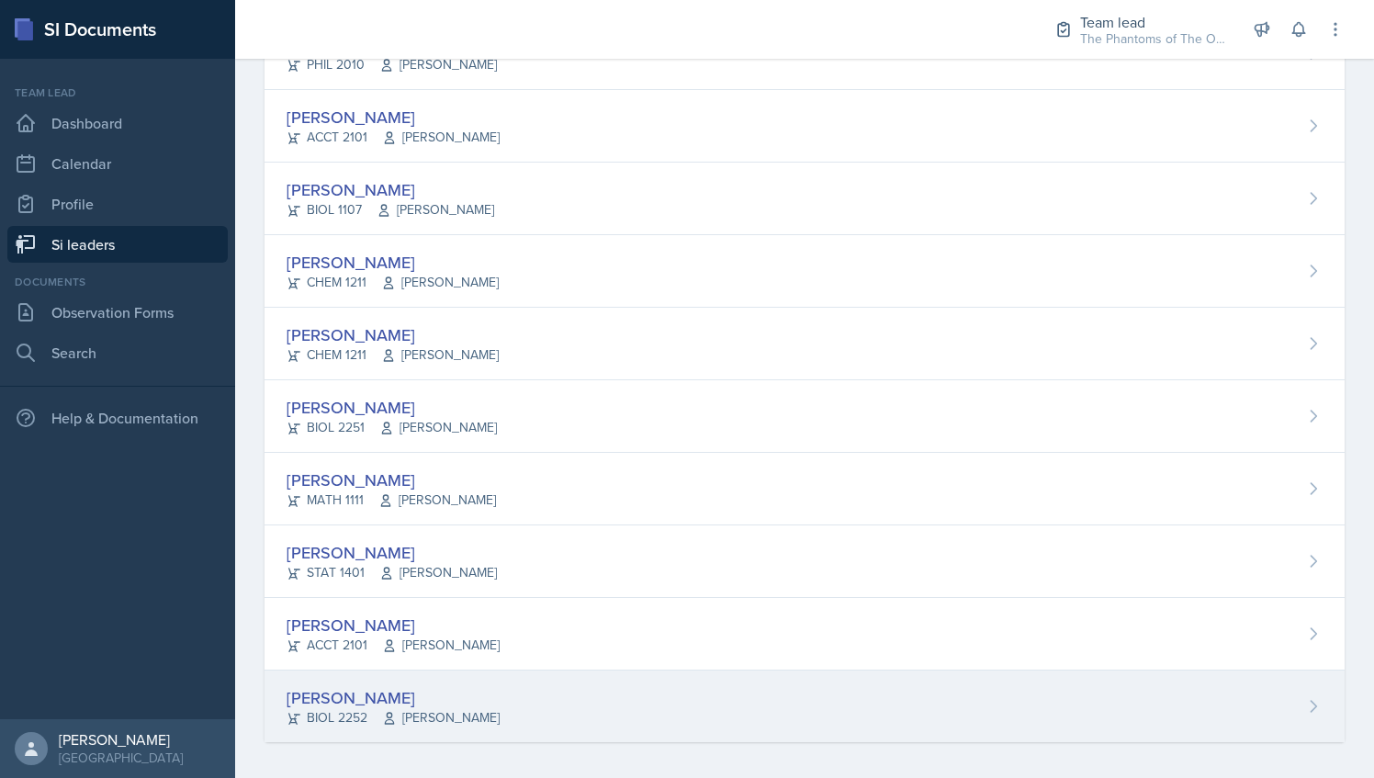
click at [522, 683] on div "Shannon Williams BIOL 2252 Ronald Parente" at bounding box center [805, 706] width 1080 height 72
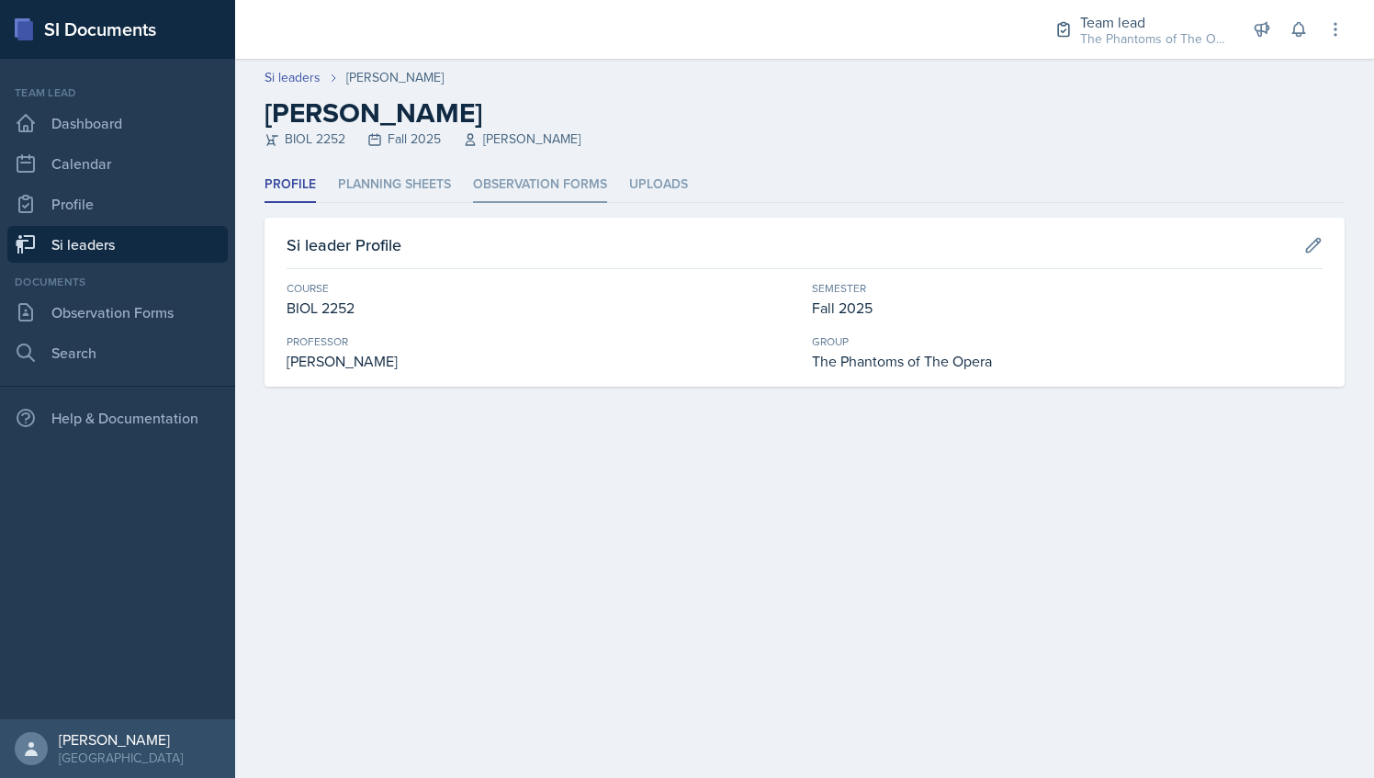
click at [479, 191] on li "Observation Forms" at bounding box center [540, 185] width 134 height 36
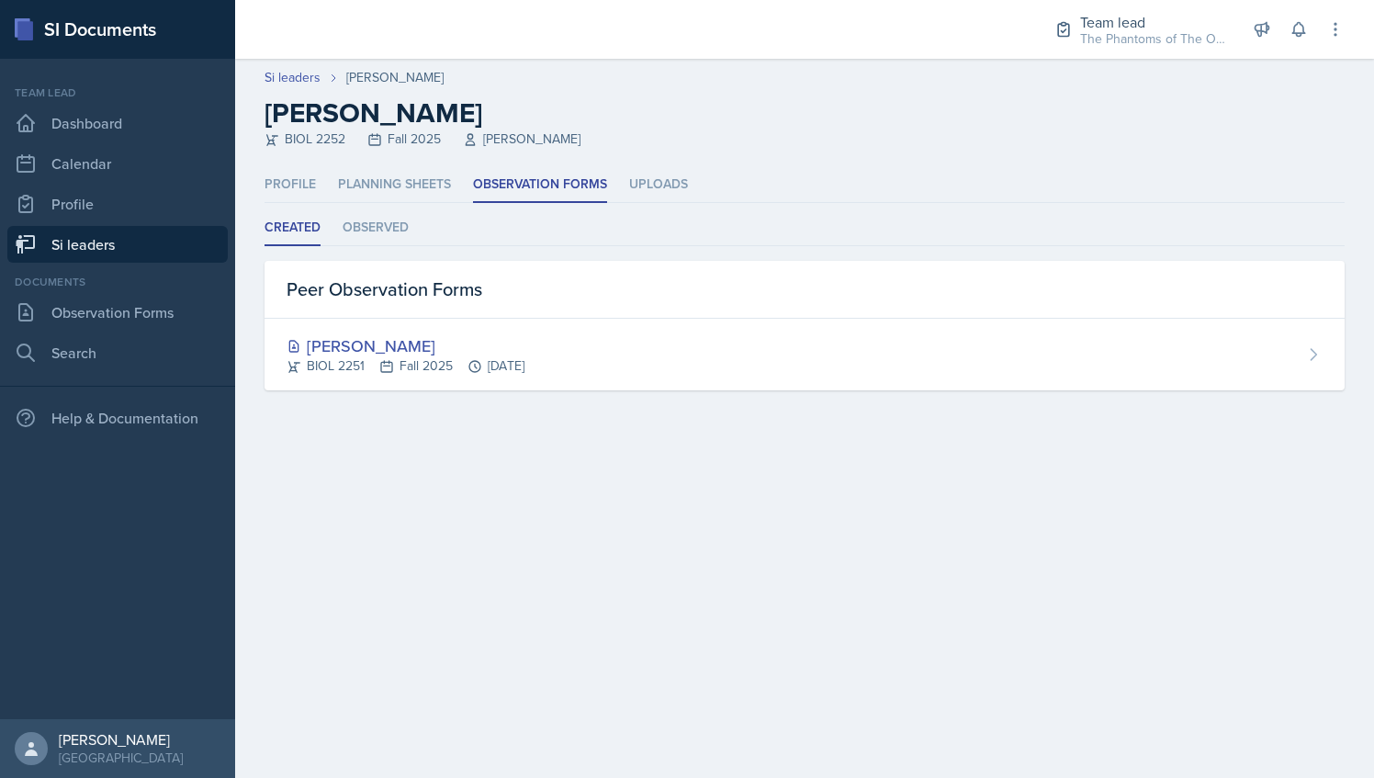
click at [366, 246] on div "Created Observed Created Observed Peer Observation Forms Logan Davies BIOL 2251…" at bounding box center [805, 300] width 1080 height 180
click at [366, 237] on li "Observed" at bounding box center [376, 228] width 66 height 36
